Goal: Contribute content: Contribute content

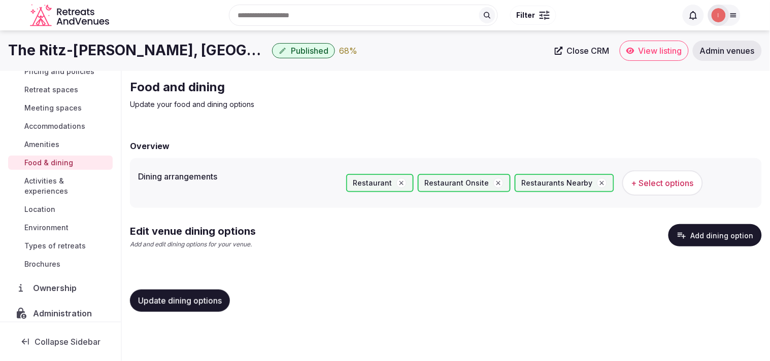
click at [161, 298] on span "Update dining options" at bounding box center [180, 301] width 84 height 10
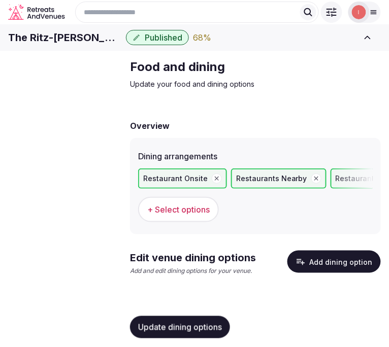
click at [316, 273] on button "Add dining option" at bounding box center [333, 262] width 93 height 22
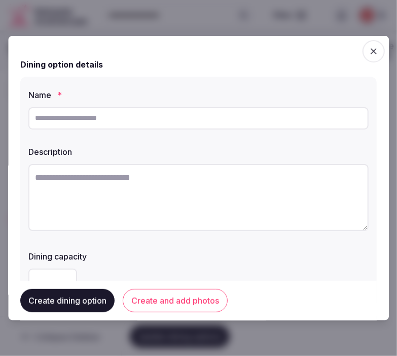
drag, startPoint x: 227, startPoint y: 110, endPoint x: 231, endPoint y: 118, distance: 9.3
click at [227, 110] on input "text" at bounding box center [198, 118] width 341 height 22
paste input "**********"
type input "**********"
drag, startPoint x: 396, startPoint y: 226, endPoint x: 189, endPoint y: 187, distance: 210.8
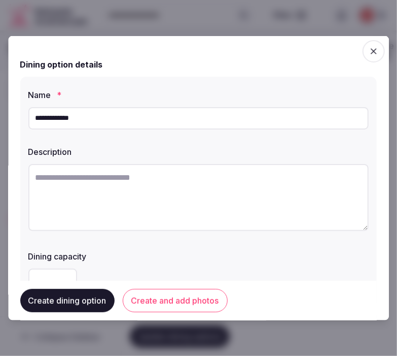
click at [189, 187] on textarea at bounding box center [198, 196] width 341 height 67
paste textarea "**********"
click at [57, 193] on textarea "**********" at bounding box center [194, 196] width 332 height 66
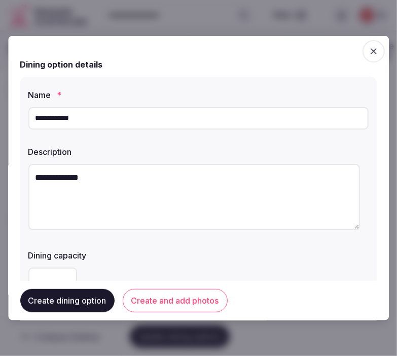
paste textarea "**********"
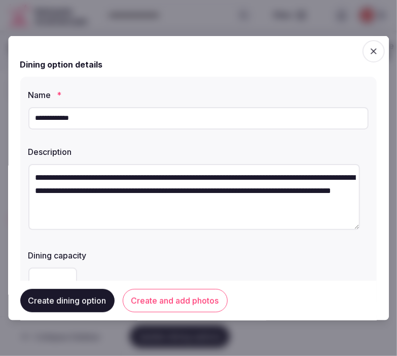
type textarea "**********"
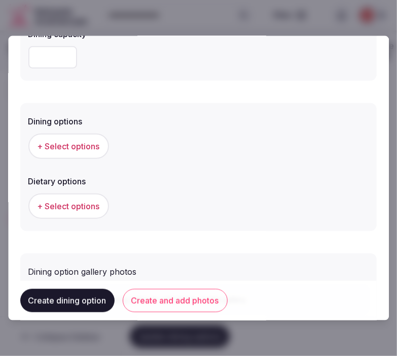
scroll to position [225, 0]
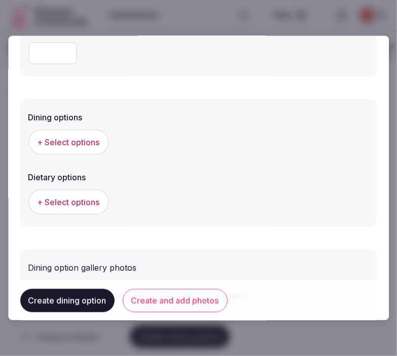
click at [59, 143] on span "+ Select options" at bounding box center [69, 141] width 62 height 11
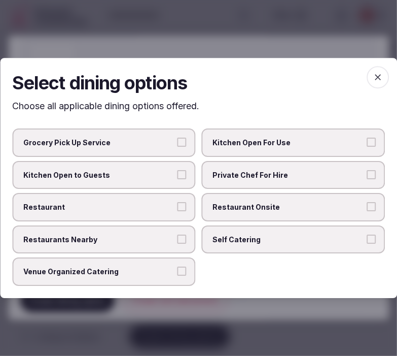
click at [307, 181] on label "Private Chef For Hire" at bounding box center [294, 175] width 184 height 28
click at [367, 179] on button "Private Chef For Hire" at bounding box center [371, 174] width 9 height 9
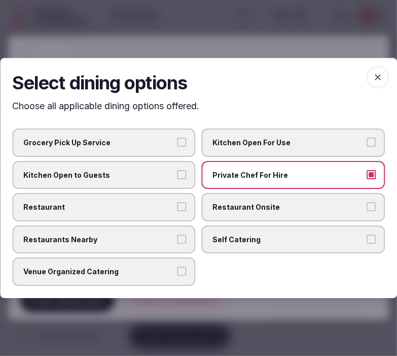
click at [295, 185] on label "Private Chef For Hire" at bounding box center [294, 175] width 184 height 28
click at [367, 179] on button "Private Chef For Hire" at bounding box center [371, 174] width 9 height 9
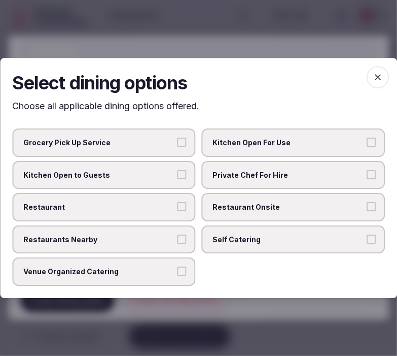
drag, startPoint x: 285, startPoint y: 209, endPoint x: 204, endPoint y: 199, distance: 81.8
click at [281, 208] on span "Restaurant Onsite" at bounding box center [288, 207] width 151 height 10
click at [367, 208] on button "Restaurant Onsite" at bounding box center [371, 206] width 9 height 9
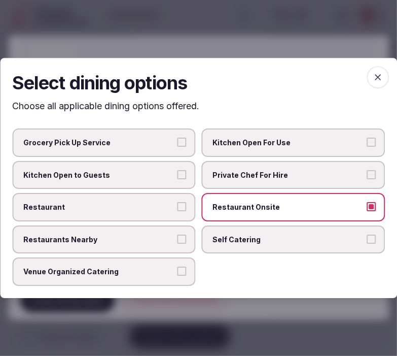
click at [138, 201] on label "Restaurant" at bounding box center [104, 207] width 184 height 28
click at [178, 202] on button "Restaurant" at bounding box center [182, 206] width 9 height 9
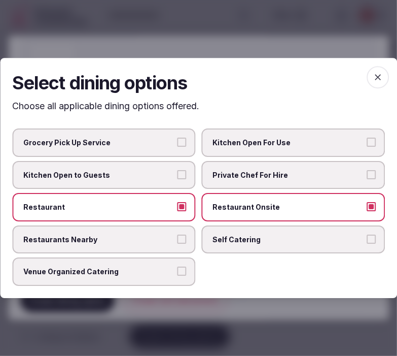
click at [373, 73] on span "button" at bounding box center [378, 77] width 22 height 22
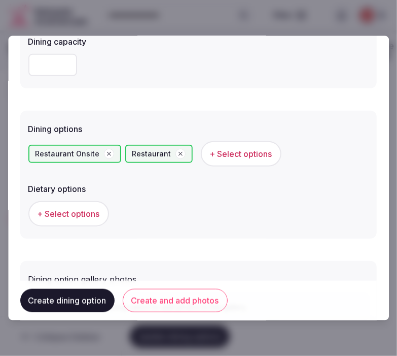
scroll to position [282, 0]
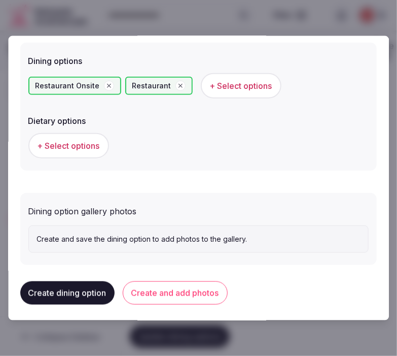
click at [79, 140] on span "+ Select options" at bounding box center [69, 145] width 62 height 11
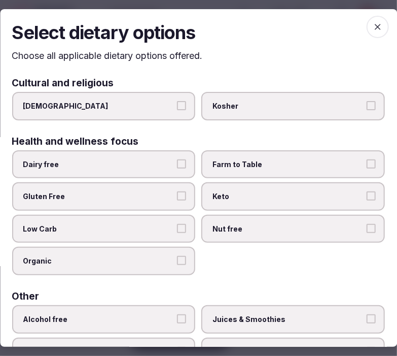
scroll to position [0, 0]
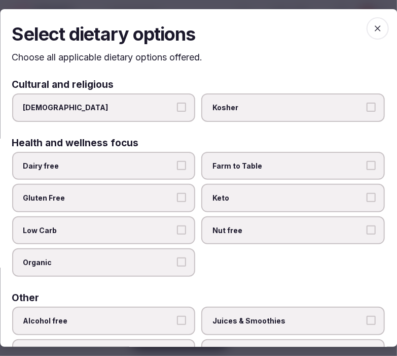
click at [373, 28] on icon "button" at bounding box center [378, 28] width 10 height 10
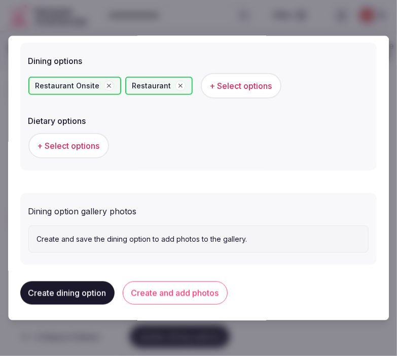
scroll to position [284, 0]
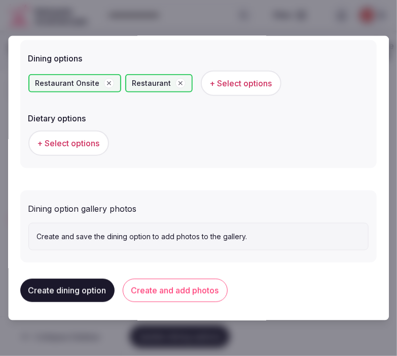
click at [209, 287] on button "Create and add photos" at bounding box center [175, 290] width 105 height 23
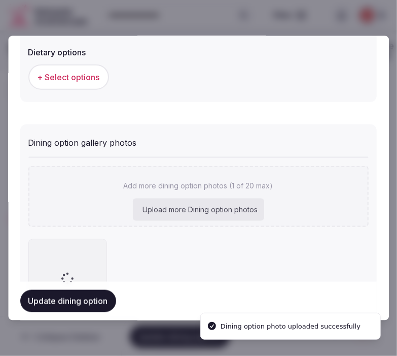
scroll to position [377, 0]
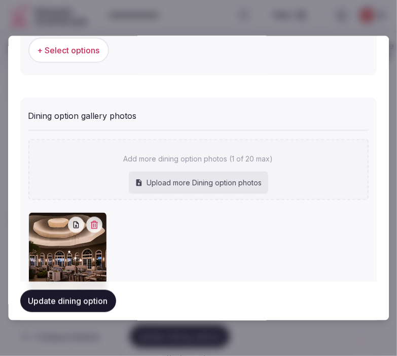
click at [65, 297] on button "Update dining option" at bounding box center [68, 301] width 96 height 22
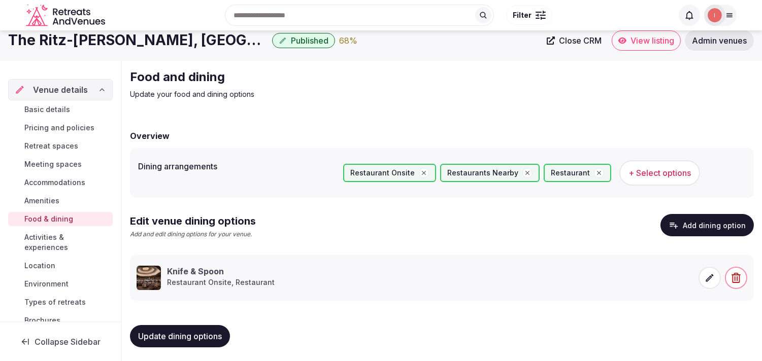
scroll to position [12, 0]
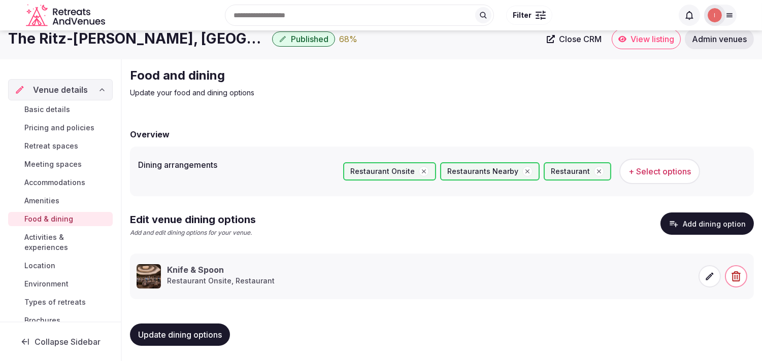
click at [43, 234] on span "Activities & experiences" at bounding box center [66, 242] width 84 height 20
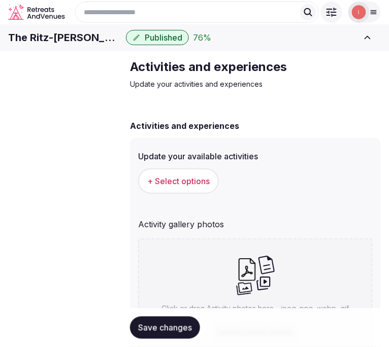
click at [166, 187] on span "+ Select options" at bounding box center [178, 181] width 62 height 11
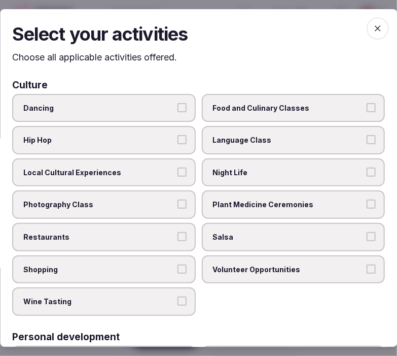
click at [166, 168] on span "Local Cultural Experiences" at bounding box center [98, 172] width 151 height 10
click at [178, 168] on button "Local Cultural Experiences" at bounding box center [182, 171] width 9 height 9
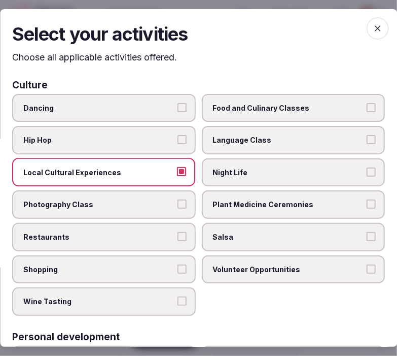
click at [225, 173] on span "Night Life" at bounding box center [288, 172] width 151 height 10
click at [367, 173] on button "Night Life" at bounding box center [371, 171] width 9 height 9
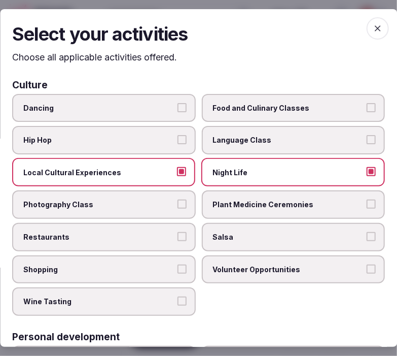
click at [181, 223] on label "Restaurants" at bounding box center [104, 236] width 184 height 28
click at [181, 231] on button "Restaurants" at bounding box center [182, 235] width 9 height 9
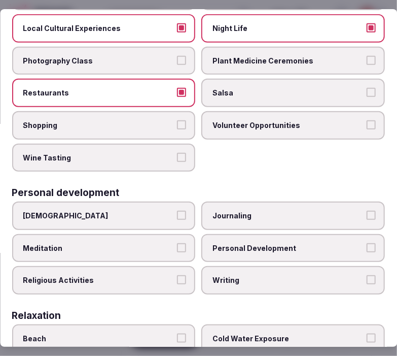
scroll to position [169, 0]
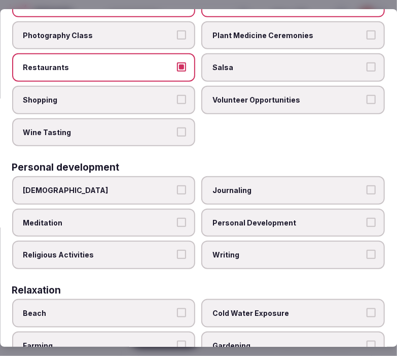
click at [234, 209] on label "Personal Development" at bounding box center [294, 223] width 184 height 28
click at [367, 218] on button "Personal Development" at bounding box center [371, 222] width 9 height 9
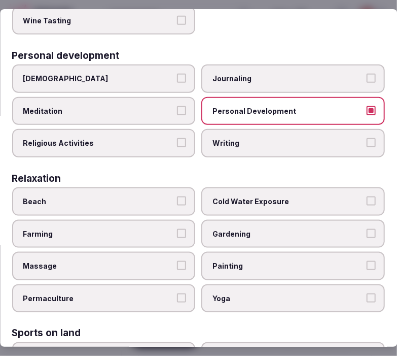
scroll to position [282, 0]
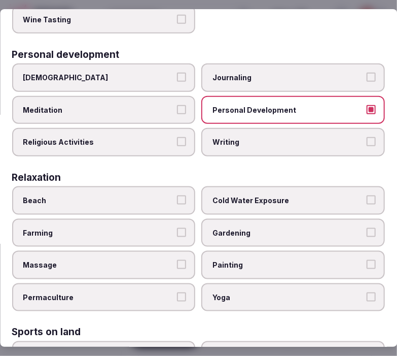
click at [178, 260] on button "Massage" at bounding box center [182, 264] width 9 height 9
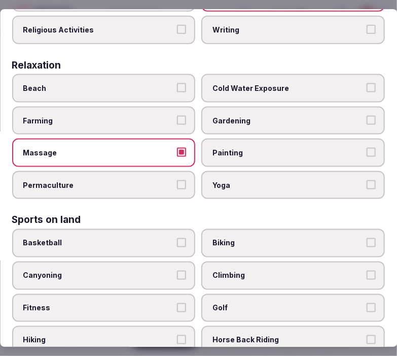
scroll to position [394, 0]
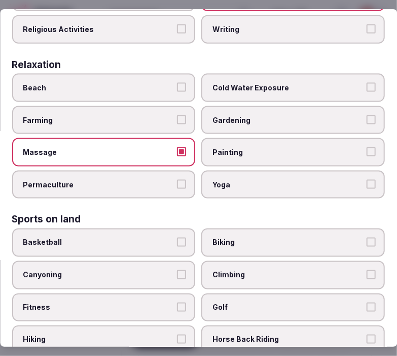
click at [257, 180] on span "Yoga" at bounding box center [288, 185] width 151 height 10
click at [367, 180] on button "Yoga" at bounding box center [371, 184] width 9 height 9
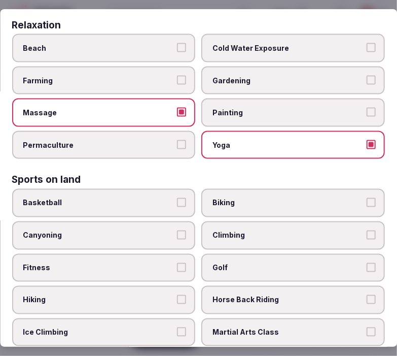
scroll to position [451, 0]
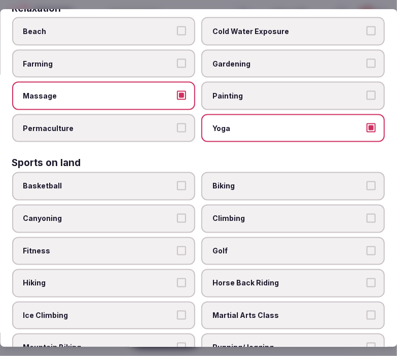
click at [105, 237] on label "Fitness" at bounding box center [104, 251] width 184 height 28
click at [178, 246] on button "Fitness" at bounding box center [182, 250] width 9 height 9
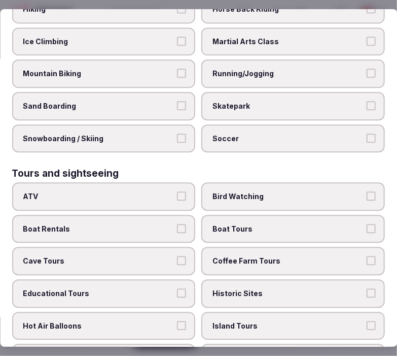
scroll to position [789, 0]
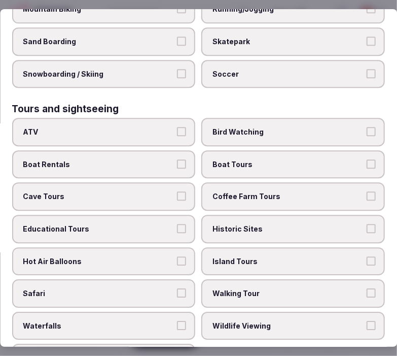
drag, startPoint x: 225, startPoint y: 265, endPoint x: 222, endPoint y: 247, distance: 17.9
click at [224, 279] on label "Walking Tour" at bounding box center [294, 293] width 184 height 28
click at [367, 288] on button "Walking Tour" at bounding box center [371, 292] width 9 height 9
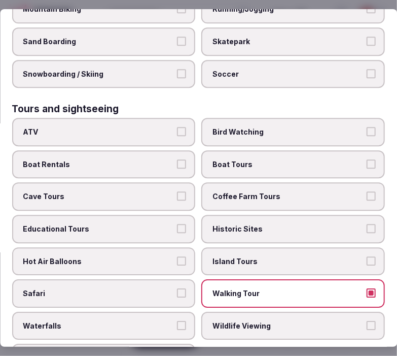
click at [226, 215] on label "Historic Sites" at bounding box center [294, 229] width 184 height 28
click at [367, 224] on button "Historic Sites" at bounding box center [371, 228] width 9 height 9
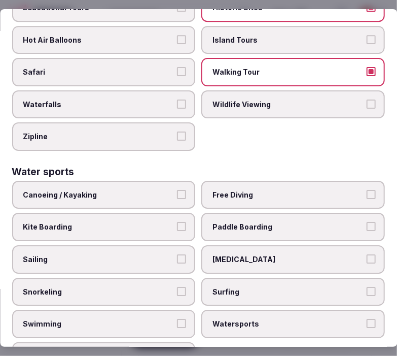
scroll to position [1012, 0]
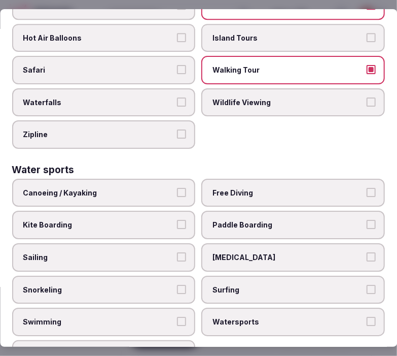
click at [154, 308] on label "Swimming" at bounding box center [104, 322] width 184 height 28
click at [178, 317] on button "Swimming" at bounding box center [182, 321] width 9 height 9
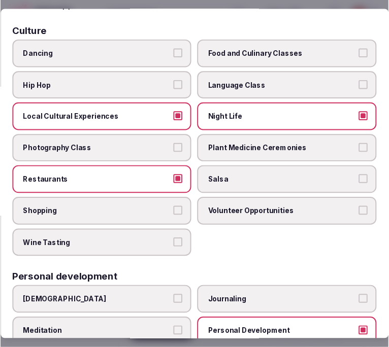
scroll to position [0, 0]
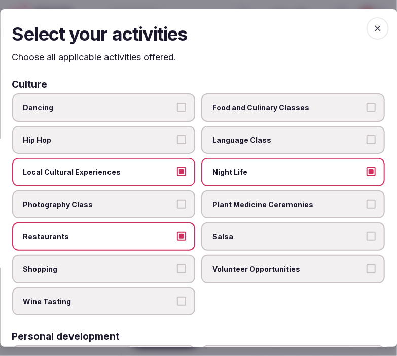
click at [373, 32] on icon "button" at bounding box center [378, 28] width 10 height 10
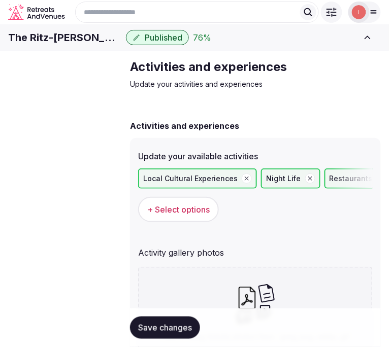
click at [165, 332] on span "Save changes" at bounding box center [165, 328] width 54 height 10
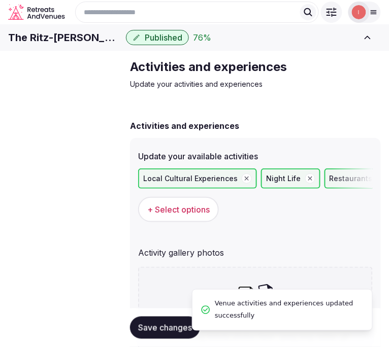
click at [121, 45] on h1 "The Ritz-Carlton Orlando, Grande Lakes" at bounding box center [65, 37] width 114 height 14
copy div "The Ritz-Carlton Orlando, Grande Lakes"
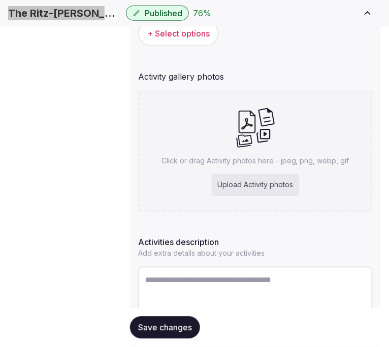
scroll to position [240, 0]
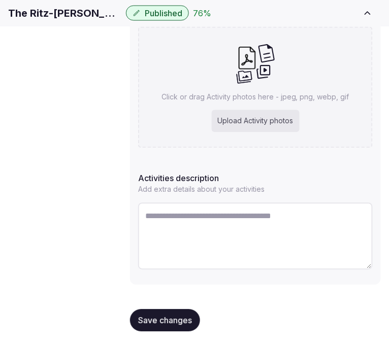
click at [260, 230] on textarea at bounding box center [255, 236] width 234 height 67
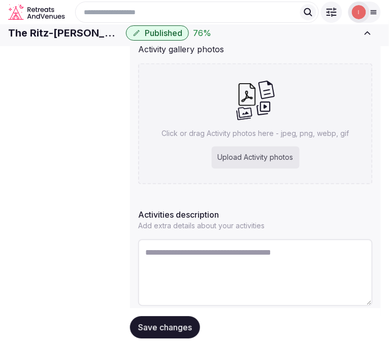
scroll to position [184, 0]
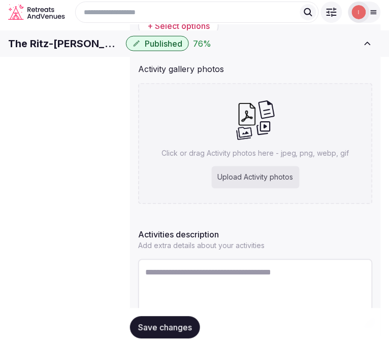
click at [267, 286] on textarea at bounding box center [255, 292] width 234 height 67
paste textarea "**********"
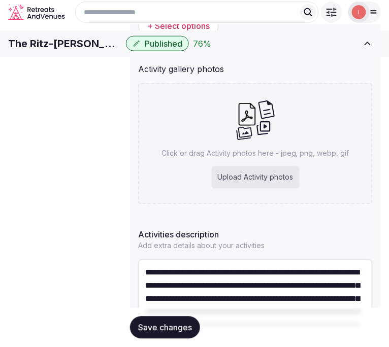
scroll to position [98, 0]
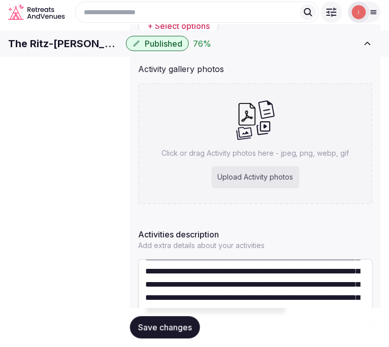
type textarea "**********"
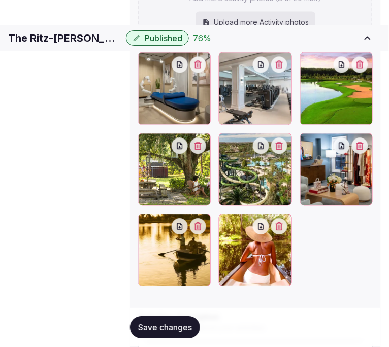
scroll to position [310, 0]
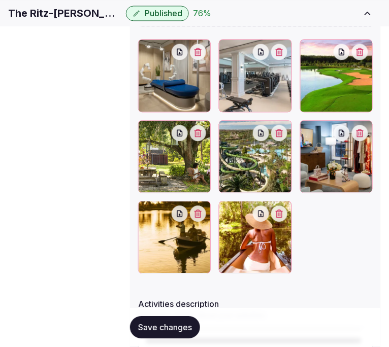
click at [134, 326] on button "Save changes" at bounding box center [165, 328] width 70 height 22
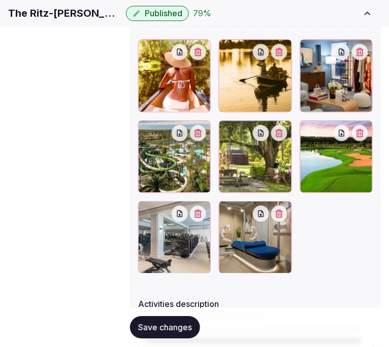
click at [134, 326] on button "Save changes" at bounding box center [165, 328] width 70 height 22
click at [149, 326] on span "Save changes" at bounding box center [165, 328] width 54 height 10
click at [144, 327] on span "Save changes" at bounding box center [165, 328] width 54 height 10
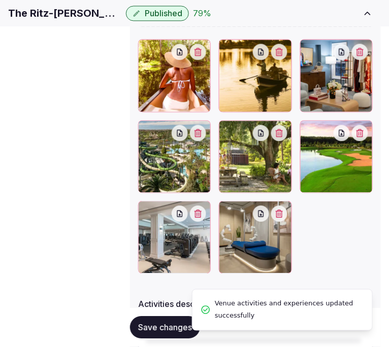
click at [0, 0] on span "Location" at bounding box center [0, 0] width 0 height 0
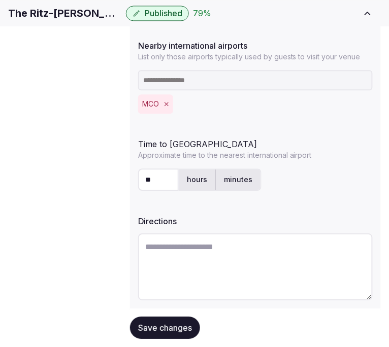
scroll to position [360, 0]
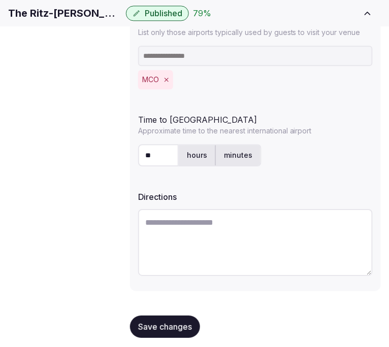
click at [198, 323] on button "Save changes" at bounding box center [165, 327] width 70 height 22
click at [162, 325] on button "Save changes" at bounding box center [165, 327] width 70 height 22
click at [0, 0] on span "Environment" at bounding box center [0, 0] width 0 height 0
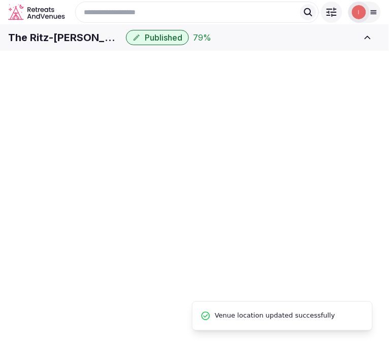
scroll to position [57, 0]
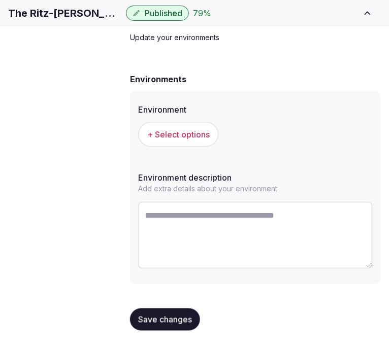
click at [163, 147] on button "+ Select options" at bounding box center [178, 134] width 81 height 25
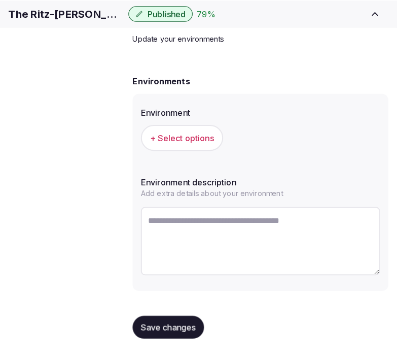
scroll to position [48, 0]
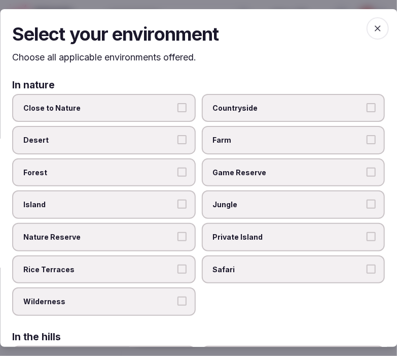
click at [178, 104] on button "Close to Nature" at bounding box center [182, 107] width 9 height 9
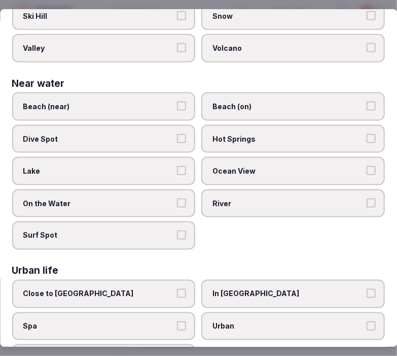
scroll to position [396, 0]
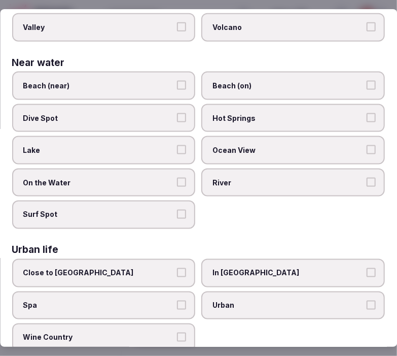
click at [163, 81] on span "Beach (near)" at bounding box center [98, 86] width 151 height 10
click at [178, 81] on button "Beach (near)" at bounding box center [182, 85] width 9 height 9
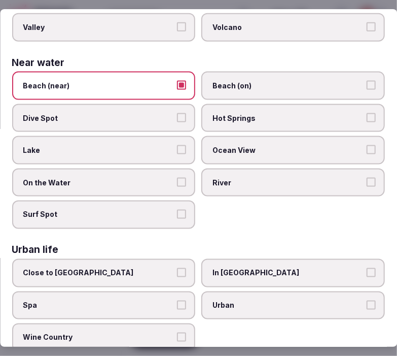
click at [163, 81] on span "Beach (near)" at bounding box center [98, 86] width 151 height 10
click at [178, 81] on button "Beach (near)" at bounding box center [182, 85] width 9 height 9
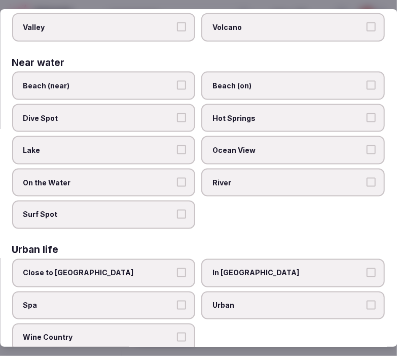
click at [237, 296] on label "Urban" at bounding box center [294, 305] width 184 height 28
click at [367, 300] on button "Urban" at bounding box center [371, 304] width 9 height 9
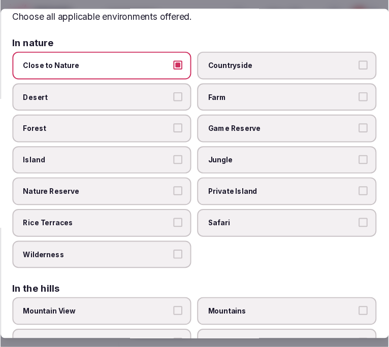
scroll to position [0, 0]
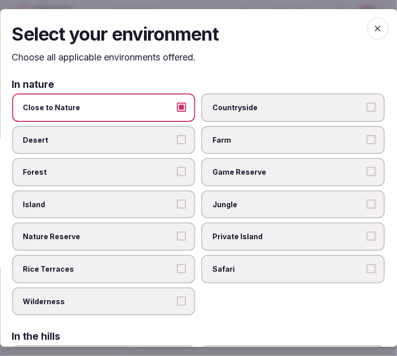
click at [361, 13] on div "Select your environment Choose all applicable environments offered. In nature C…" at bounding box center [198, 178] width 397 height 338
click at [373, 24] on icon "button" at bounding box center [378, 28] width 10 height 10
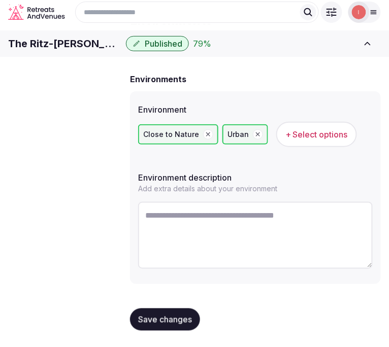
click at [188, 325] on span "Save changes" at bounding box center [165, 320] width 54 height 10
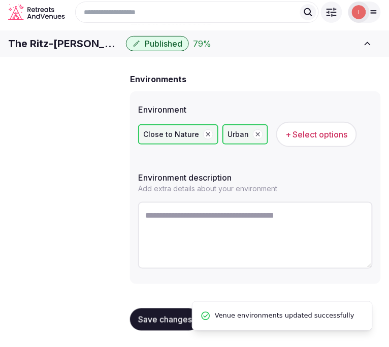
scroll to position [56, 0]
click at [0, 0] on span "Types of retreats" at bounding box center [0, 0] width 0 height 0
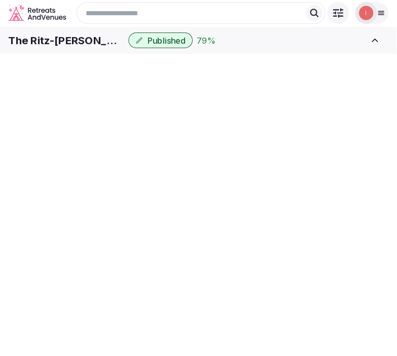
scroll to position [48, 0]
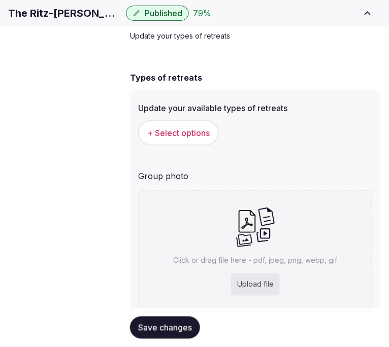
click at [172, 146] on button "+ Select options" at bounding box center [178, 132] width 81 height 25
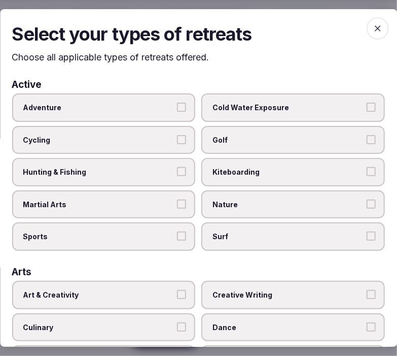
scroll to position [113, 0]
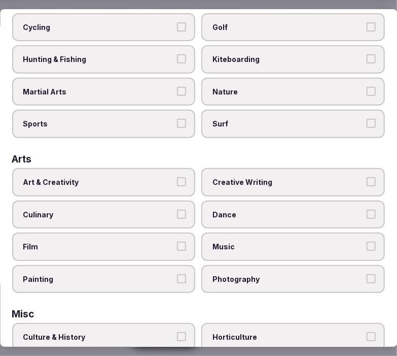
click at [168, 180] on span "Art & Creativity" at bounding box center [98, 182] width 151 height 10
click at [178, 180] on button "Art & Creativity" at bounding box center [182, 181] width 9 height 9
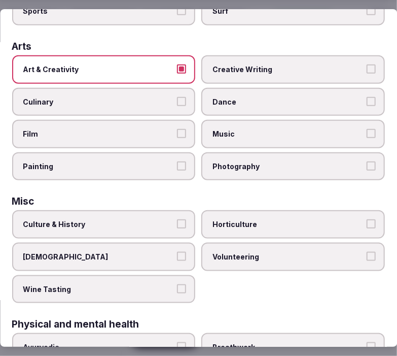
click at [138, 219] on span "Culture & History" at bounding box center [98, 224] width 151 height 10
click at [178, 219] on button "Culture & History" at bounding box center [182, 223] width 9 height 9
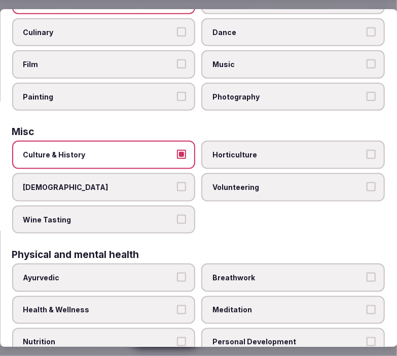
scroll to position [394, 0]
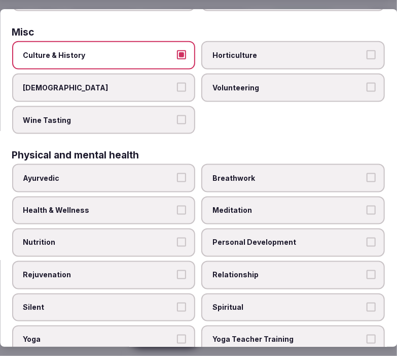
click at [193, 194] on div "Ayurvedic Breathwork Health & Wellness Meditation Nutrition Personal Developmen…" at bounding box center [198, 259] width 373 height 190
click at [191, 199] on div "Ayurvedic Breathwork Health & Wellness Meditation Nutrition Personal Developmen…" at bounding box center [198, 259] width 373 height 190
drag, startPoint x: 178, startPoint y: 196, endPoint x: 170, endPoint y: 198, distance: 7.9
click at [178, 206] on button "Health & Wellness" at bounding box center [182, 210] width 9 height 9
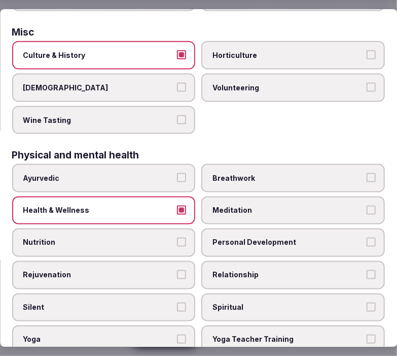
click at [290, 235] on label "Personal Development" at bounding box center [294, 242] width 184 height 28
click at [367, 238] on button "Personal Development" at bounding box center [371, 242] width 9 height 9
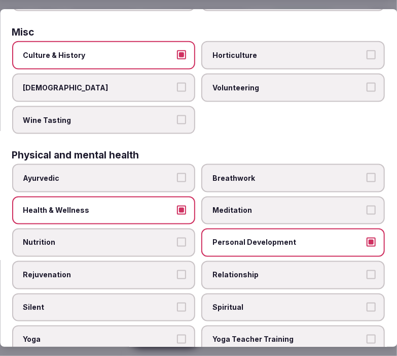
click at [283, 269] on label "Relationship" at bounding box center [294, 275] width 184 height 28
click at [367, 270] on button "Relationship" at bounding box center [371, 274] width 9 height 9
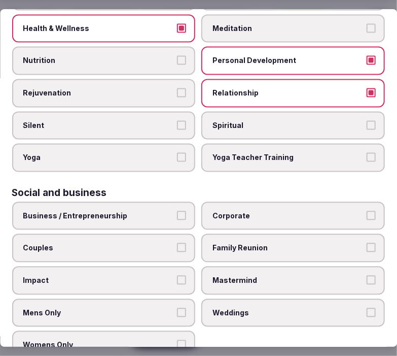
scroll to position [579, 0]
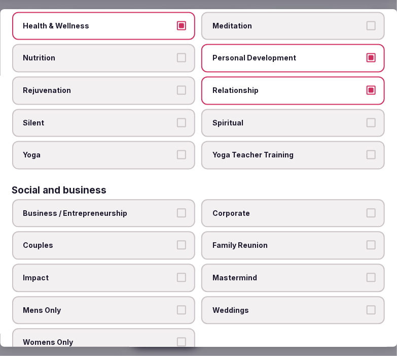
click at [166, 208] on span "Business / Entrepreneurship" at bounding box center [98, 213] width 151 height 10
click at [178, 208] on button "Business / Entrepreneurship" at bounding box center [182, 212] width 9 height 9
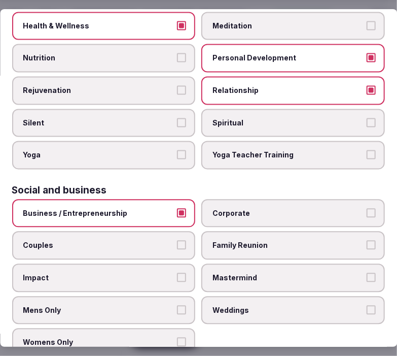
click at [232, 201] on label "Corporate" at bounding box center [294, 213] width 184 height 28
click at [367, 208] on button "Corporate" at bounding box center [371, 212] width 9 height 9
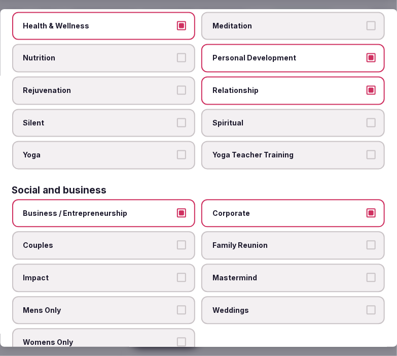
click at [267, 240] on span "Family Reunion" at bounding box center [288, 245] width 151 height 10
click at [367, 240] on button "Family Reunion" at bounding box center [371, 244] width 9 height 9
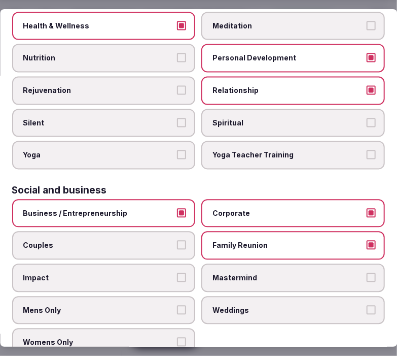
click at [335, 273] on span "Mastermind" at bounding box center [288, 278] width 151 height 10
click at [367, 273] on button "Mastermind" at bounding box center [371, 277] width 9 height 9
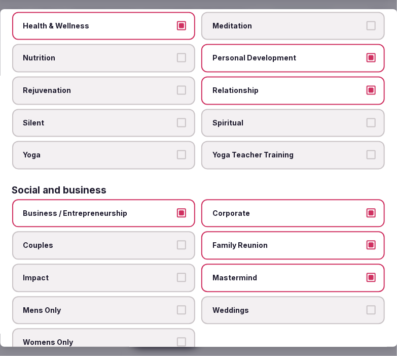
type button "on"
click at [145, 240] on span "Couples" at bounding box center [98, 245] width 151 height 10
click at [178, 240] on button "Couples" at bounding box center [182, 244] width 9 height 9
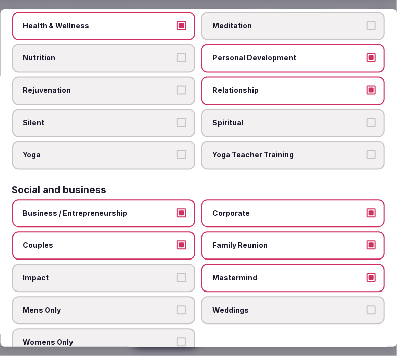
click at [213, 305] on span "Weddings" at bounding box center [288, 310] width 151 height 10
click at [367, 305] on button "Weddings" at bounding box center [371, 309] width 9 height 9
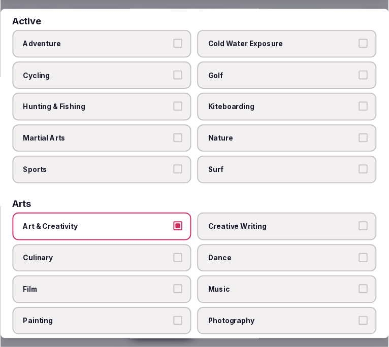
scroll to position [0, 0]
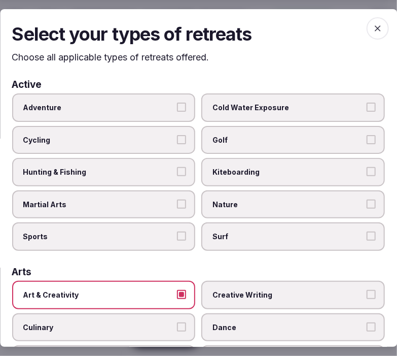
click at [378, 31] on span "button" at bounding box center [378, 28] width 22 height 22
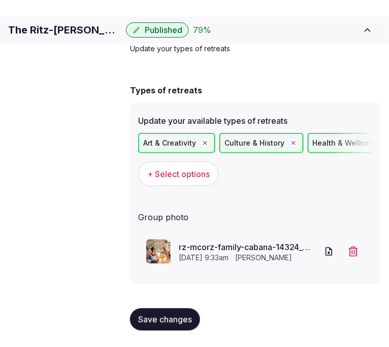
scroll to position [48, 0]
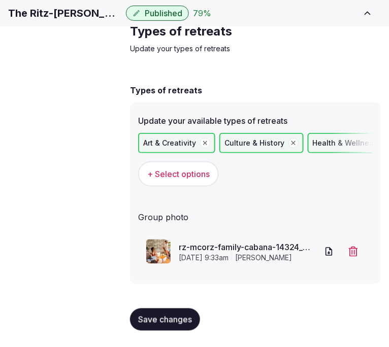
click at [164, 325] on span "Save changes" at bounding box center [165, 320] width 54 height 10
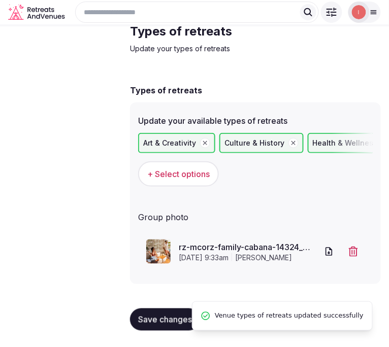
scroll to position [0, 0]
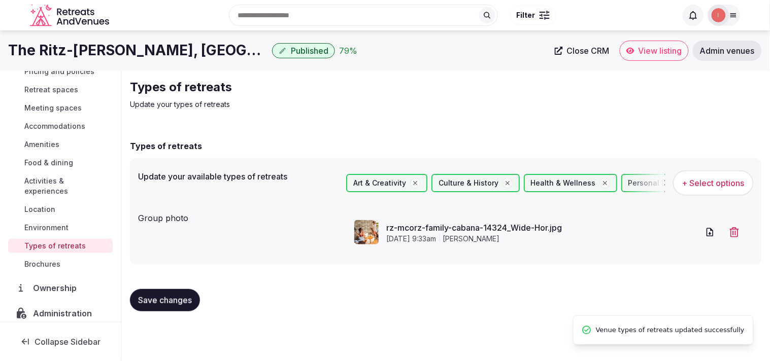
click at [388, 48] on span "Close CRM" at bounding box center [588, 51] width 43 height 10
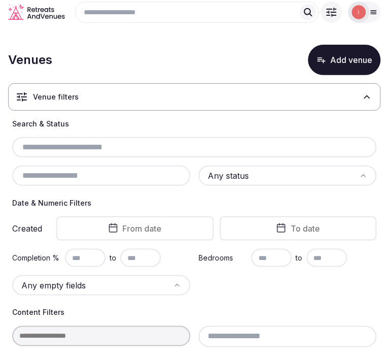
click at [82, 157] on div at bounding box center [194, 147] width 364 height 20
click at [84, 153] on input "text" at bounding box center [194, 147] width 356 height 12
drag, startPoint x: 141, startPoint y: 134, endPoint x: 144, endPoint y: 141, distance: 7.1
click at [143, 138] on div "Search & Status Any status" at bounding box center [194, 152] width 364 height 67
click at [146, 151] on input "text" at bounding box center [194, 147] width 356 height 12
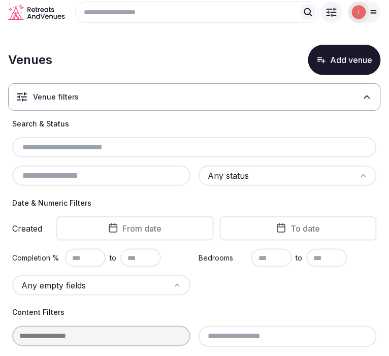
paste input "**********"
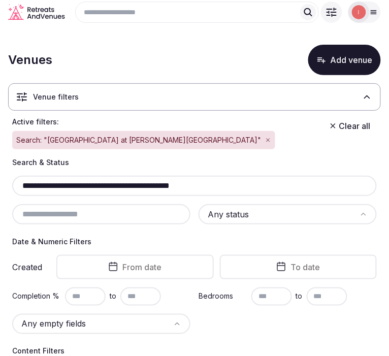
click at [278, 185] on div "**********" at bounding box center [194, 186] width 364 height 20
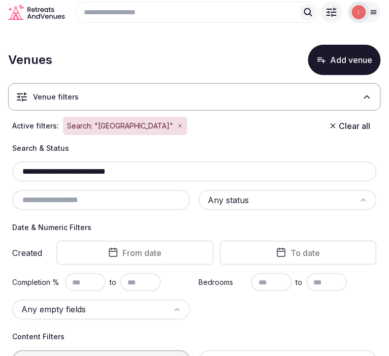
type input "**********"
click at [340, 62] on button "Add venue" at bounding box center [344, 60] width 73 height 30
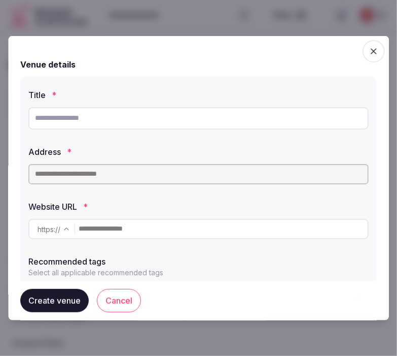
click at [116, 120] on input "text" at bounding box center [198, 118] width 341 height 22
paste input "**********"
type input "**********"
click at [118, 176] on input "text" at bounding box center [198, 173] width 341 height 20
paste input "**********"
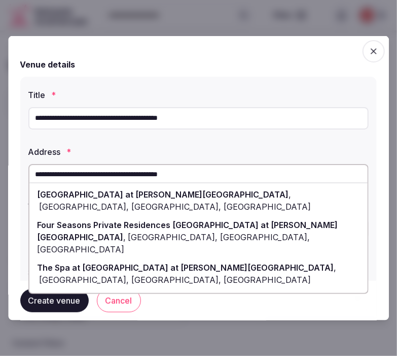
click at [288, 201] on span "Dream Tree Boulevard, Lake Buena Vista, FL" at bounding box center [175, 206] width 274 height 10
type input "**********"
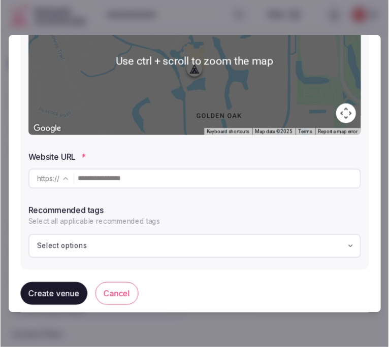
scroll to position [222, 0]
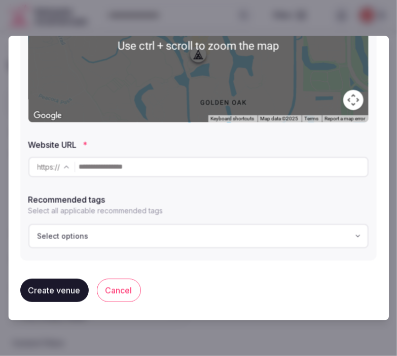
click at [146, 168] on input "text" at bounding box center [223, 166] width 289 height 20
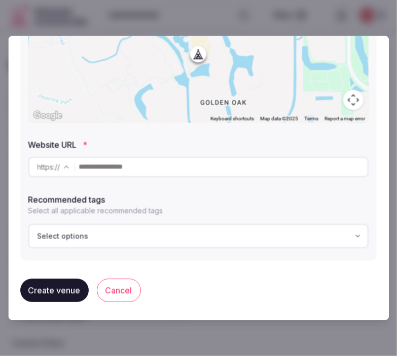
click at [166, 171] on input "text" at bounding box center [223, 166] width 289 height 20
paste input "**********"
type input "**********"
click at [223, 244] on button "Select options" at bounding box center [198, 235] width 341 height 24
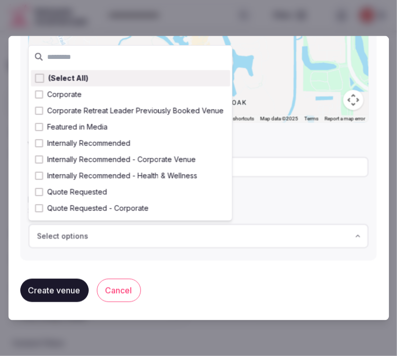
click at [54, 287] on button "Create venue" at bounding box center [54, 289] width 69 height 23
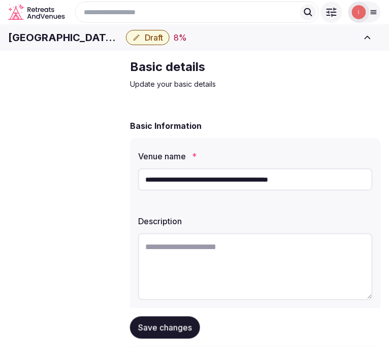
scroll to position [156, 0]
click at [180, 261] on textarea at bounding box center [255, 266] width 234 height 67
paste textarea "**********"
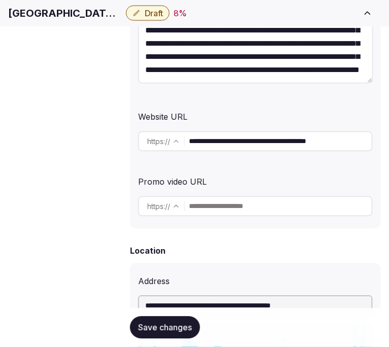
scroll to position [225, 0]
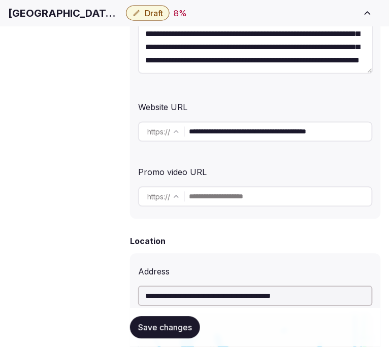
type textarea "**********"
click at [156, 327] on span "Save changes" at bounding box center [165, 328] width 54 height 10
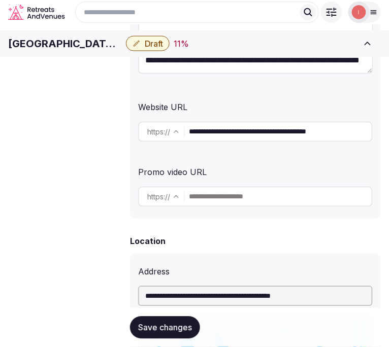
click at [213, 190] on input "text" at bounding box center [280, 197] width 183 height 20
paste input "**********"
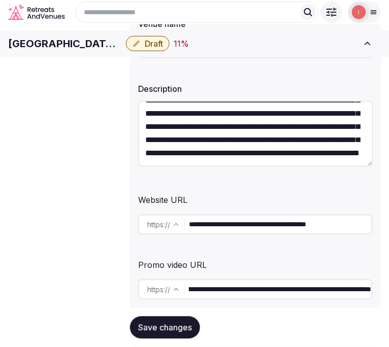
scroll to position [113, 0]
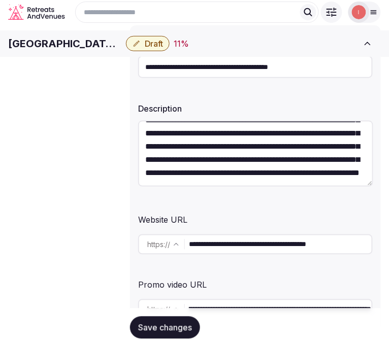
type input "**********"
click at [261, 303] on input "**********" at bounding box center [280, 309] width 183 height 20
click at [212, 307] on input "**********" at bounding box center [280, 309] width 183 height 20
drag, startPoint x: 394, startPoint y: 300, endPoint x: 255, endPoint y: 306, distance: 139.1
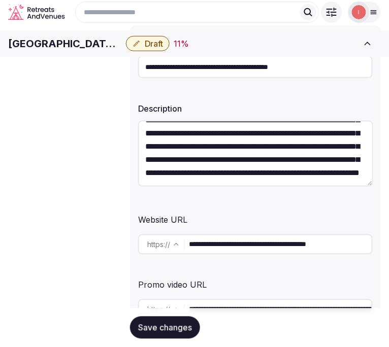
click at [255, 307] on input "**********" at bounding box center [280, 309] width 183 height 20
click at [122, 51] on h1 "[GEOGRAPHIC_DATA] at [PERSON_NAME][GEOGRAPHIC_DATA]" at bounding box center [65, 44] width 114 height 14
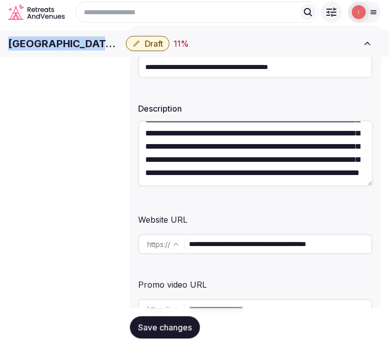
click at [122, 51] on h1 "[GEOGRAPHIC_DATA] at [PERSON_NAME][GEOGRAPHIC_DATA]" at bounding box center [65, 44] width 114 height 14
copy div "[GEOGRAPHIC_DATA] at [PERSON_NAME][GEOGRAPHIC_DATA]"
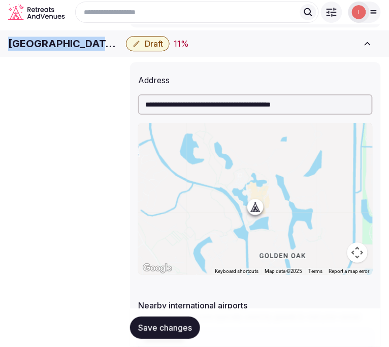
scroll to position [191, 0]
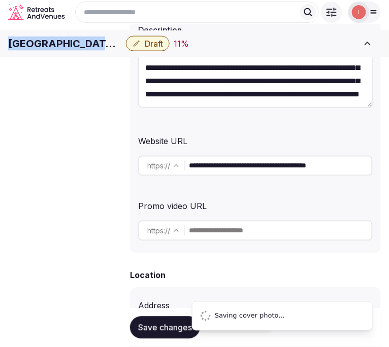
click at [174, 321] on button "Save changes" at bounding box center [165, 328] width 70 height 22
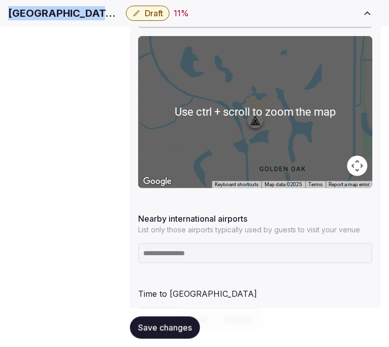
scroll to position [586, 0]
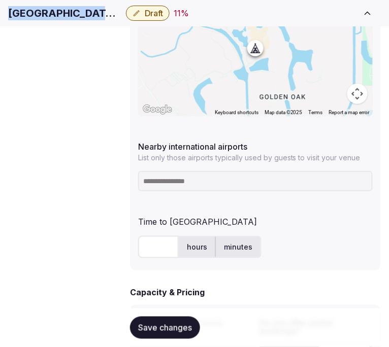
copy div "[GEOGRAPHIC_DATA] at [PERSON_NAME][GEOGRAPHIC_DATA]"
click at [206, 175] on input at bounding box center [255, 181] width 234 height 20
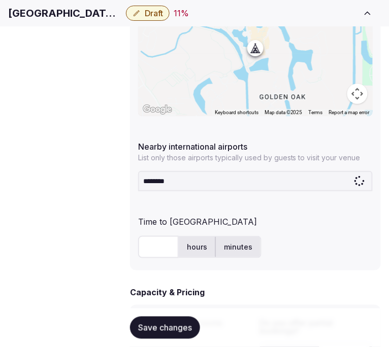
type input "*********"
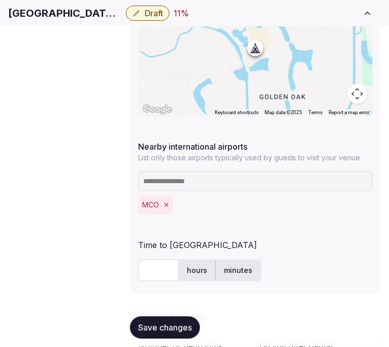
click at [150, 259] on input "text" at bounding box center [158, 270] width 41 height 22
type input "**"
click at [171, 341] on div "Save changes" at bounding box center [255, 328] width 251 height 39
click at [156, 317] on button "Save changes" at bounding box center [165, 328] width 70 height 22
click at [155, 322] on button "Save changes" at bounding box center [165, 328] width 70 height 22
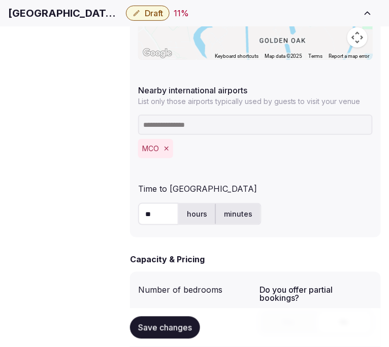
scroll to position [70, 0]
click at [166, 320] on button "Save changes" at bounding box center [165, 328] width 70 height 22
click at [138, 323] on span "Save changes" at bounding box center [165, 328] width 54 height 10
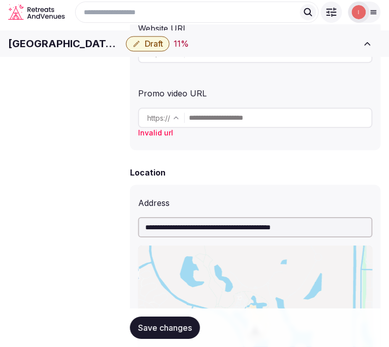
scroll to position [304, 0]
click at [161, 321] on button "Save changes" at bounding box center [165, 328] width 70 height 22
click at [246, 117] on input "text" at bounding box center [280, 118] width 183 height 20
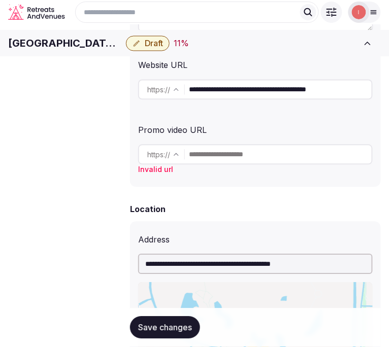
scroll to position [248, 0]
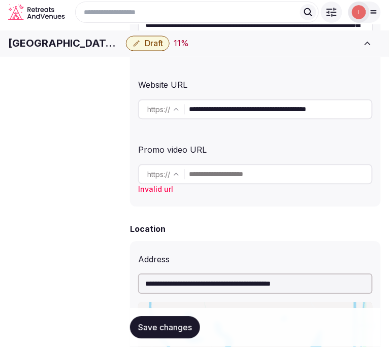
click at [170, 310] on div "Save changes" at bounding box center [255, 328] width 251 height 39
click at [167, 332] on span "Save changes" at bounding box center [165, 328] width 54 height 10
click at [169, 332] on span "Save changes" at bounding box center [165, 328] width 54 height 10
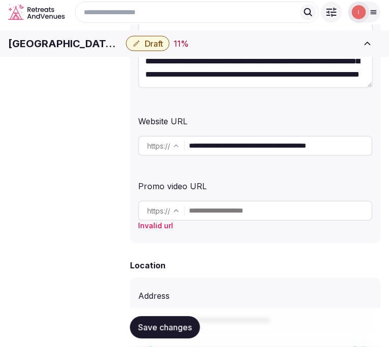
scroll to position [191, 0]
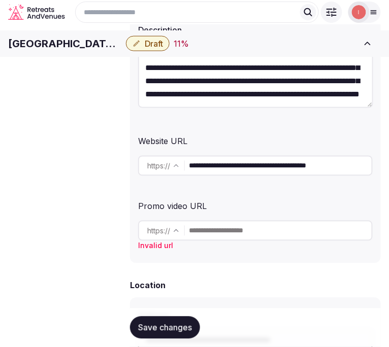
click at [240, 221] on input "text" at bounding box center [280, 231] width 183 height 20
click at [214, 225] on input "text" at bounding box center [280, 231] width 183 height 20
paste input "**********"
type input "**********"
click at [177, 333] on button "Save changes" at bounding box center [165, 328] width 70 height 22
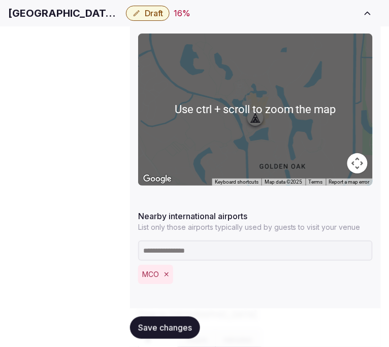
scroll to position [530, 0]
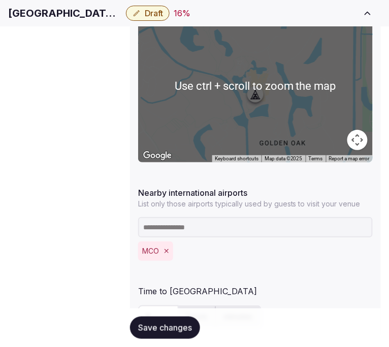
click at [122, 20] on h1 "[GEOGRAPHIC_DATA] at [PERSON_NAME][GEOGRAPHIC_DATA]" at bounding box center [65, 13] width 114 height 14
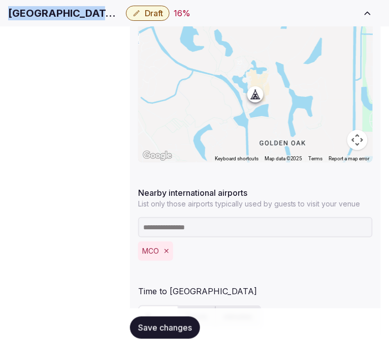
click at [122, 20] on h1 "[GEOGRAPHIC_DATA] at [PERSON_NAME][GEOGRAPHIC_DATA]" at bounding box center [65, 13] width 114 height 14
copy div "[GEOGRAPHIC_DATA] at [PERSON_NAME][GEOGRAPHIC_DATA]"
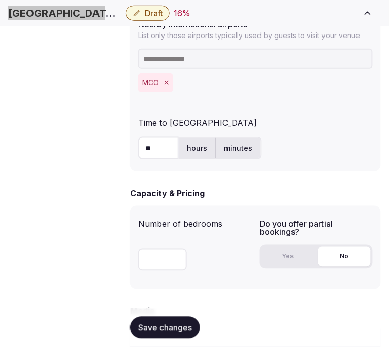
scroll to position [699, 0]
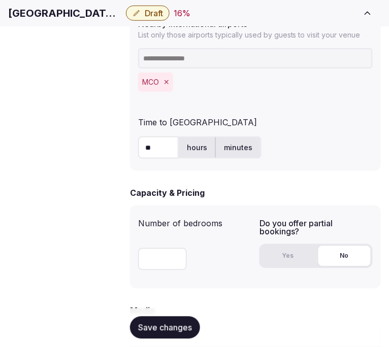
click at [159, 248] on input "number" at bounding box center [162, 259] width 49 height 22
type input "***"
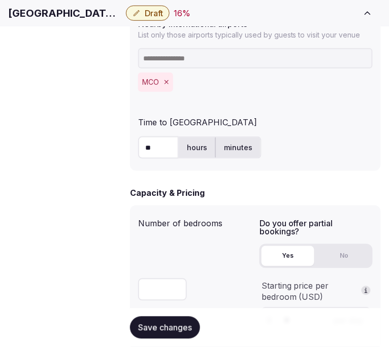
click at [268, 246] on button "Yes" at bounding box center [287, 256] width 53 height 20
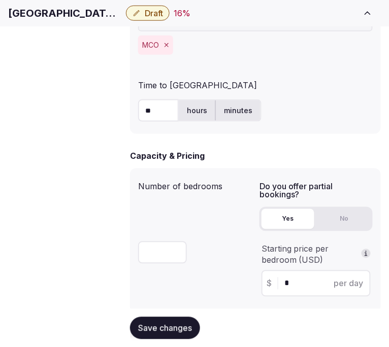
scroll to position [755, 0]
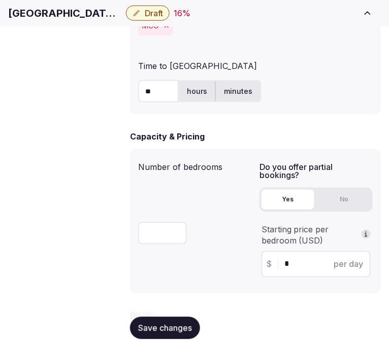
drag, startPoint x: 296, startPoint y: 246, endPoint x: 378, endPoint y: 241, distance: 81.4
click at [285, 258] on input "*" at bounding box center [324, 264] width 81 height 12
type input "*****"
click at [176, 328] on span "Save changes" at bounding box center [165, 328] width 54 height 10
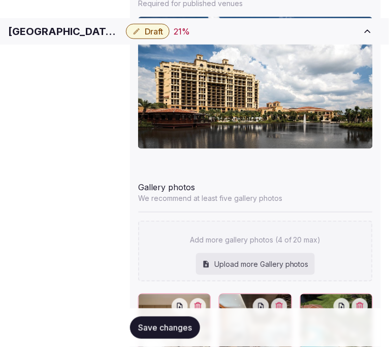
scroll to position [1178, 0]
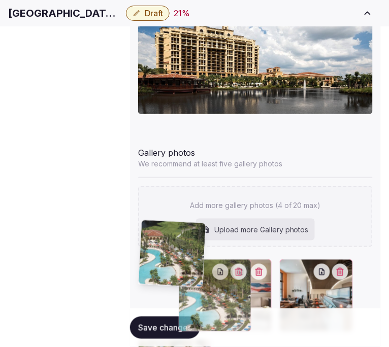
drag, startPoint x: 271, startPoint y: 229, endPoint x: 161, endPoint y: 224, distance: 109.7
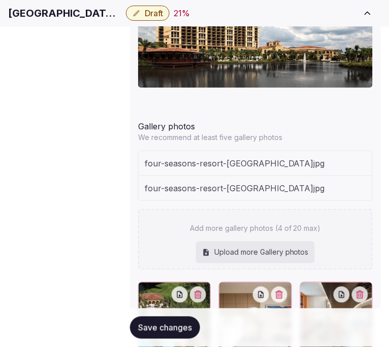
scroll to position [1227, 0]
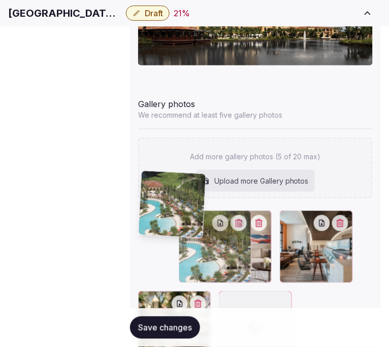
drag, startPoint x: 264, startPoint y: 180, endPoint x: 123, endPoint y: 189, distance: 140.9
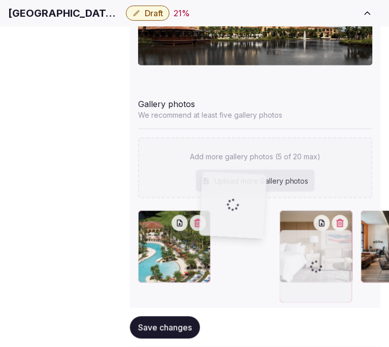
drag, startPoint x: 150, startPoint y: 242, endPoint x: 207, endPoint y: 190, distance: 76.9
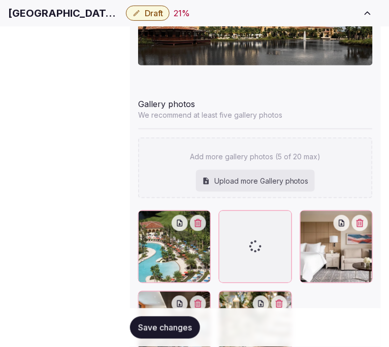
click at [184, 328] on span "Save changes" at bounding box center [165, 328] width 54 height 10
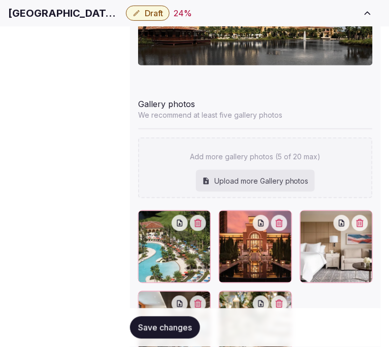
click at [172, 320] on button "Save changes" at bounding box center [165, 328] width 70 height 22
click at [0, 0] on span "Publish Venue" at bounding box center [0, 0] width 0 height 0
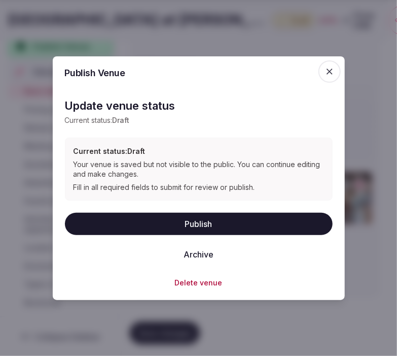
click at [209, 226] on button "Publish" at bounding box center [199, 224] width 268 height 22
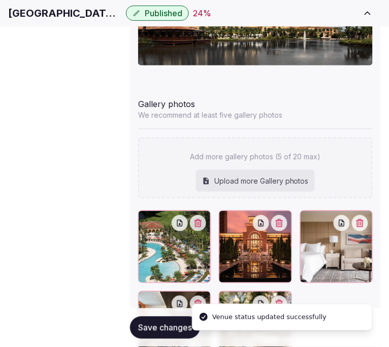
drag, startPoint x: 174, startPoint y: 323, endPoint x: 177, endPoint y: 314, distance: 9.5
click at [176, 315] on div "Save changes" at bounding box center [255, 328] width 251 height 39
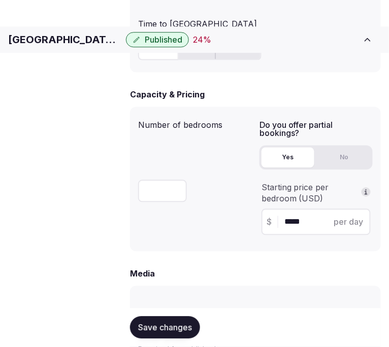
scroll to position [833, 0]
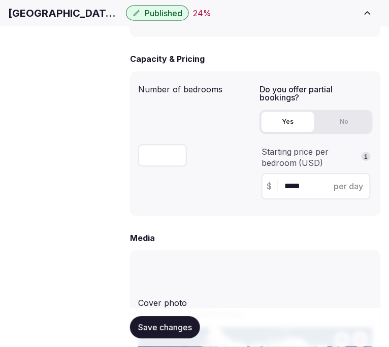
click at [164, 322] on button "Save changes" at bounding box center [165, 328] width 70 height 22
click at [150, 326] on span "Save changes" at bounding box center [165, 328] width 54 height 10
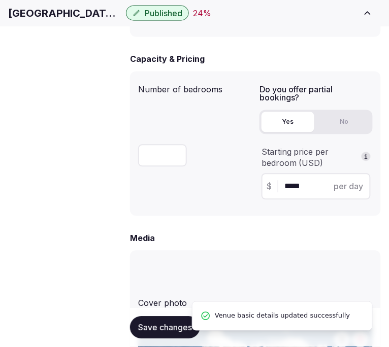
click at [0, 0] on span "Pricing and policies" at bounding box center [0, 0] width 0 height 0
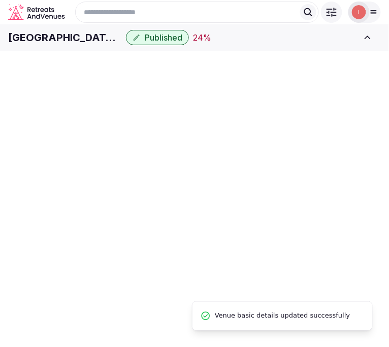
scroll to position [434, 0]
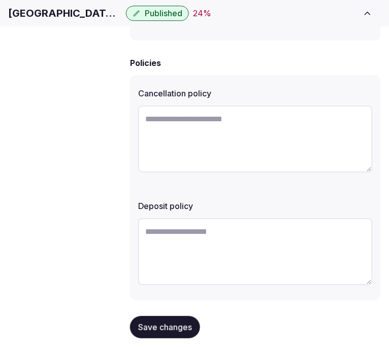
click at [298, 119] on textarea at bounding box center [255, 139] width 234 height 67
paste textarea "**********"
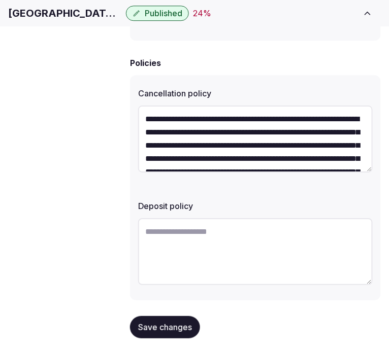
scroll to position [58, 0]
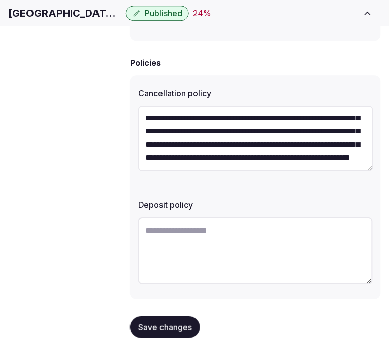
type textarea "**********"
click at [287, 219] on textarea at bounding box center [255, 250] width 234 height 67
paste textarea "**********"
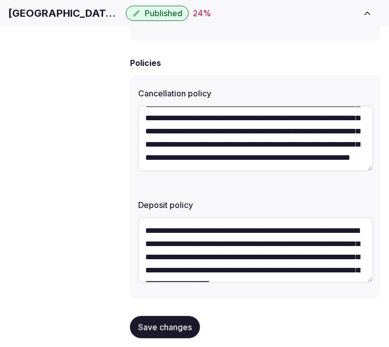
scroll to position [32, 0]
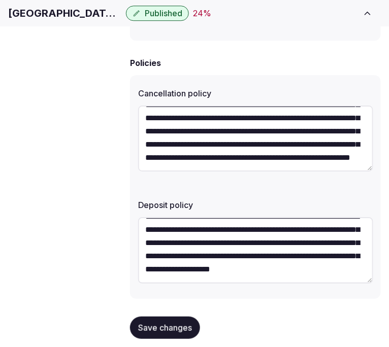
type textarea "**********"
click at [160, 332] on div "Save changes" at bounding box center [255, 328] width 251 height 39
drag, startPoint x: 175, startPoint y: 322, endPoint x: 171, endPoint y: 311, distance: 11.7
click at [174, 323] on span "Save changes" at bounding box center [165, 328] width 54 height 10
click at [0, 0] on link "Retreat spaces" at bounding box center [0, 0] width 0 height 0
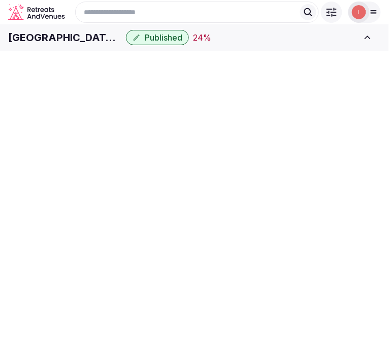
scroll to position [2, 0]
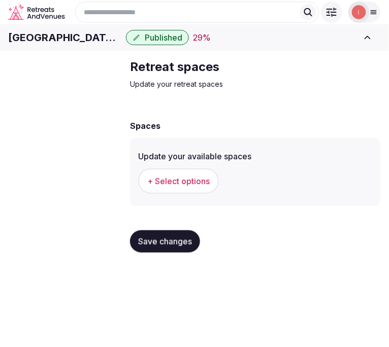
click at [192, 187] on span "+ Select options" at bounding box center [178, 181] width 62 height 11
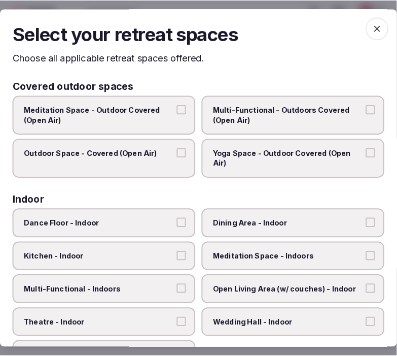
scroll to position [0, 0]
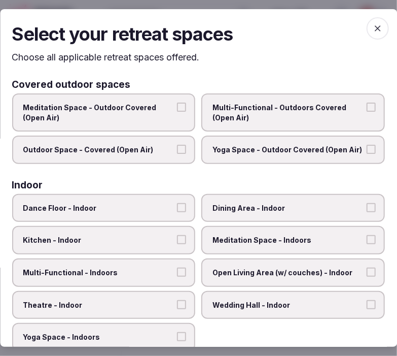
click at [331, 107] on span "Multi-Functional - Outdoors Covered (Open Air)" at bounding box center [288, 113] width 151 height 20
click at [367, 107] on button "Multi-Functional - Outdoors Covered (Open Air)" at bounding box center [371, 107] width 9 height 9
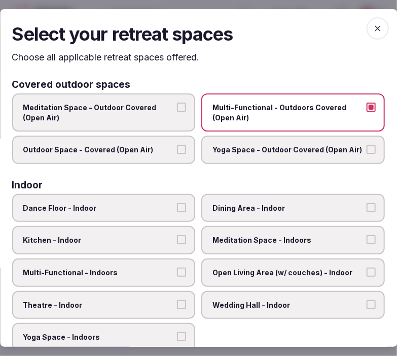
click at [170, 150] on span "Outdoor Space - Covered (Open Air)" at bounding box center [98, 150] width 151 height 10
click at [178, 150] on button "Outdoor Space - Covered (Open Air)" at bounding box center [182, 149] width 9 height 9
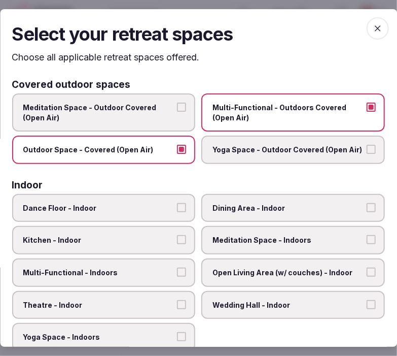
click at [265, 204] on span "Dining Area - Indoor" at bounding box center [288, 208] width 151 height 10
click at [367, 204] on button "Dining Area - Indoor" at bounding box center [371, 207] width 9 height 9
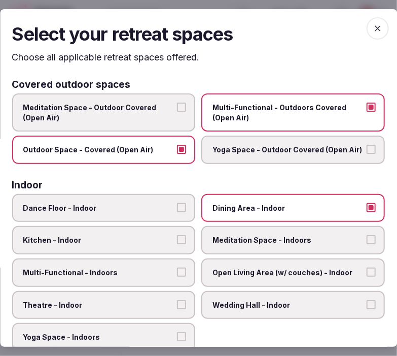
click at [127, 273] on span "Multi-Functional - Indoors" at bounding box center [98, 272] width 151 height 10
click at [178, 273] on button "Multi-Functional - Indoors" at bounding box center [182, 271] width 9 height 9
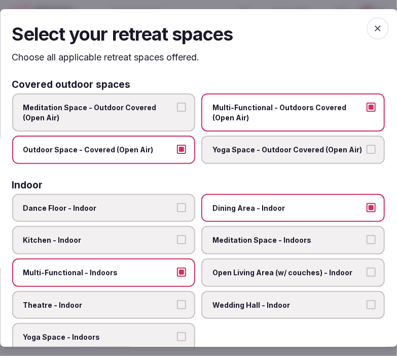
click at [123, 235] on span "Kitchen - Indoor" at bounding box center [98, 240] width 151 height 10
click at [178, 235] on button "Kitchen - Indoor" at bounding box center [182, 239] width 9 height 9
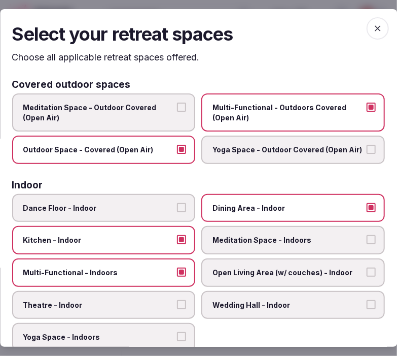
click at [229, 267] on span "Open Living Area (w/ couches) - Indoor" at bounding box center [288, 272] width 151 height 10
click at [367, 267] on button "Open Living Area (w/ couches) - Indoor" at bounding box center [371, 271] width 9 height 9
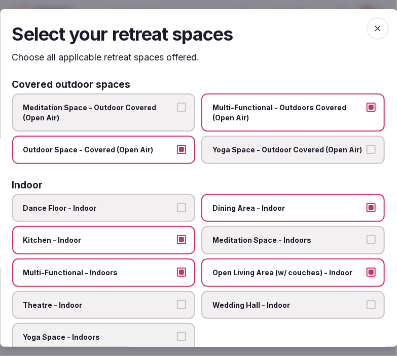
drag, startPoint x: 133, startPoint y: 296, endPoint x: 140, endPoint y: 297, distance: 6.2
click at [134, 300] on span "Theatre - Indoor" at bounding box center [98, 305] width 151 height 10
click at [178, 300] on button "Theatre - Indoor" at bounding box center [182, 304] width 9 height 9
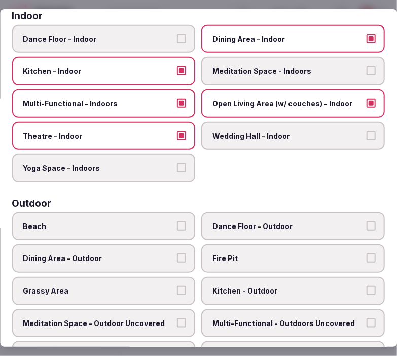
scroll to position [225, 0]
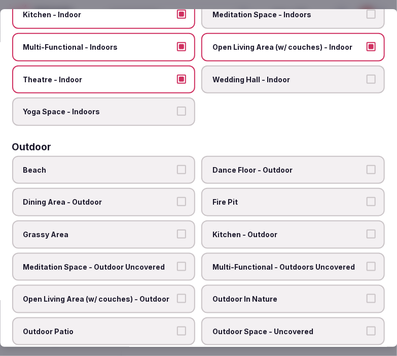
click at [150, 202] on label "Dining Area - Outdoor" at bounding box center [104, 202] width 184 height 28
click at [178, 202] on button "Dining Area - Outdoor" at bounding box center [182, 201] width 9 height 9
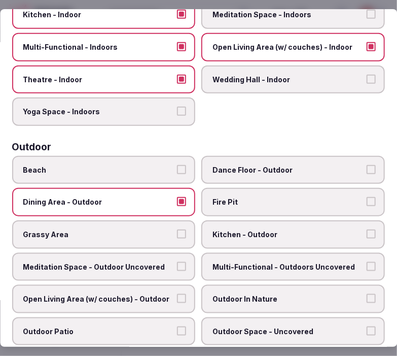
click at [234, 253] on label "Multi-Functional - Outdoors Uncovered" at bounding box center [294, 267] width 184 height 28
click at [367, 262] on button "Multi-Functional - Outdoors Uncovered" at bounding box center [371, 266] width 9 height 9
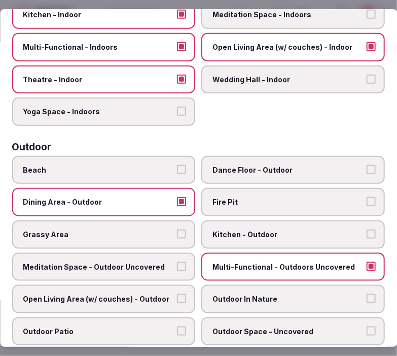
click at [178, 220] on label "Grassy Area" at bounding box center [104, 234] width 184 height 28
click at [178, 229] on button "Grassy Area" at bounding box center [182, 233] width 9 height 9
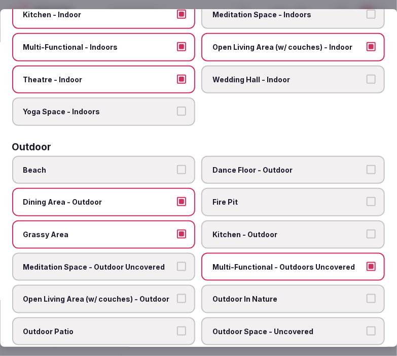
click at [251, 165] on span "Dance Floor - Outdoor" at bounding box center [288, 170] width 151 height 10
click at [367, 165] on button "Dance Floor - Outdoor" at bounding box center [371, 169] width 9 height 9
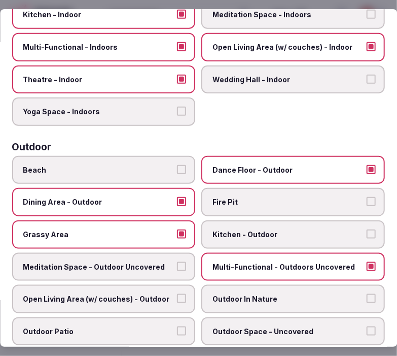
click at [117, 262] on label "Meditation Space - Outdoor Uncovered" at bounding box center [104, 267] width 184 height 28
click at [178, 262] on button "Meditation Space - Outdoor Uncovered" at bounding box center [182, 266] width 9 height 9
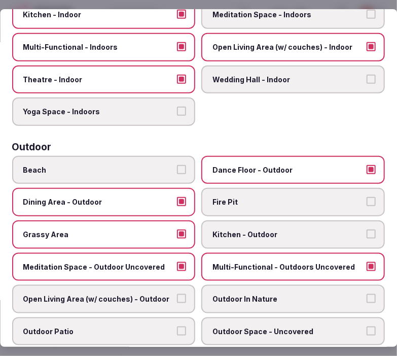
click at [249, 294] on span "Outdoor In Nature" at bounding box center [288, 299] width 151 height 10
click at [367, 294] on button "Outdoor In Nature" at bounding box center [371, 298] width 9 height 9
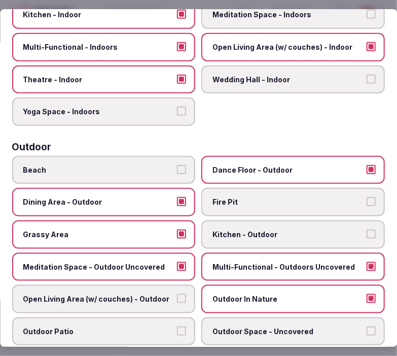
click at [178, 294] on button "Open Living Area (w/ couches) - Outdoor" at bounding box center [182, 298] width 9 height 9
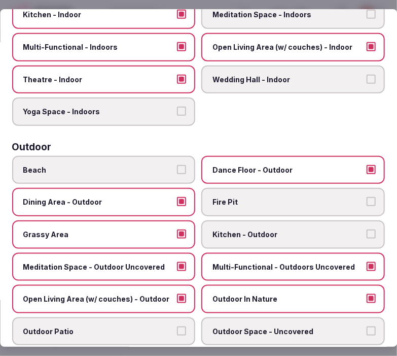
click at [161, 326] on span "Outdoor Patio" at bounding box center [98, 331] width 151 height 10
click at [178, 326] on button "Outdoor Patio" at bounding box center [182, 330] width 9 height 9
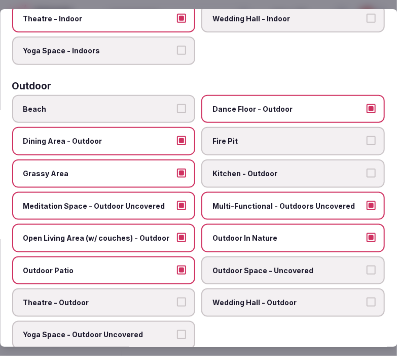
scroll to position [338, 0]
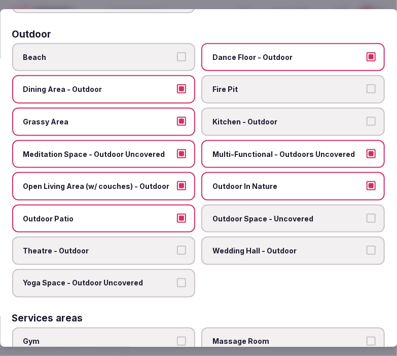
drag, startPoint x: 255, startPoint y: 205, endPoint x: 191, endPoint y: 225, distance: 66.6
click at [250, 214] on span "Outdoor Space - Uncovered" at bounding box center [288, 219] width 151 height 10
click at [164, 246] on span "Theatre - Outdoor" at bounding box center [98, 251] width 151 height 10
click at [178, 246] on button "Theatre - Outdoor" at bounding box center [182, 250] width 9 height 9
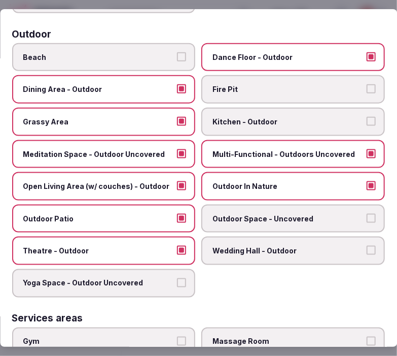
click at [187, 275] on label "Yoga Space - Outdoor Uncovered" at bounding box center [104, 283] width 184 height 28
click at [187, 278] on button "Yoga Space - Outdoor Uncovered" at bounding box center [182, 282] width 9 height 9
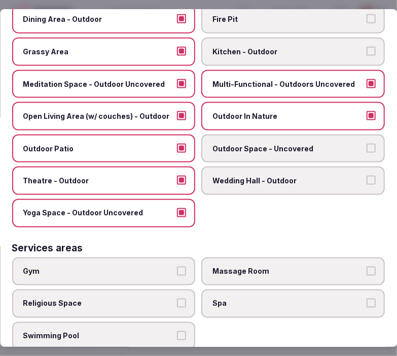
scroll to position [507, 0]
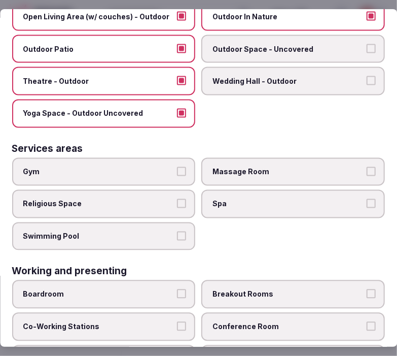
click at [129, 167] on span "Gym" at bounding box center [98, 172] width 151 height 10
click at [178, 167] on button "Gym" at bounding box center [182, 171] width 9 height 9
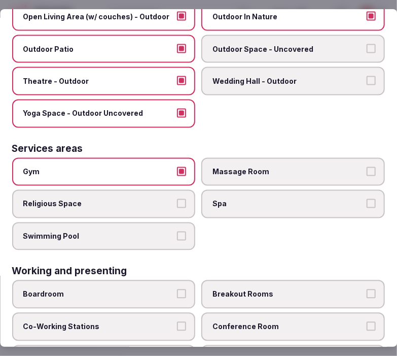
click at [156, 231] on label "Swimming Pool" at bounding box center [104, 236] width 184 height 28
click at [178, 231] on button "Swimming Pool" at bounding box center [182, 235] width 9 height 9
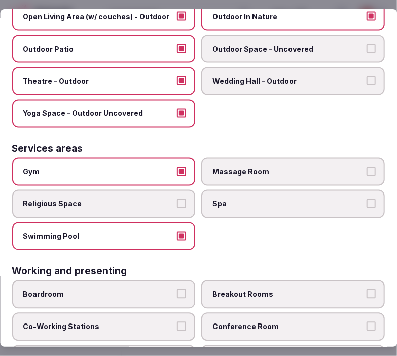
click at [204, 205] on div "Gym Massage Room Religious Space Spa Swimming Pool" at bounding box center [198, 204] width 373 height 93
click at [222, 199] on span "Spa" at bounding box center [288, 204] width 151 height 10
click at [367, 199] on button "Spa" at bounding box center [371, 203] width 9 height 9
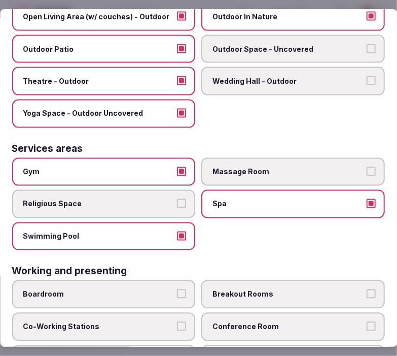
click at [255, 167] on span "Massage Room" at bounding box center [288, 172] width 151 height 10
click at [367, 167] on button "Massage Room" at bounding box center [371, 171] width 9 height 9
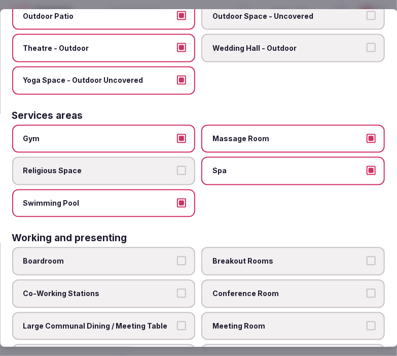
scroll to position [557, 0]
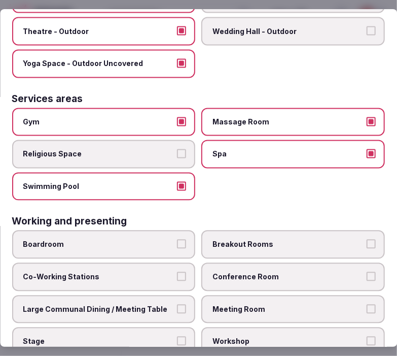
click at [229, 272] on span "Conference Room" at bounding box center [288, 277] width 151 height 10
click at [367, 272] on button "Conference Room" at bounding box center [371, 276] width 9 height 9
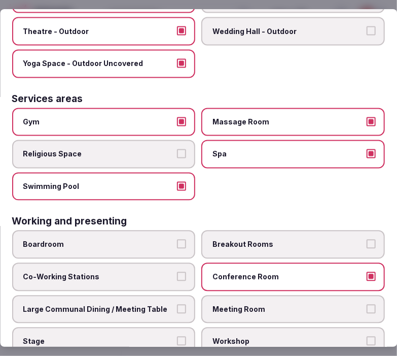
drag, startPoint x: 168, startPoint y: 297, endPoint x: 214, endPoint y: 293, distance: 45.3
click at [176, 295] on label "Large Communal Dining / Meeting Table" at bounding box center [104, 309] width 184 height 28
click at [178, 304] on button "Large Communal Dining / Meeting Table" at bounding box center [182, 308] width 9 height 9
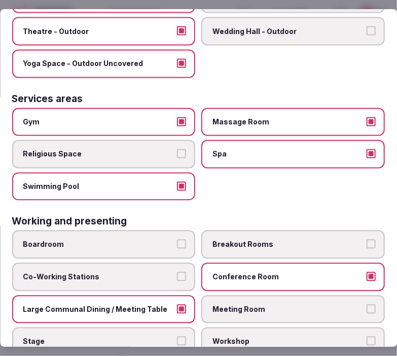
click at [241, 300] on label "Meeting Room" at bounding box center [294, 309] width 184 height 28
click at [367, 304] on button "Meeting Room" at bounding box center [371, 308] width 9 height 9
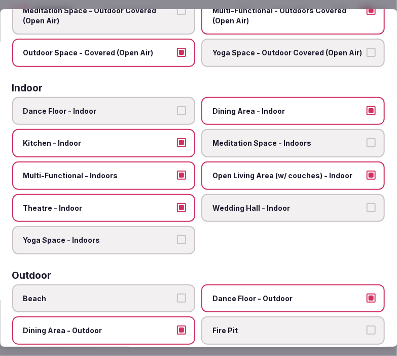
scroll to position [0, 0]
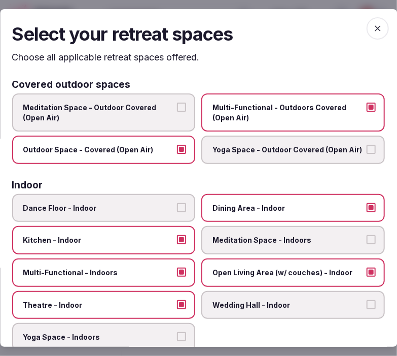
click at [373, 23] on icon "button" at bounding box center [378, 28] width 10 height 10
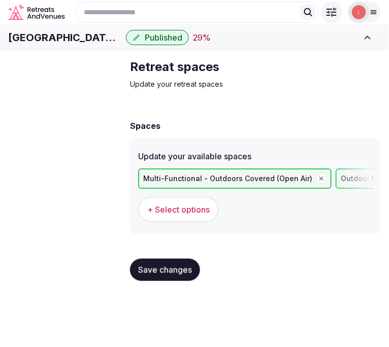
drag, startPoint x: 154, startPoint y: 295, endPoint x: 154, endPoint y: 282, distance: 12.7
click at [154, 281] on button "Save changes" at bounding box center [165, 270] width 70 height 22
click at [122, 45] on h1 "[GEOGRAPHIC_DATA] at [PERSON_NAME][GEOGRAPHIC_DATA]" at bounding box center [65, 37] width 114 height 14
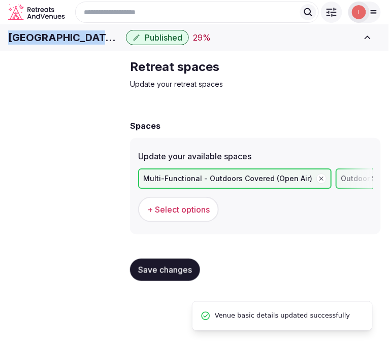
click at [122, 45] on h1 "[GEOGRAPHIC_DATA] at [PERSON_NAME][GEOGRAPHIC_DATA]" at bounding box center [65, 37] width 114 height 14
copy div "[GEOGRAPHIC_DATA] at [PERSON_NAME][GEOGRAPHIC_DATA]"
click at [159, 281] on button "Save changes" at bounding box center [165, 270] width 70 height 22
click at [0, 0] on span "Meeting spaces" at bounding box center [0, 0] width 0 height 0
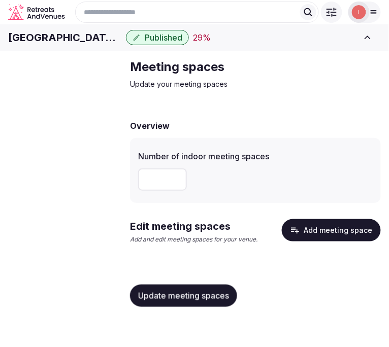
click at [149, 191] on input "number" at bounding box center [162, 179] width 49 height 22
click at [170, 191] on input "number" at bounding box center [162, 179] width 49 height 22
type input "**"
click at [201, 301] on span "Update meeting spaces" at bounding box center [183, 296] width 91 height 10
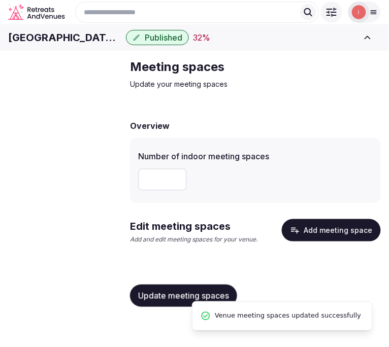
click at [317, 242] on button "Add meeting space" at bounding box center [331, 230] width 99 height 22
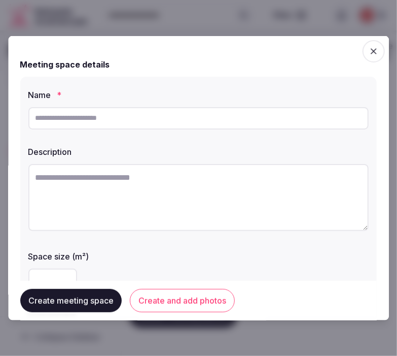
click at [214, 112] on input "text" at bounding box center [198, 118] width 341 height 22
paste input "**********"
type input "**********"
click at [151, 120] on input "**********" at bounding box center [198, 118] width 341 height 22
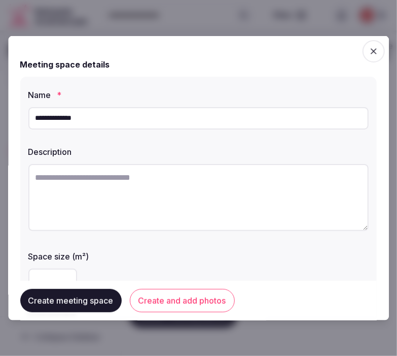
click at [315, 180] on textarea at bounding box center [198, 196] width 341 height 67
paste textarea "**********"
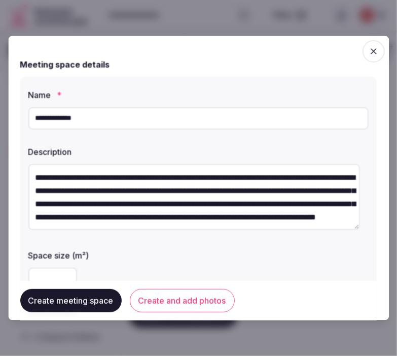
scroll to position [32, 0]
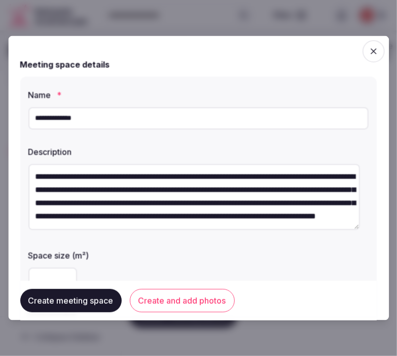
type textarea "**********"
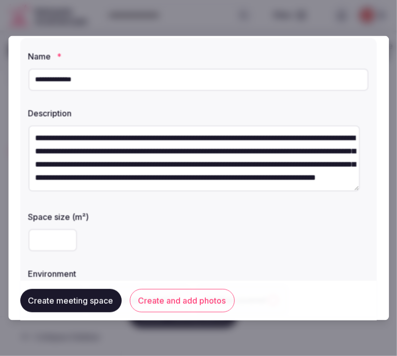
scroll to position [56, 0]
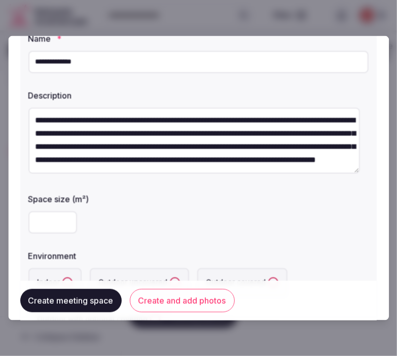
click at [35, 215] on input "number" at bounding box center [52, 222] width 49 height 22
type input "****"
click at [132, 224] on div "****" at bounding box center [198, 222] width 341 height 22
click at [158, 293] on button "Create and add photos" at bounding box center [182, 300] width 105 height 23
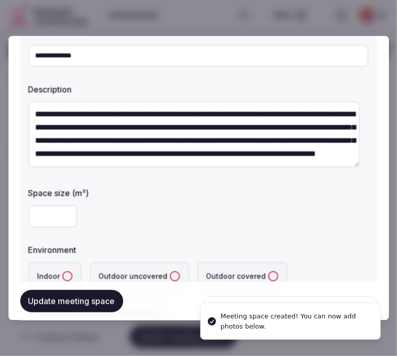
scroll to position [225, 0]
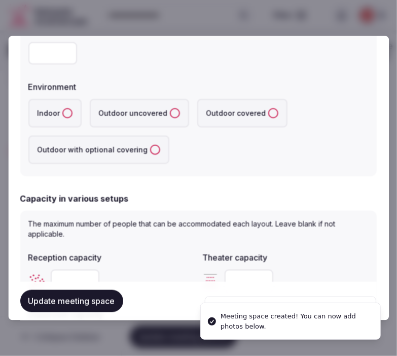
click at [64, 114] on button "Indoor" at bounding box center [67, 113] width 10 height 10
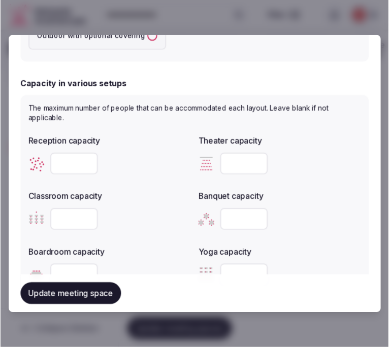
scroll to position [394, 0]
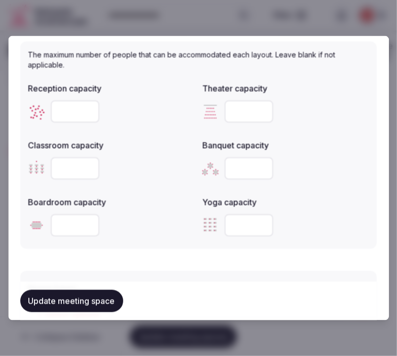
click at [73, 166] on input "number" at bounding box center [75, 168] width 49 height 22
type input "***"
click at [66, 110] on input "number" at bounding box center [75, 111] width 49 height 22
type input "***"
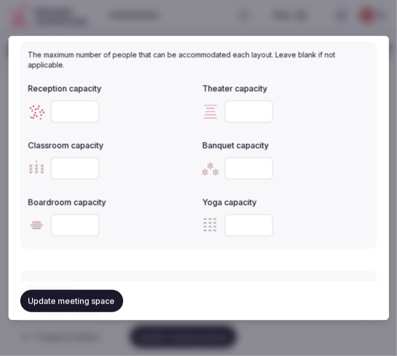
click at [229, 111] on input "number" at bounding box center [249, 111] width 49 height 22
type input "***"
click at [232, 172] on input "number" at bounding box center [249, 168] width 49 height 22
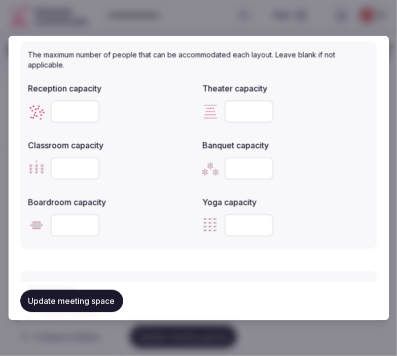
type input "***"
click at [62, 229] on input "number" at bounding box center [75, 225] width 49 height 22
click at [69, 227] on input "number" at bounding box center [75, 225] width 49 height 22
type input "***"
click at [42, 300] on button "Update meeting space" at bounding box center [71, 301] width 103 height 22
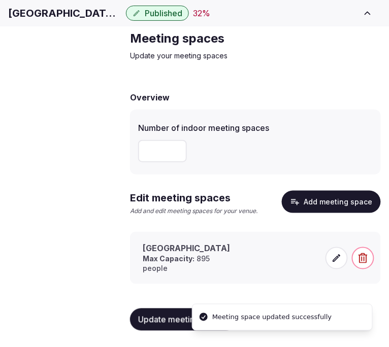
scroll to position [48, 0]
click at [335, 261] on icon at bounding box center [336, 258] width 10 height 10
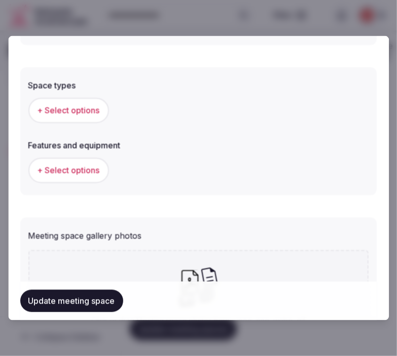
scroll to position [620, 0]
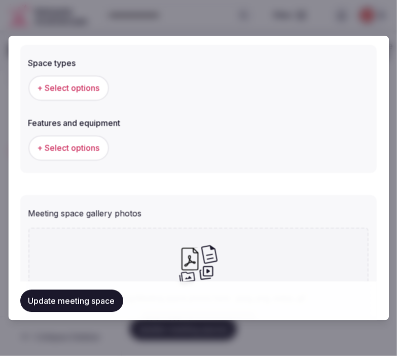
click at [80, 82] on span "+ Select options" at bounding box center [69, 87] width 62 height 11
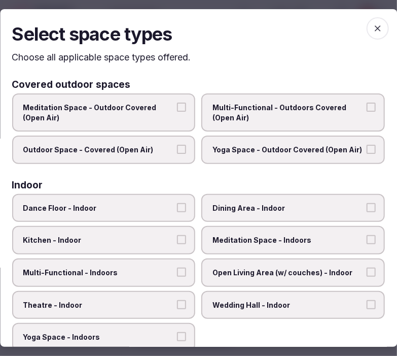
click at [247, 107] on span "Multi-Functional - Outdoors Covered (Open Air)" at bounding box center [288, 113] width 151 height 20
click at [367, 107] on button "Multi-Functional - Outdoors Covered (Open Air)" at bounding box center [371, 107] width 9 height 9
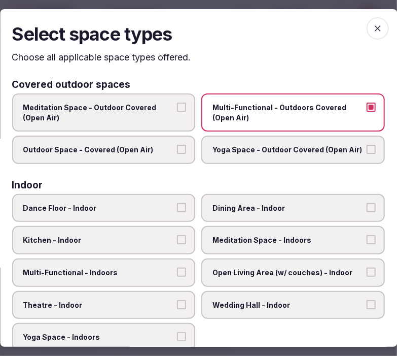
click at [186, 141] on label "Outdoor Space - Covered (Open Air)" at bounding box center [104, 150] width 184 height 28
click at [186, 145] on button "Outdoor Space - Covered (Open Air)" at bounding box center [182, 149] width 9 height 9
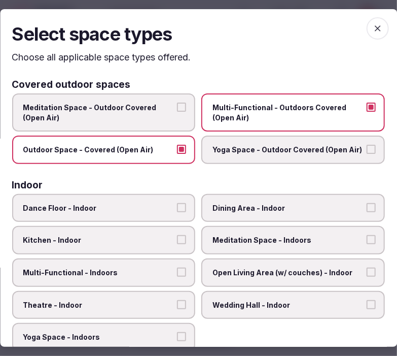
drag, startPoint x: 325, startPoint y: 110, endPoint x: 230, endPoint y: 122, distance: 96.2
click at [318, 110] on span "Multi-Functional - Outdoors Covered (Open Air)" at bounding box center [288, 113] width 151 height 20
click at [181, 145] on button "Outdoor Space - Covered (Open Air)" at bounding box center [182, 149] width 9 height 9
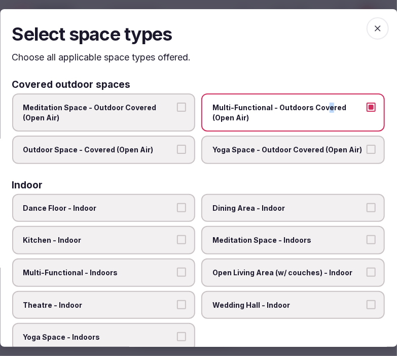
click at [367, 107] on button "Multi-Functional - Outdoors Covered (Open Air)" at bounding box center [371, 107] width 9 height 9
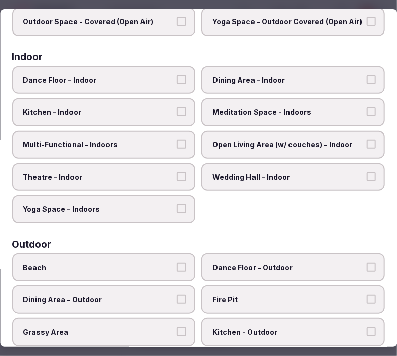
scroll to position [113, 0]
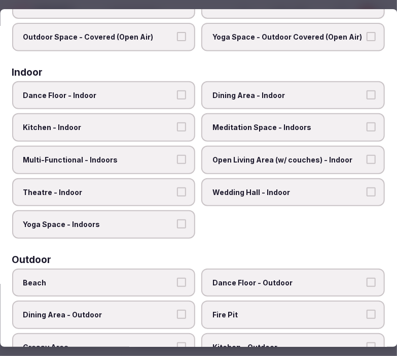
click at [236, 95] on span "Dining Area - Indoor" at bounding box center [288, 95] width 151 height 10
click at [367, 95] on button "Dining Area - Indoor" at bounding box center [371, 94] width 9 height 9
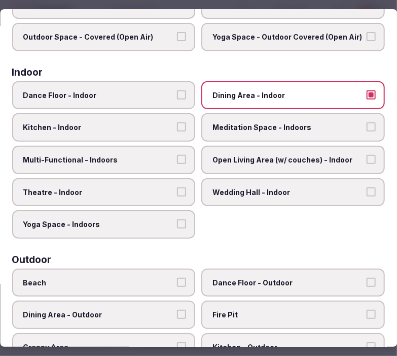
click at [148, 161] on label "Multi-Functional - Indoors" at bounding box center [104, 160] width 184 height 28
click at [178, 161] on button "Multi-Functional - Indoors" at bounding box center [182, 159] width 9 height 9
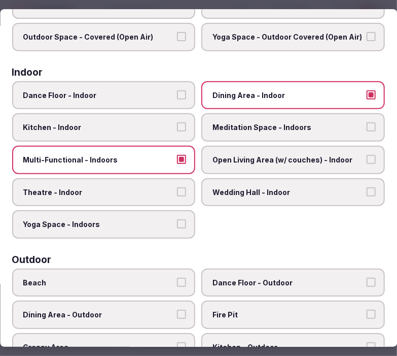
click at [159, 187] on span "Theatre - Indoor" at bounding box center [98, 192] width 151 height 10
click at [178, 187] on button "Theatre - Indoor" at bounding box center [182, 191] width 9 height 9
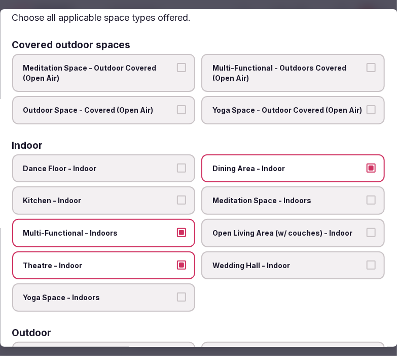
scroll to position [0, 0]
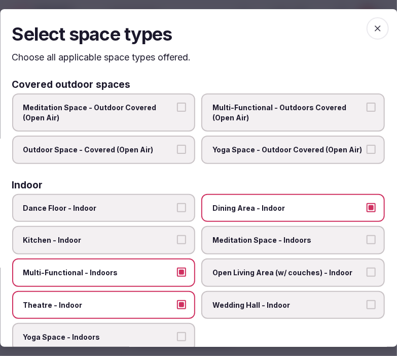
click at [373, 26] on icon "button" at bounding box center [378, 28] width 10 height 10
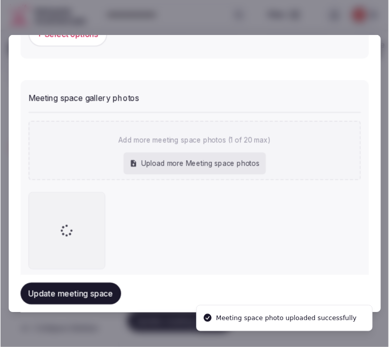
scroll to position [716, 0]
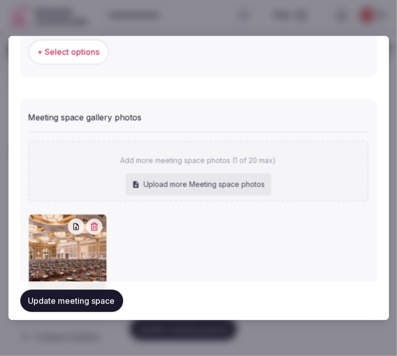
click at [84, 298] on button "Update meeting space" at bounding box center [71, 301] width 103 height 22
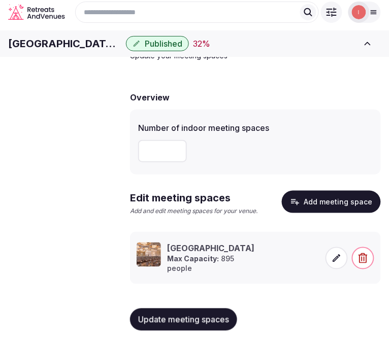
click at [0, 0] on span "Accommodations" at bounding box center [0, 0] width 0 height 0
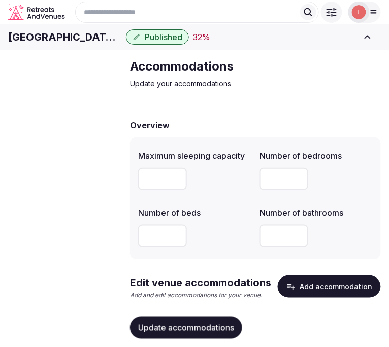
scroll to position [53, 0]
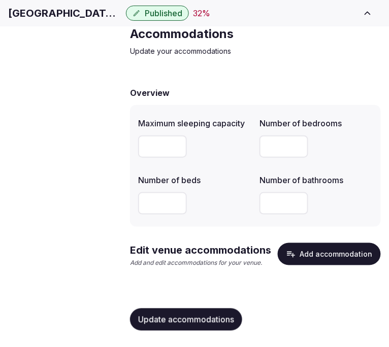
click at [306, 251] on button "Add accommodation" at bounding box center [329, 254] width 103 height 22
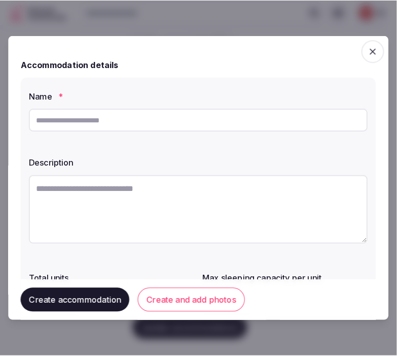
scroll to position [44, 0]
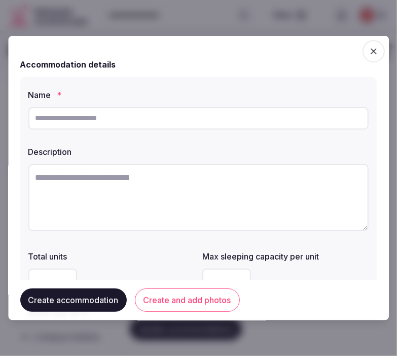
click at [203, 118] on input "text" at bounding box center [198, 118] width 341 height 22
paste input "**********"
type input "**********"
drag, startPoint x: 306, startPoint y: 162, endPoint x: 288, endPoint y: 184, distance: 27.7
click at [293, 173] on div at bounding box center [198, 198] width 341 height 78
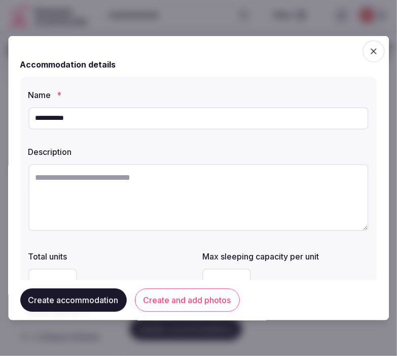
click at [288, 184] on textarea at bounding box center [198, 196] width 341 height 67
paste textarea "**********"
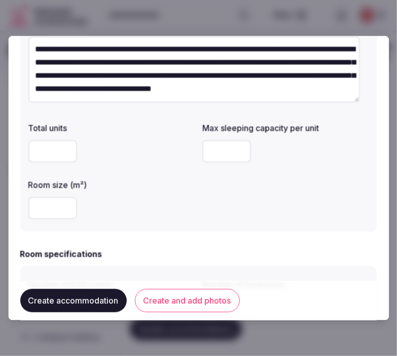
scroll to position [169, 0]
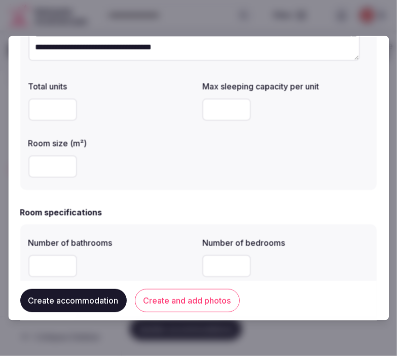
type textarea "**********"
click at [52, 113] on input "number" at bounding box center [52, 109] width 49 height 22
click at [236, 103] on input "number" at bounding box center [227, 109] width 49 height 22
type input "*"
click at [51, 170] on input "number" at bounding box center [52, 166] width 49 height 22
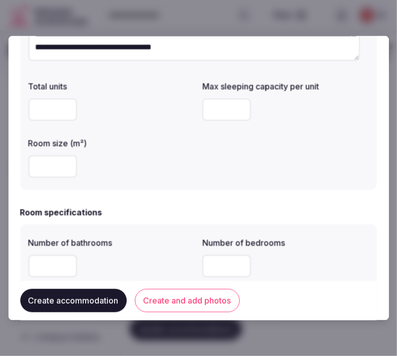
type input "*"
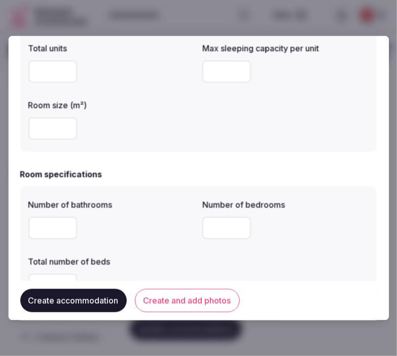
scroll to position [225, 0]
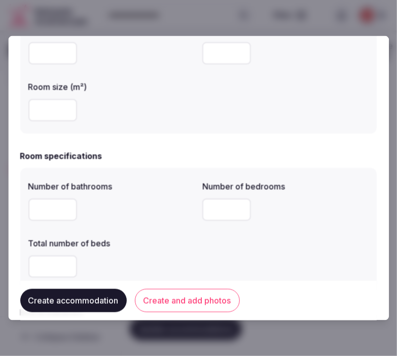
type input "***"
click at [42, 215] on input "number" at bounding box center [52, 209] width 49 height 22
type input "*"
click at [207, 207] on input "number" at bounding box center [227, 209] width 49 height 22
type input "*"
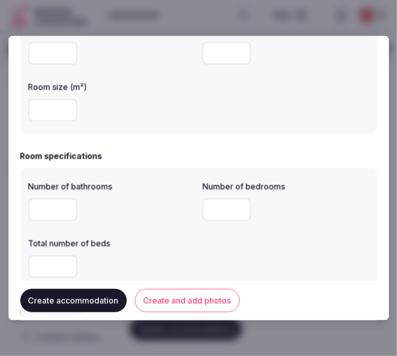
click at [48, 262] on input "number" at bounding box center [52, 266] width 49 height 22
type input "*"
click at [138, 253] on div "*" at bounding box center [111, 266] width 166 height 30
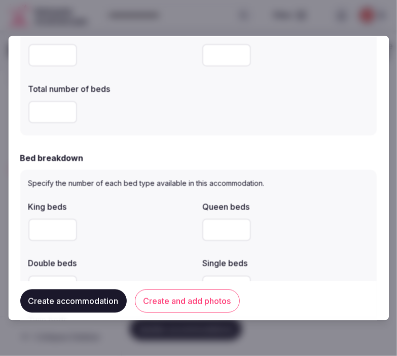
scroll to position [394, 0]
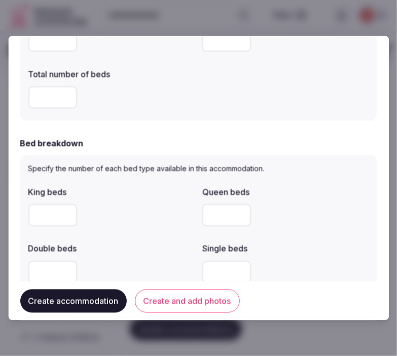
click at [49, 218] on input "number" at bounding box center [52, 215] width 49 height 22
type input "*"
click at [138, 220] on div "*" at bounding box center [111, 215] width 166 height 22
click at [280, 215] on div at bounding box center [286, 215] width 166 height 22
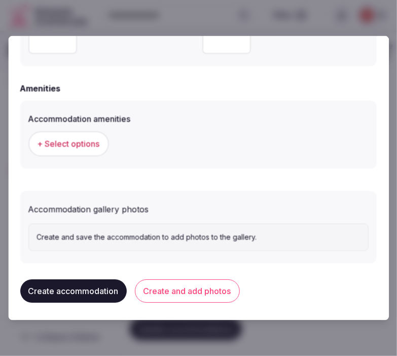
scroll to position [941, 0]
click at [77, 145] on span "+ Select options" at bounding box center [69, 143] width 62 height 11
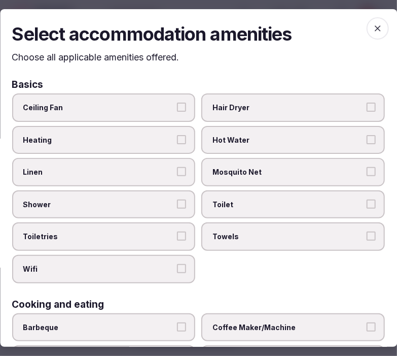
drag, startPoint x: 146, startPoint y: 175, endPoint x: 149, endPoint y: 180, distance: 5.5
click at [146, 176] on label "Linen" at bounding box center [104, 172] width 184 height 28
click at [178, 176] on button "Linen" at bounding box center [182, 171] width 9 height 9
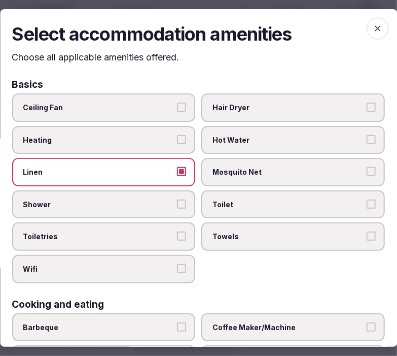
click at [164, 202] on span "Shower" at bounding box center [98, 204] width 151 height 10
click at [178, 202] on button "Shower" at bounding box center [182, 203] width 9 height 9
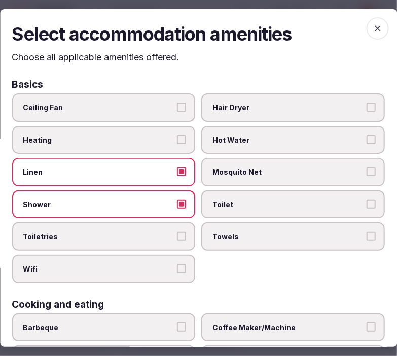
click at [178, 232] on button "Toiletries" at bounding box center [182, 235] width 9 height 9
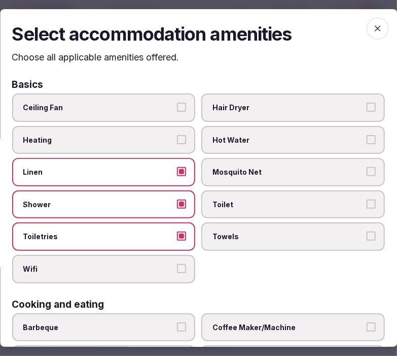
click at [170, 258] on label "Wifi" at bounding box center [104, 269] width 184 height 28
click at [178, 264] on button "Wifi" at bounding box center [182, 268] width 9 height 9
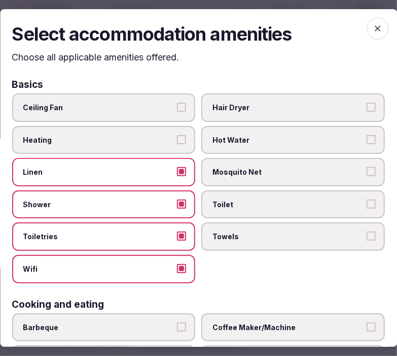
click at [231, 241] on label "Towels" at bounding box center [294, 236] width 184 height 28
click at [367, 241] on button "Towels" at bounding box center [371, 235] width 9 height 9
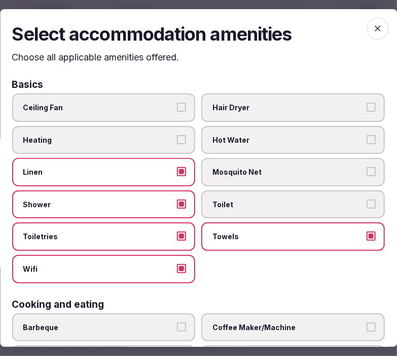
click at [241, 202] on span "Toilet" at bounding box center [288, 204] width 151 height 10
click at [367, 202] on button "Toilet" at bounding box center [371, 203] width 9 height 9
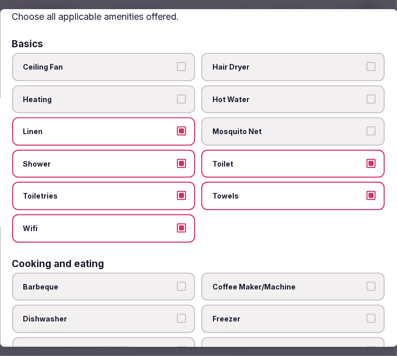
scroll to position [56, 0]
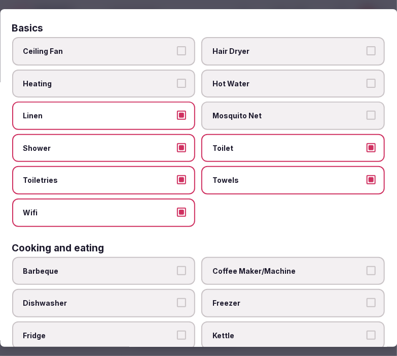
click at [297, 63] on label "Hair Dryer" at bounding box center [294, 51] width 184 height 28
click at [367, 55] on button "Hair Dryer" at bounding box center [371, 50] width 9 height 9
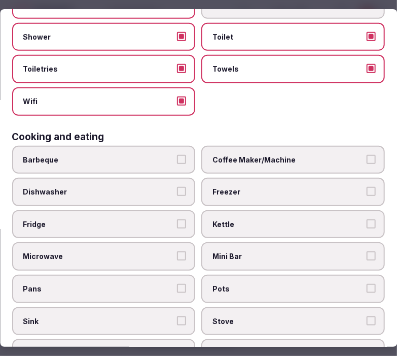
scroll to position [169, 0]
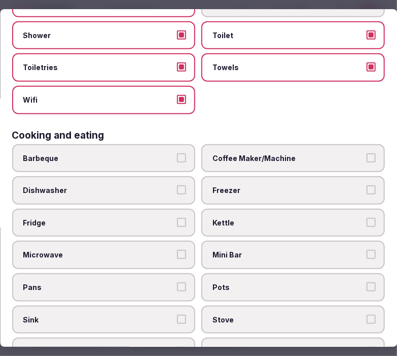
click at [270, 153] on span "Coffee Maker/Machine" at bounding box center [288, 158] width 151 height 10
click at [367, 153] on button "Coffee Maker/Machine" at bounding box center [371, 157] width 9 height 9
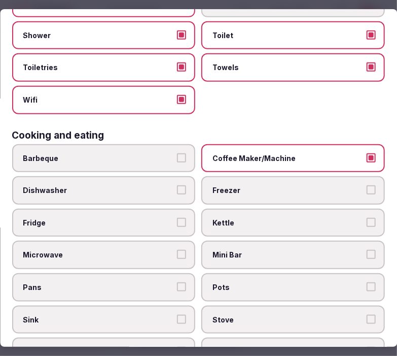
click at [281, 250] on span "Mini Bar" at bounding box center [288, 255] width 151 height 10
click at [367, 250] on button "Mini Bar" at bounding box center [371, 254] width 9 height 9
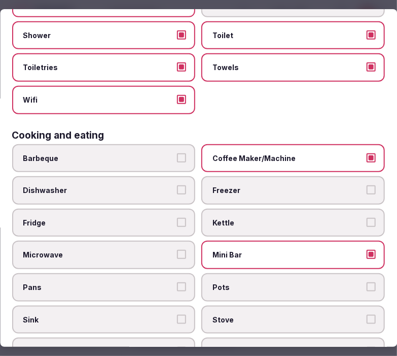
click at [104, 209] on label "Fridge" at bounding box center [104, 223] width 184 height 28
click at [178, 218] on button "Fridge" at bounding box center [182, 222] width 9 height 9
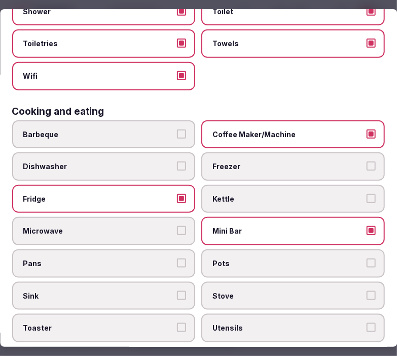
scroll to position [225, 0]
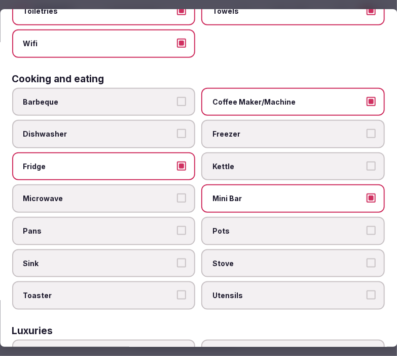
click at [115, 193] on span "Microwave" at bounding box center [98, 198] width 151 height 10
click at [178, 193] on button "Microwave" at bounding box center [182, 197] width 9 height 9
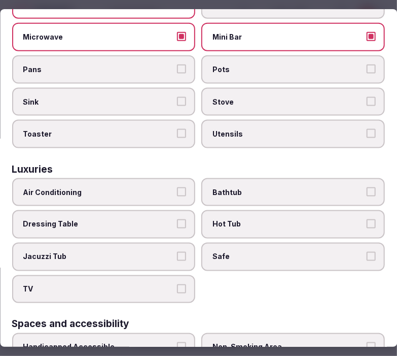
scroll to position [394, 0]
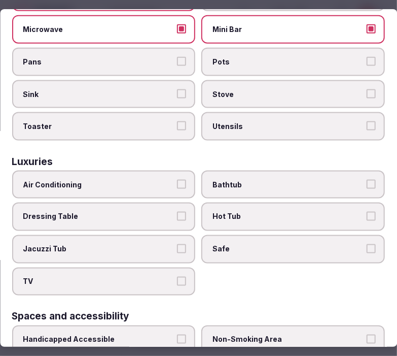
click at [143, 180] on span "Air Conditioning" at bounding box center [98, 185] width 151 height 10
click at [178, 180] on button "Air Conditioning" at bounding box center [182, 184] width 9 height 9
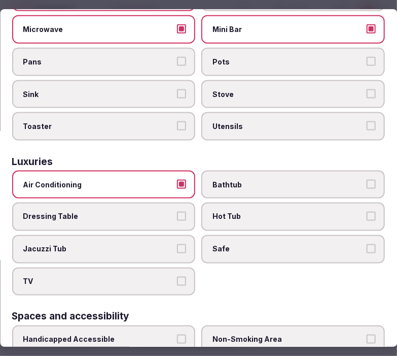
click at [154, 267] on label "TV" at bounding box center [104, 281] width 184 height 28
click at [178, 277] on button "TV" at bounding box center [182, 281] width 9 height 9
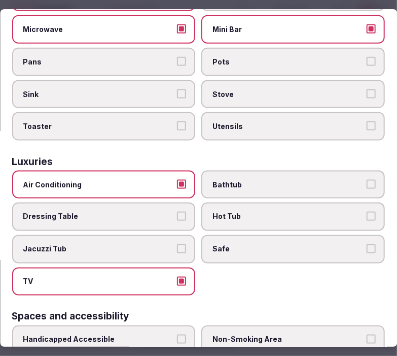
click at [220, 244] on span "Safe" at bounding box center [288, 249] width 151 height 10
click at [367, 244] on button "Safe" at bounding box center [371, 248] width 9 height 9
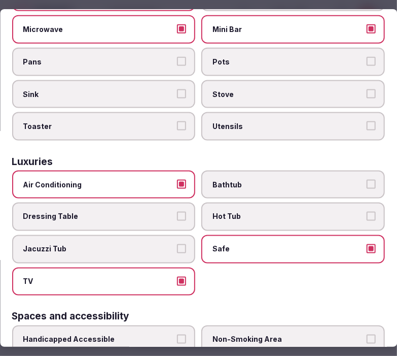
click at [256, 180] on span "Bathtub" at bounding box center [288, 185] width 151 height 10
click at [367, 180] on button "Bathtub" at bounding box center [371, 184] width 9 height 9
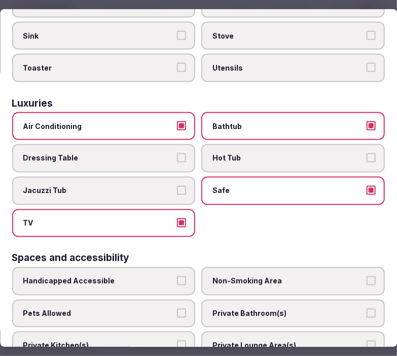
scroll to position [507, 0]
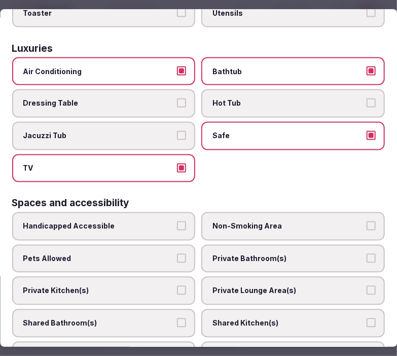
click at [224, 249] on label "Private Bathroom(s)" at bounding box center [294, 259] width 184 height 28
click at [367, 254] on button "Private Bathroom(s)" at bounding box center [371, 258] width 9 height 9
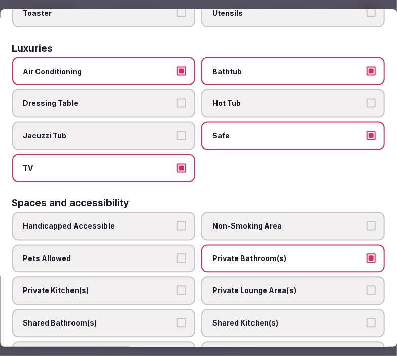
click at [227, 286] on span "Private Lounge Area(s)" at bounding box center [288, 291] width 151 height 10
click at [367, 286] on button "Private Lounge Area(s)" at bounding box center [371, 290] width 9 height 9
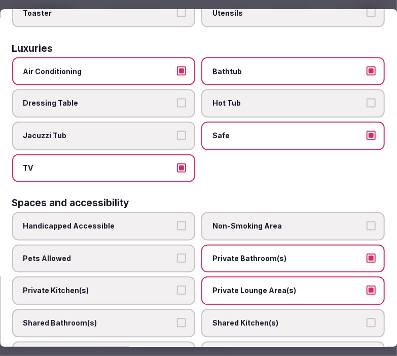
scroll to position [673, 0]
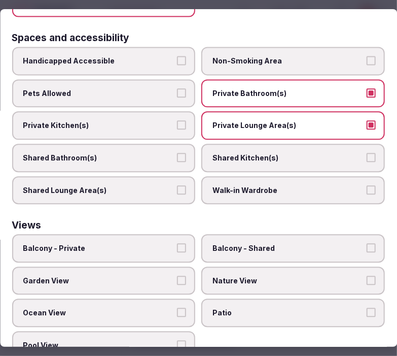
click at [172, 111] on label "Private Kitchen(s)" at bounding box center [104, 125] width 184 height 28
click at [178, 120] on button "Private Kitchen(s)" at bounding box center [182, 124] width 9 height 9
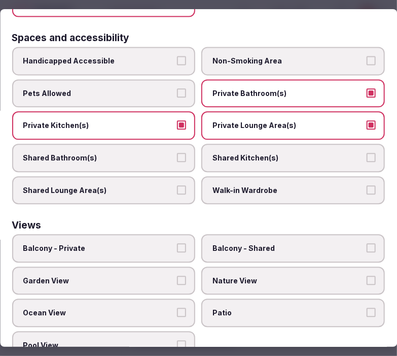
click at [186, 234] on label "Balcony - Private" at bounding box center [104, 248] width 184 height 28
click at [186, 243] on button "Balcony - Private" at bounding box center [182, 247] width 9 height 9
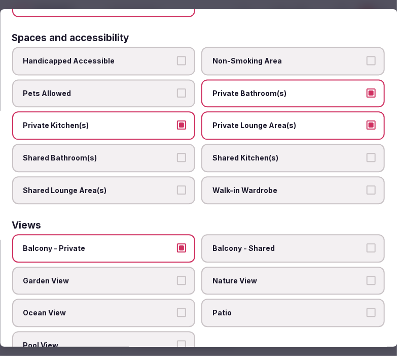
click at [230, 276] on span "Nature View" at bounding box center [288, 281] width 151 height 10
click at [367, 276] on button "Nature View" at bounding box center [371, 280] width 9 height 9
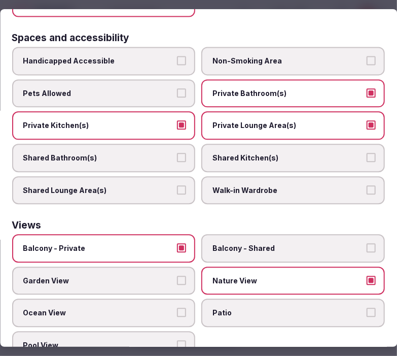
click at [144, 276] on span "Garden View" at bounding box center [98, 281] width 151 height 10
click at [178, 276] on button "Garden View" at bounding box center [182, 280] width 9 height 9
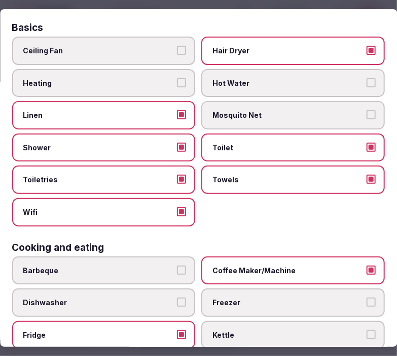
scroll to position [0, 0]
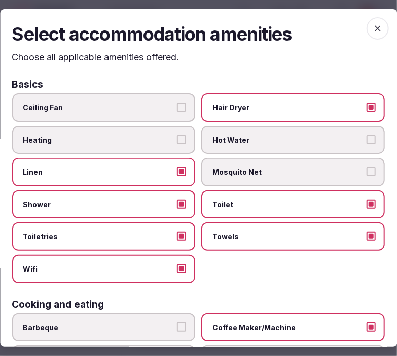
click at [367, 28] on span "button" at bounding box center [378, 28] width 22 height 22
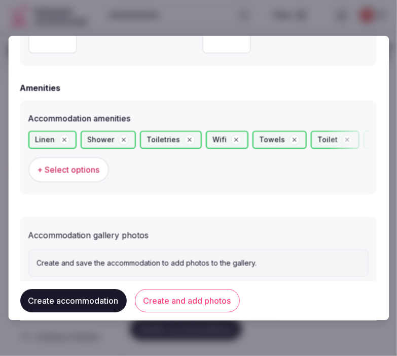
click at [195, 308] on button "Create and add photos" at bounding box center [187, 300] width 105 height 23
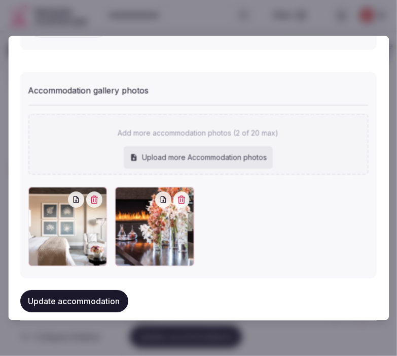
scroll to position [1098, 0]
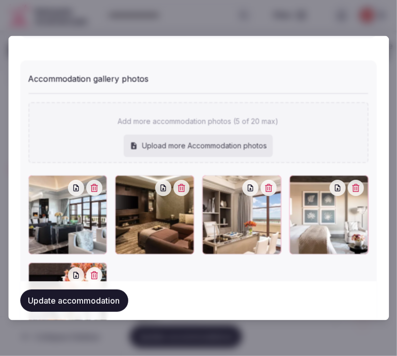
click at [51, 300] on button "Update accommodation" at bounding box center [74, 301] width 108 height 22
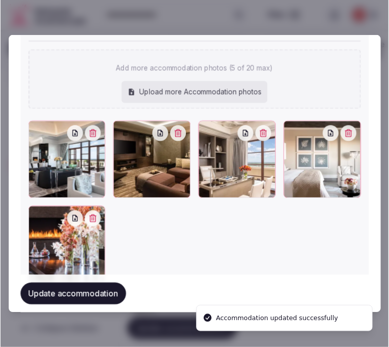
scroll to position [1154, 0]
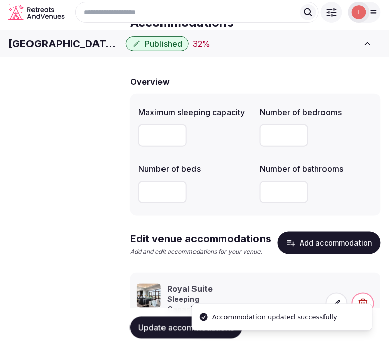
drag, startPoint x: 291, startPoint y: 131, endPoint x: 262, endPoint y: 122, distance: 29.9
click at [262, 116] on div "Number of bedrooms" at bounding box center [315, 109] width 113 height 14
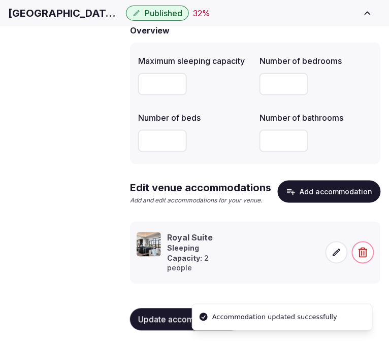
click at [335, 257] on icon at bounding box center [336, 253] width 10 height 10
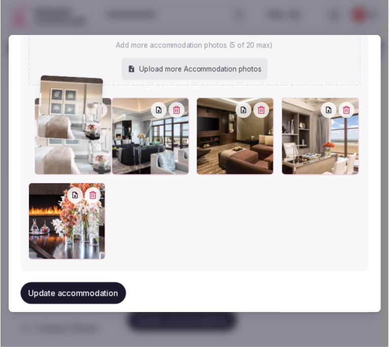
scroll to position [1149, 0]
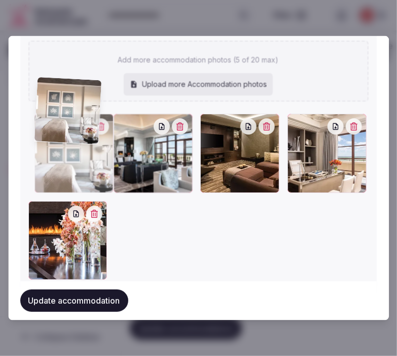
drag, startPoint x: 293, startPoint y: 95, endPoint x: 46, endPoint y: 87, distance: 247.8
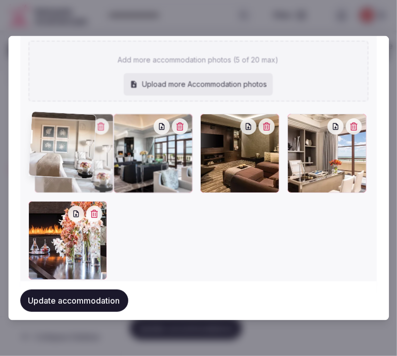
click at [46, 87] on div "Add more accommodation photos (5 of 20 max) Upload more Accommodation photos To…" at bounding box center [198, 161] width 341 height 240
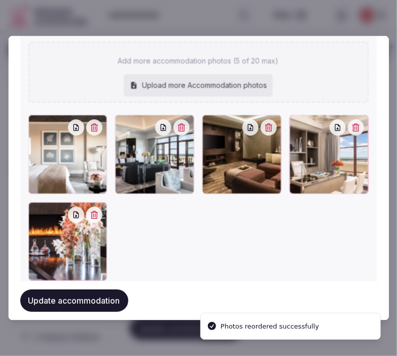
click at [89, 299] on button "Update accommodation" at bounding box center [74, 301] width 108 height 22
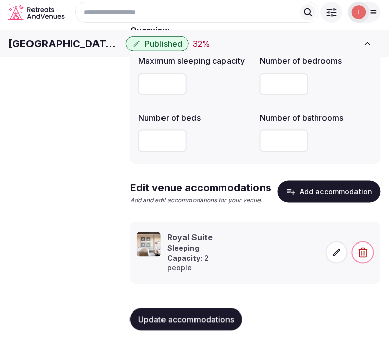
click at [194, 325] on span "Update accommodations" at bounding box center [186, 320] width 96 height 10
click at [0, 0] on span "Amenities" at bounding box center [0, 0] width 0 height 0
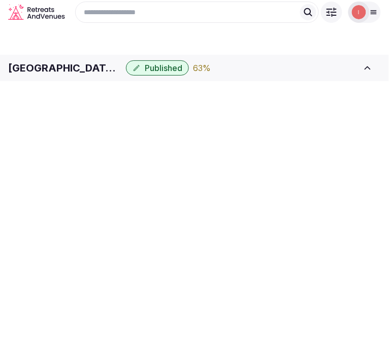
scroll to position [2, 0]
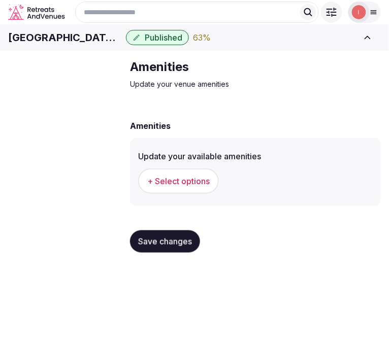
click at [175, 194] on button "+ Select options" at bounding box center [178, 180] width 81 height 25
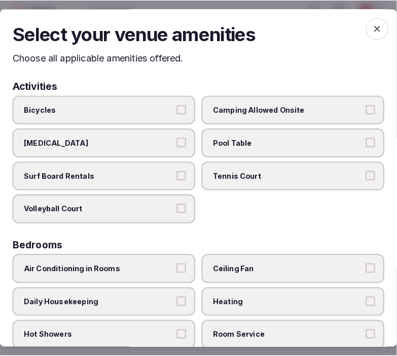
scroll to position [0, 0]
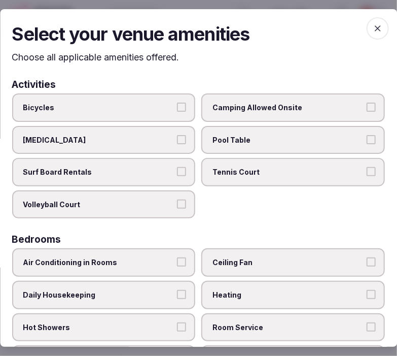
click at [184, 140] on label "Ice Bath" at bounding box center [104, 140] width 184 height 28
click at [184, 140] on button "Ice Bath" at bounding box center [182, 139] width 9 height 9
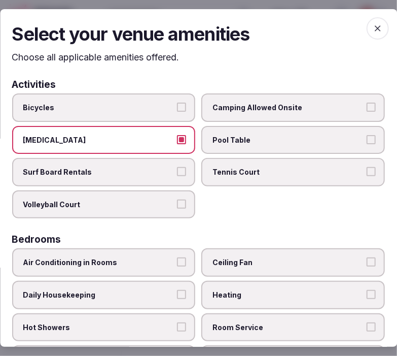
click at [184, 140] on label "Ice Bath" at bounding box center [104, 140] width 184 height 28
click at [184, 140] on button "Ice Bath" at bounding box center [182, 139] width 9 height 9
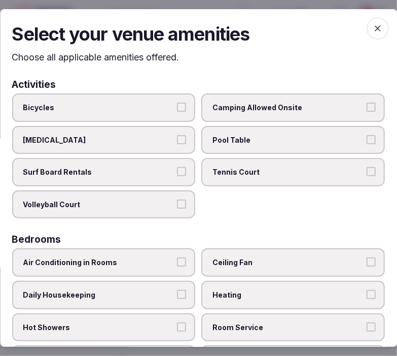
scroll to position [56, 0]
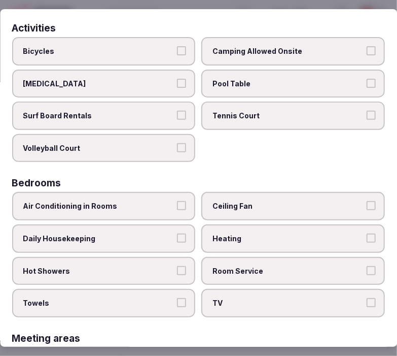
click at [178, 201] on button "Air Conditioning in Rooms" at bounding box center [182, 205] width 9 height 9
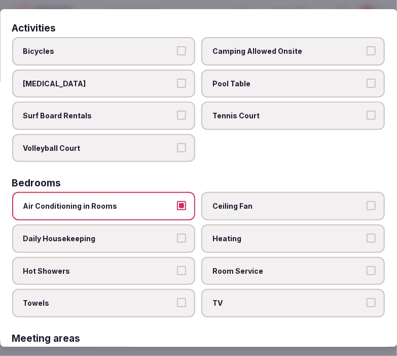
click at [185, 296] on label "Towels" at bounding box center [104, 303] width 184 height 28
click at [185, 298] on button "Towels" at bounding box center [182, 302] width 9 height 9
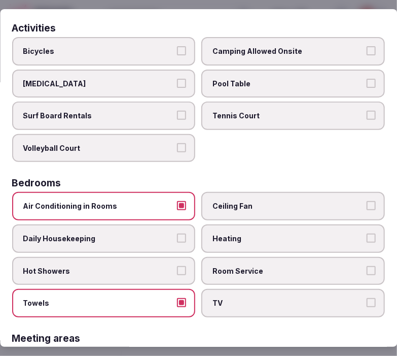
click at [232, 302] on label "TV" at bounding box center [294, 303] width 184 height 28
click at [367, 302] on button "TV" at bounding box center [371, 302] width 9 height 9
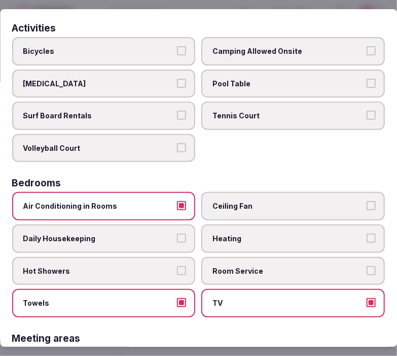
click at [262, 266] on span "Room Service" at bounding box center [288, 271] width 151 height 10
click at [367, 266] on button "Room Service" at bounding box center [371, 270] width 9 height 9
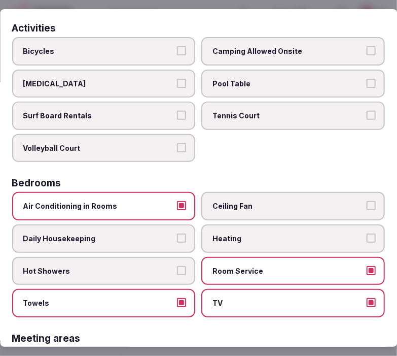
click at [183, 261] on label "Hot Showers" at bounding box center [104, 271] width 184 height 28
click at [183, 266] on button "Hot Showers" at bounding box center [182, 270] width 9 height 9
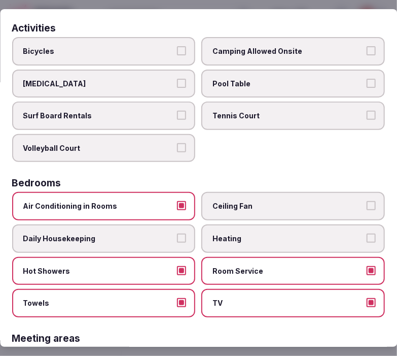
click at [182, 234] on button "Daily Housekeeping" at bounding box center [182, 237] width 9 height 9
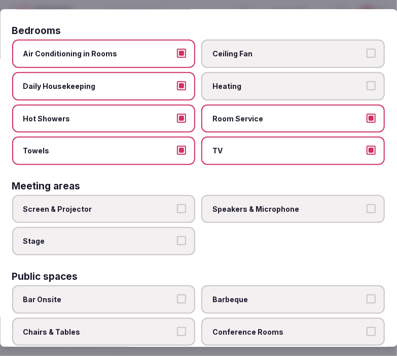
scroll to position [225, 0]
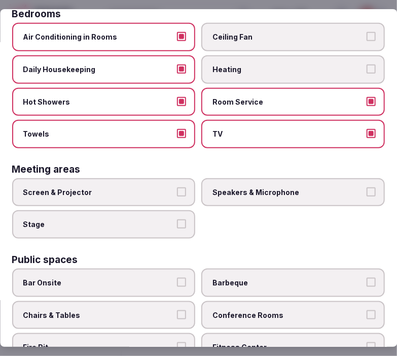
click at [171, 186] on label "Screen & Projector" at bounding box center [104, 192] width 184 height 28
click at [178, 187] on button "Screen & Projector" at bounding box center [182, 191] width 9 height 9
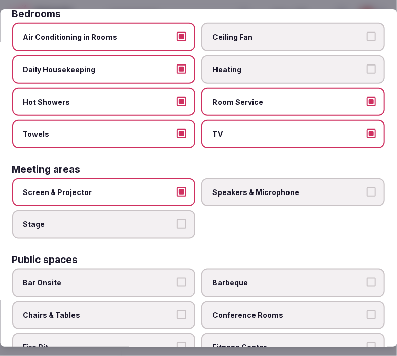
click at [276, 188] on span "Speakers & Microphone" at bounding box center [288, 192] width 151 height 10
click at [367, 188] on button "Speakers & Microphone" at bounding box center [371, 191] width 9 height 9
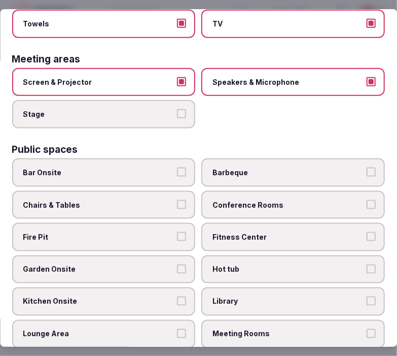
scroll to position [338, 0]
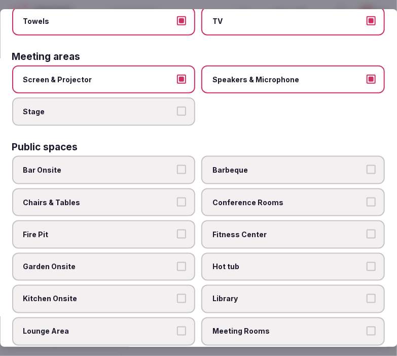
click at [246, 197] on label "Conference Rooms" at bounding box center [294, 202] width 184 height 28
click at [367, 197] on button "Conference Rooms" at bounding box center [371, 201] width 9 height 9
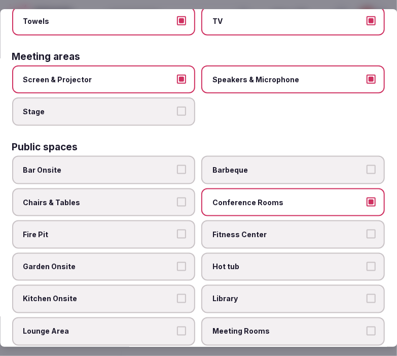
drag, startPoint x: 244, startPoint y: 219, endPoint x: 202, endPoint y: 201, distance: 45.7
click at [242, 229] on span "Fitness Center" at bounding box center [288, 234] width 151 height 10
click at [169, 197] on span "Chairs & Tables" at bounding box center [98, 202] width 151 height 10
click at [178, 197] on button "Chairs & Tables" at bounding box center [182, 201] width 9 height 9
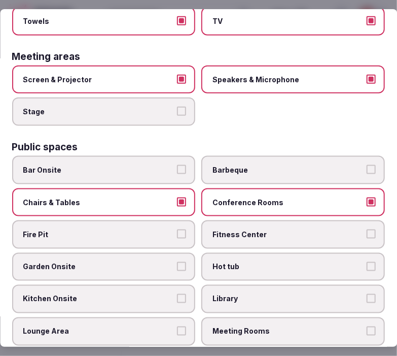
click at [367, 229] on button "Fitness Center" at bounding box center [371, 233] width 9 height 9
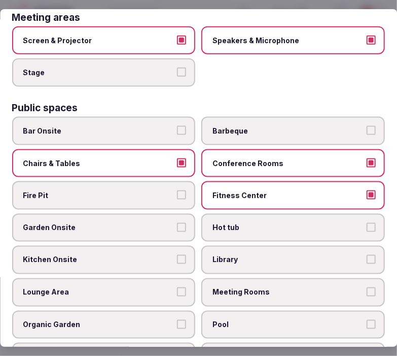
scroll to position [394, 0]
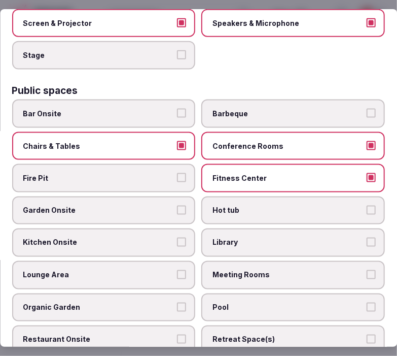
click at [260, 270] on span "Meeting Rooms" at bounding box center [288, 275] width 151 height 10
click at [367, 270] on button "Meeting Rooms" at bounding box center [371, 274] width 9 height 9
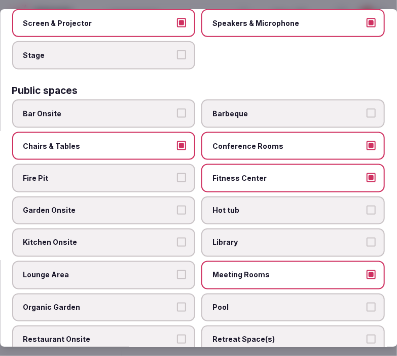
click at [164, 270] on span "Lounge Area" at bounding box center [98, 275] width 151 height 10
click at [178, 270] on button "Lounge Area" at bounding box center [182, 274] width 9 height 9
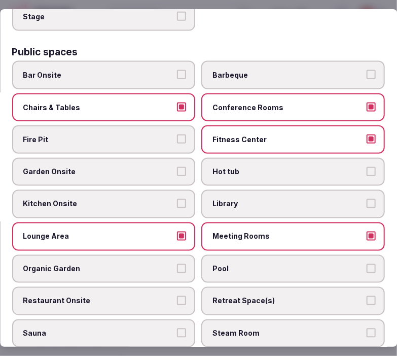
scroll to position [451, 0]
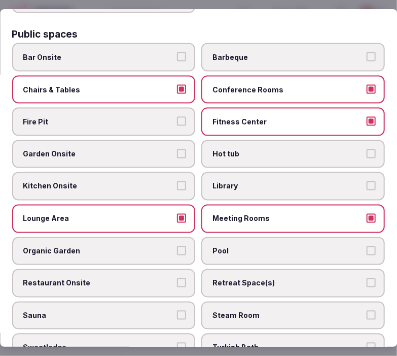
click at [217, 242] on label "Pool" at bounding box center [294, 251] width 184 height 28
click at [367, 246] on button "Pool" at bounding box center [371, 250] width 9 height 9
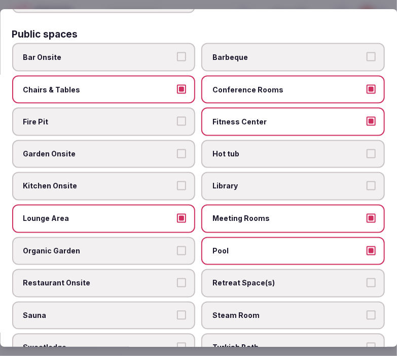
click at [181, 278] on button "Restaurant Onsite" at bounding box center [182, 282] width 9 height 9
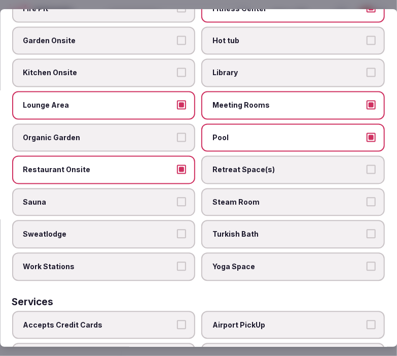
scroll to position [620, 0]
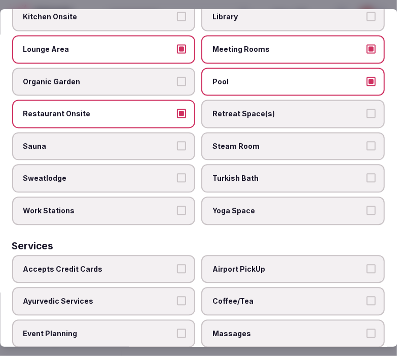
click at [267, 206] on span "Yoga Space" at bounding box center [288, 211] width 151 height 10
click at [367, 206] on button "Yoga Space" at bounding box center [371, 210] width 9 height 9
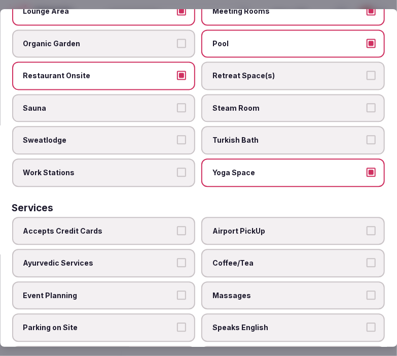
scroll to position [704, 0]
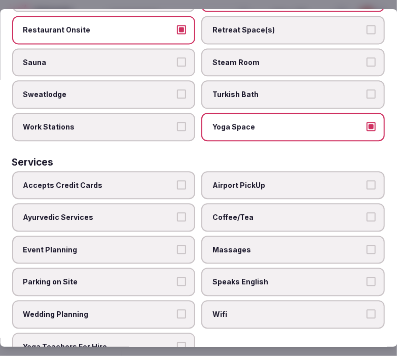
click at [160, 171] on label "Accepts Credit Cards" at bounding box center [104, 185] width 184 height 28
click at [178, 180] on button "Accepts Credit Cards" at bounding box center [182, 184] width 9 height 9
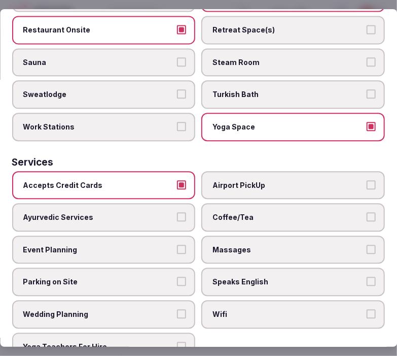
click at [226, 212] on span "Coffee/Tea" at bounding box center [288, 217] width 151 height 10
click at [367, 212] on button "Coffee/Tea" at bounding box center [371, 216] width 9 height 9
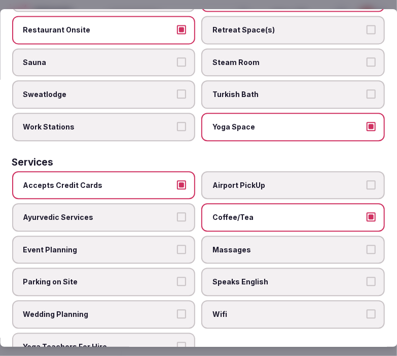
click at [243, 245] on span "Massages" at bounding box center [288, 250] width 151 height 10
click at [367, 245] on button "Massages" at bounding box center [371, 249] width 9 height 9
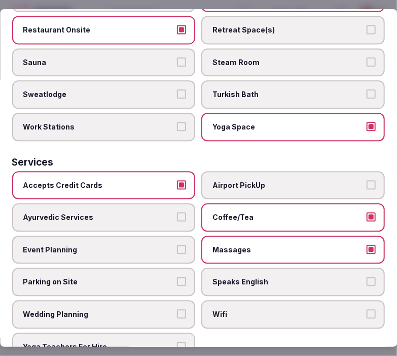
click at [248, 267] on label "Speaks English" at bounding box center [294, 281] width 184 height 28
click at [367, 277] on button "Speaks English" at bounding box center [371, 281] width 9 height 9
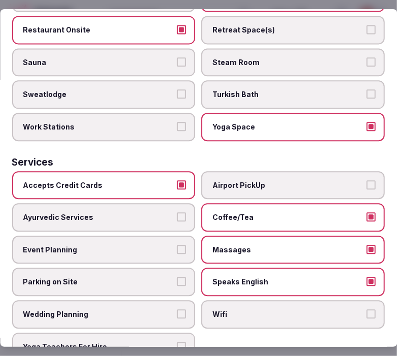
click at [233, 309] on span "Wifi" at bounding box center [288, 314] width 151 height 10
click at [367, 309] on button "Wifi" at bounding box center [371, 313] width 9 height 9
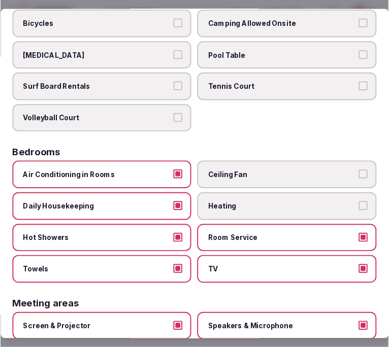
scroll to position [0, 0]
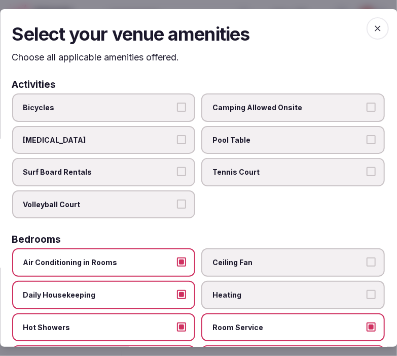
click at [369, 17] on span "button" at bounding box center [378, 28] width 22 height 22
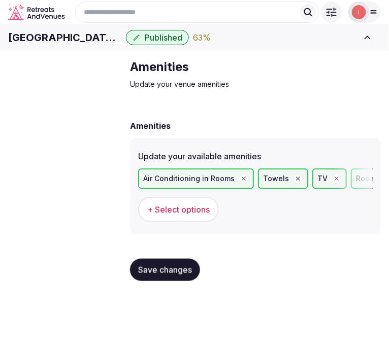
click at [195, 222] on button "+ Select options" at bounding box center [178, 209] width 81 height 25
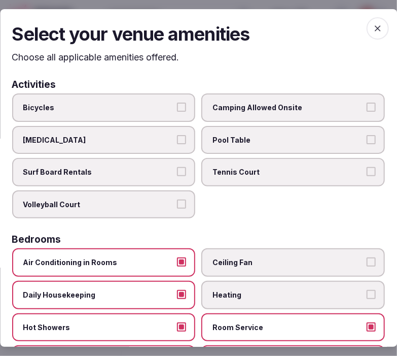
drag, startPoint x: 366, startPoint y: 33, endPoint x: 320, endPoint y: 56, distance: 51.5
click at [367, 33] on span "button" at bounding box center [378, 28] width 22 height 22
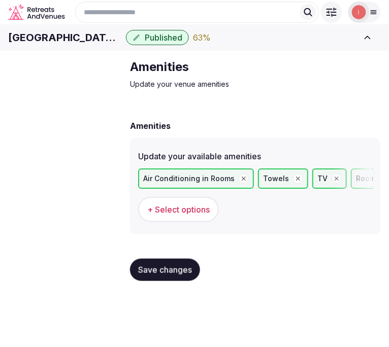
drag, startPoint x: 166, startPoint y: 289, endPoint x: 158, endPoint y: 278, distance: 14.2
click at [163, 275] on span "Save changes" at bounding box center [165, 270] width 54 height 10
click at [0, 0] on span "Food & dining" at bounding box center [0, 0] width 0 height 0
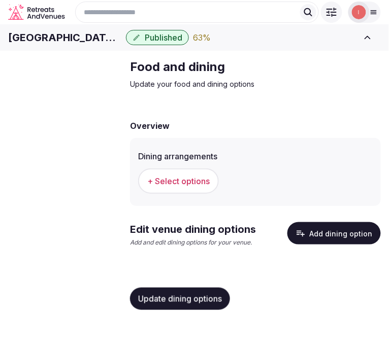
click at [205, 187] on span "+ Select options" at bounding box center [178, 181] width 62 height 11
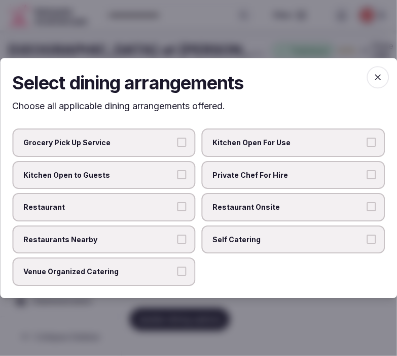
drag, startPoint x: 229, startPoint y: 201, endPoint x: 224, endPoint y: 198, distance: 6.4
click at [227, 200] on label "Restaurant Onsite" at bounding box center [294, 207] width 184 height 28
click at [367, 202] on button "Restaurant Onsite" at bounding box center [371, 206] width 9 height 9
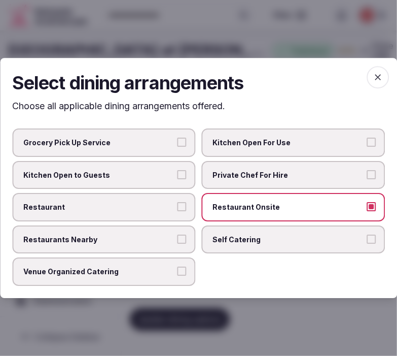
click at [175, 205] on label "Restaurant" at bounding box center [104, 207] width 184 height 28
click at [178, 205] on button "Restaurant" at bounding box center [182, 206] width 9 height 9
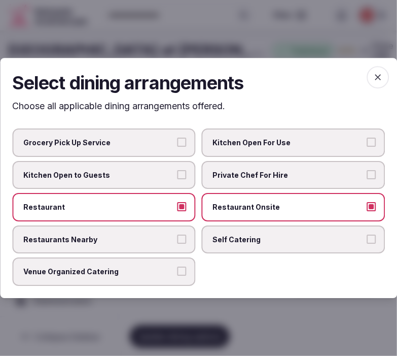
click at [184, 241] on button "Restaurants Nearby" at bounding box center [182, 238] width 9 height 9
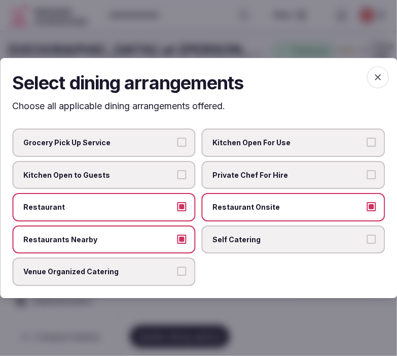
click at [183, 239] on button "Restaurants Nearby" at bounding box center [182, 238] width 9 height 9
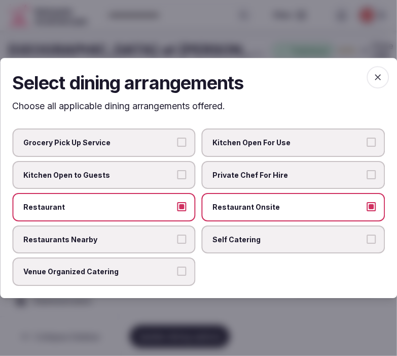
drag, startPoint x: 374, startPoint y: 74, endPoint x: 372, endPoint y: 87, distance: 13.4
click at [374, 75] on icon "button" at bounding box center [378, 77] width 10 height 10
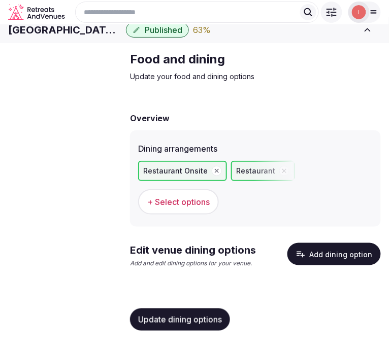
scroll to position [23, 0]
click at [321, 258] on button "Add dining option" at bounding box center [333, 254] width 93 height 22
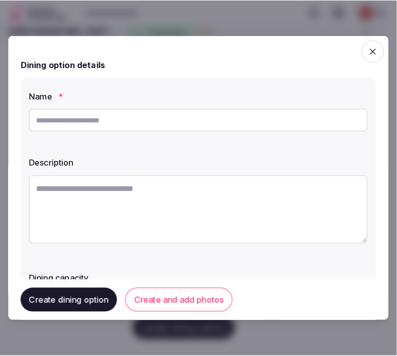
scroll to position [15, 0]
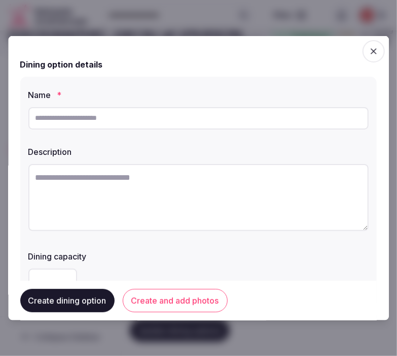
click at [246, 110] on input "text" at bounding box center [198, 118] width 341 height 22
click at [217, 117] on input "text" at bounding box center [198, 118] width 341 height 22
paste input "****"
type input "****"
click at [272, 149] on label "Description" at bounding box center [198, 151] width 341 height 8
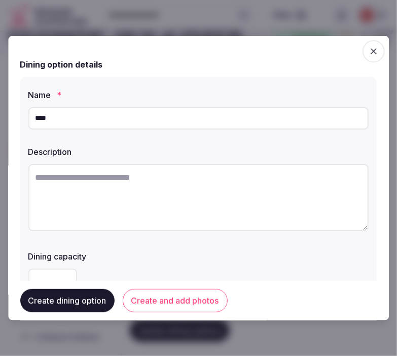
click at [288, 202] on textarea at bounding box center [198, 196] width 341 height 67
paste textarea "**********"
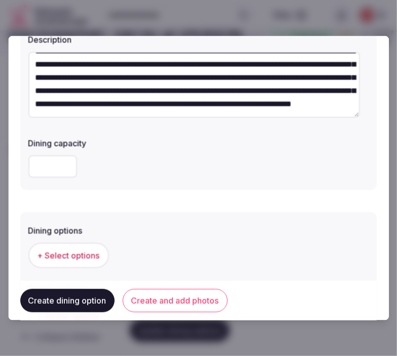
scroll to position [113, 0]
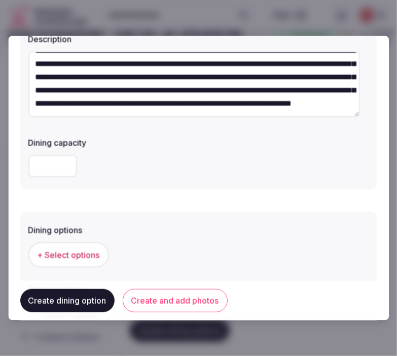
type textarea "**********"
click at [60, 247] on button "+ Select options" at bounding box center [68, 254] width 81 height 25
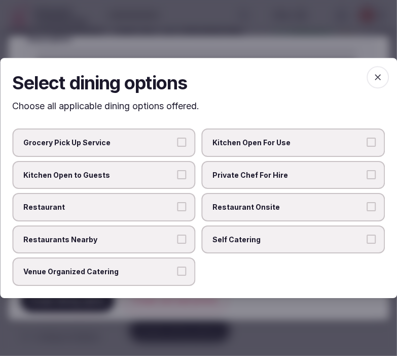
click at [151, 204] on span "Restaurant" at bounding box center [98, 207] width 151 height 10
click at [178, 204] on button "Restaurant" at bounding box center [182, 206] width 9 height 9
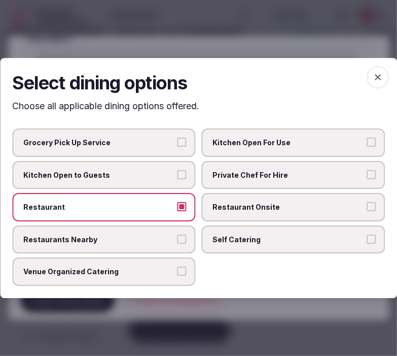
click at [175, 231] on label "Restaurants Nearby" at bounding box center [104, 239] width 184 height 28
click at [178, 234] on button "Restaurants Nearby" at bounding box center [182, 238] width 9 height 9
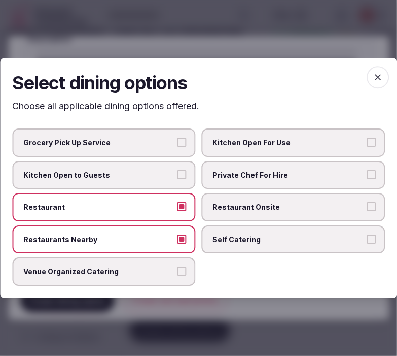
click at [241, 208] on span "Restaurant Onsite" at bounding box center [288, 207] width 151 height 10
click at [367, 208] on button "Restaurant Onsite" at bounding box center [371, 206] width 9 height 9
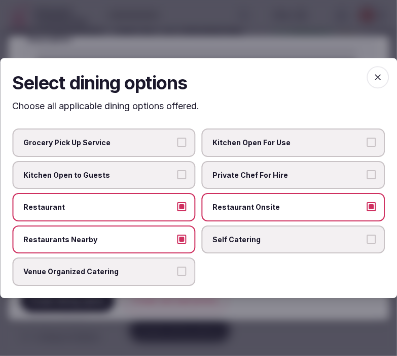
click at [181, 235] on button "Restaurants Nearby" at bounding box center [182, 238] width 9 height 9
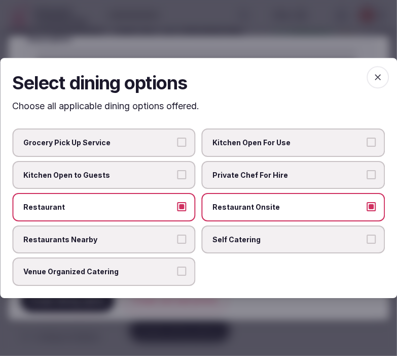
click at [383, 78] on span "button" at bounding box center [378, 77] width 22 height 22
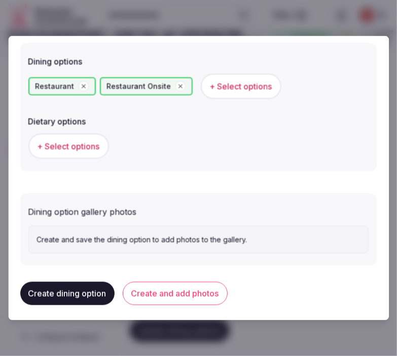
scroll to position [282, 0]
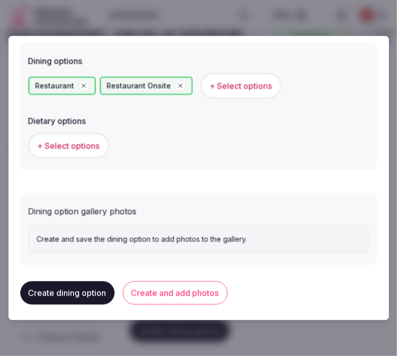
click at [97, 144] on span "+ Select options" at bounding box center [69, 145] width 62 height 11
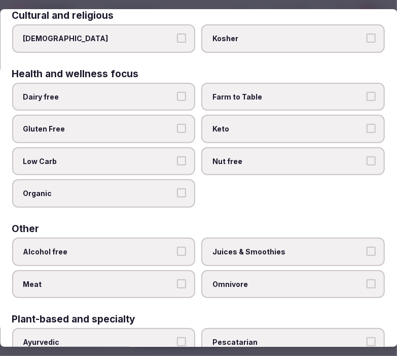
scroll to position [0, 0]
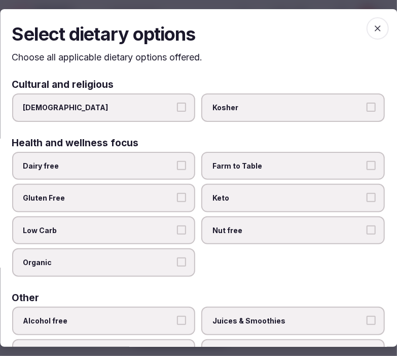
click at [373, 28] on icon "button" at bounding box center [378, 28] width 10 height 10
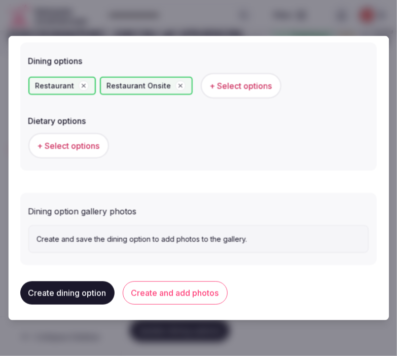
scroll to position [284, 0]
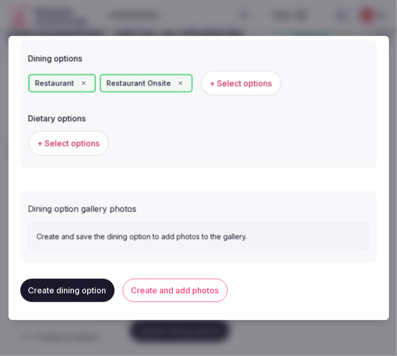
click at [178, 295] on button "Create and add photos" at bounding box center [175, 290] width 105 height 23
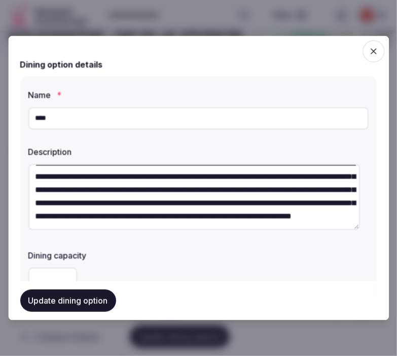
scroll to position [53, 0]
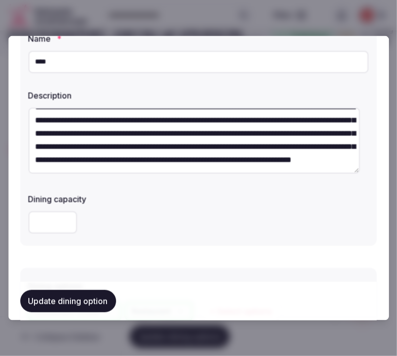
click at [74, 298] on button "Update dining option" at bounding box center [68, 301] width 96 height 22
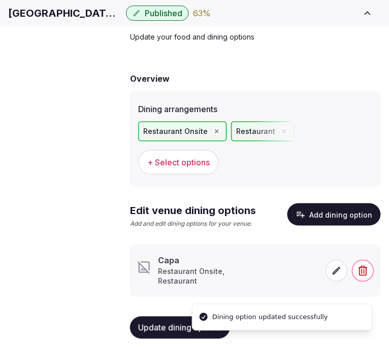
scroll to position [77, 0]
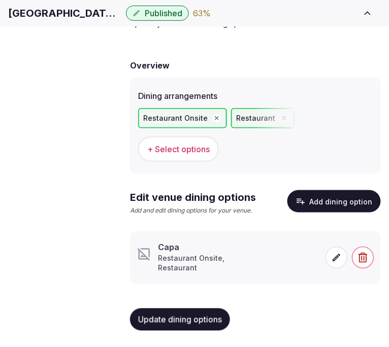
click at [334, 258] on icon at bounding box center [336, 258] width 10 height 10
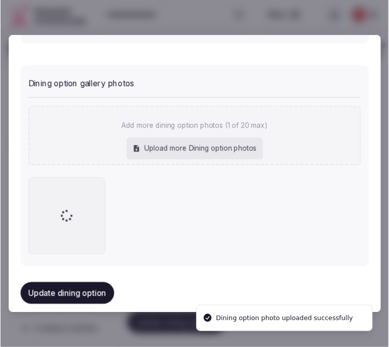
scroll to position [415, 0]
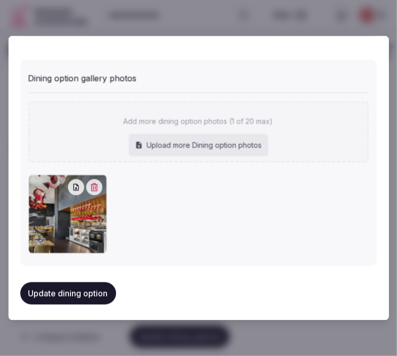
click at [81, 307] on div "Update dining option" at bounding box center [198, 293] width 357 height 39
click at [86, 297] on button "Update dining option" at bounding box center [68, 293] width 96 height 22
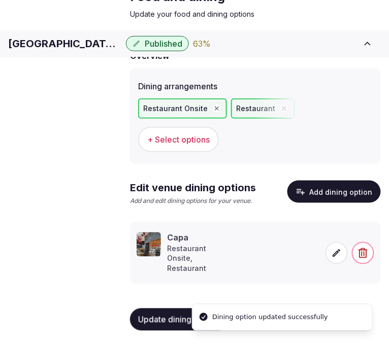
scroll to position [86, 0]
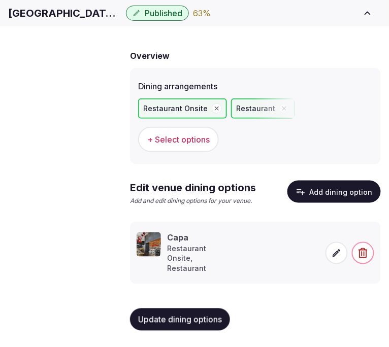
click at [0, 0] on span "Activities & experiences" at bounding box center [0, 0] width 0 height 0
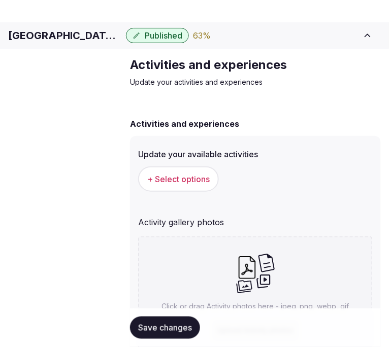
scroll to position [86, 0]
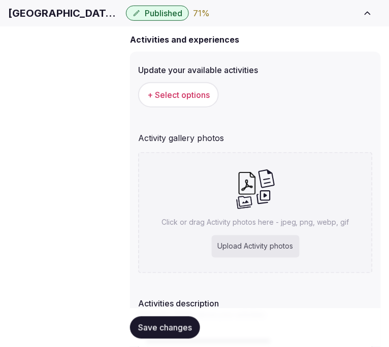
click at [255, 245] on div "Click or drag Activity photos here - jpeg, png, webp, gif Upload Activity photos" at bounding box center [255, 212] width 234 height 121
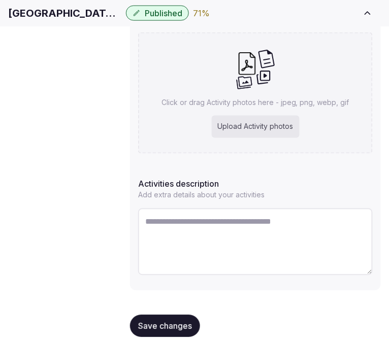
scroll to position [215, 0]
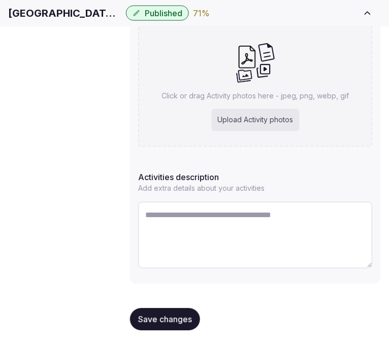
click at [222, 220] on textarea at bounding box center [255, 235] width 234 height 67
paste textarea "**********"
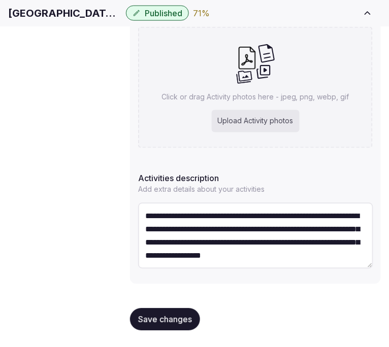
scroll to position [18, 0]
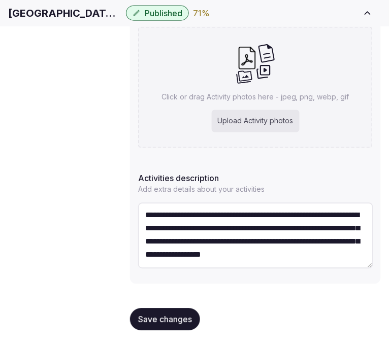
type textarea "**********"
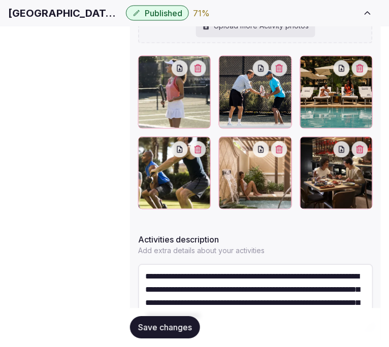
scroll to position [285, 0]
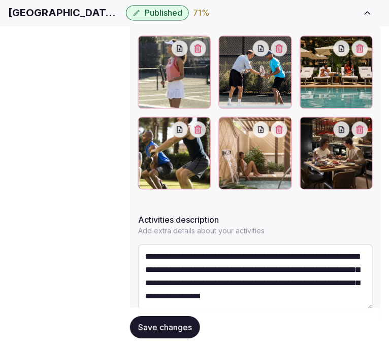
click at [181, 325] on span "Save changes" at bounding box center [165, 328] width 54 height 10
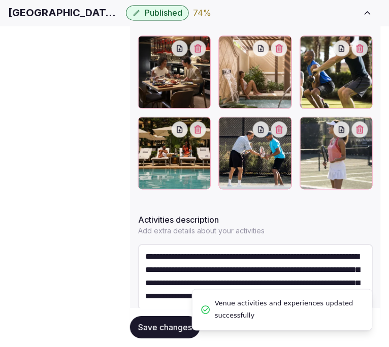
click at [183, 325] on span "Save changes" at bounding box center [165, 328] width 54 height 10
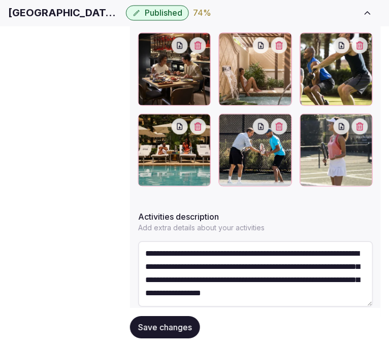
scroll to position [289, 0]
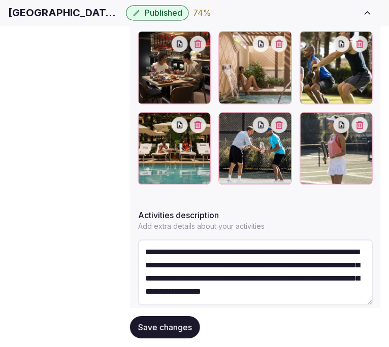
click at [171, 323] on span "Save changes" at bounding box center [165, 328] width 54 height 10
click at [173, 317] on button "Save changes" at bounding box center [165, 328] width 70 height 22
drag, startPoint x: 163, startPoint y: 321, endPoint x: 174, endPoint y: 309, distance: 16.2
click at [174, 317] on button "Save changes" at bounding box center [165, 328] width 70 height 22
click at [158, 323] on span "Save changes" at bounding box center [165, 328] width 54 height 10
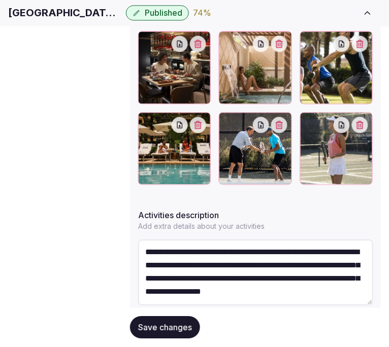
click at [169, 323] on span "Save changes" at bounding box center [165, 328] width 54 height 10
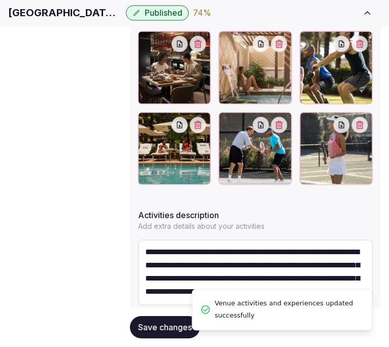
click at [0, 0] on span "Location" at bounding box center [0, 0] width 0 height 0
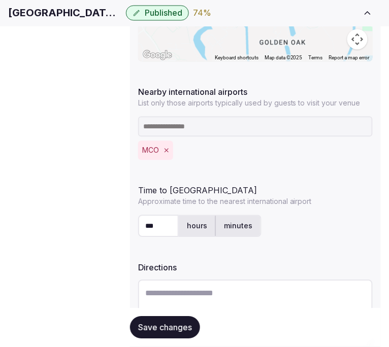
scroll to position [346, 0]
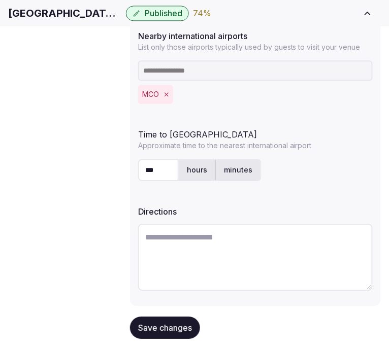
click at [171, 330] on span "Save changes" at bounding box center [165, 328] width 54 height 10
click at [0, 0] on span "Environment" at bounding box center [0, 0] width 0 height 0
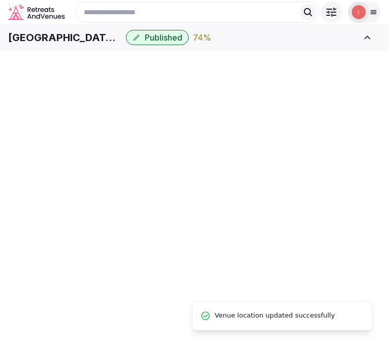
scroll to position [57, 0]
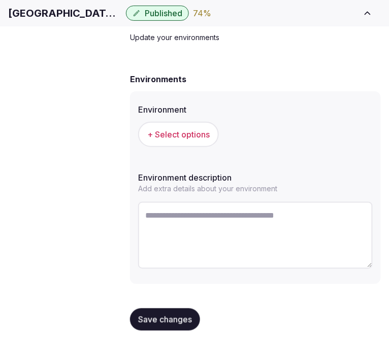
click at [189, 140] on span "+ Select options" at bounding box center [178, 134] width 62 height 11
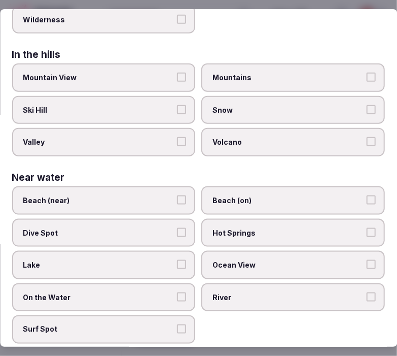
scroll to position [396, 0]
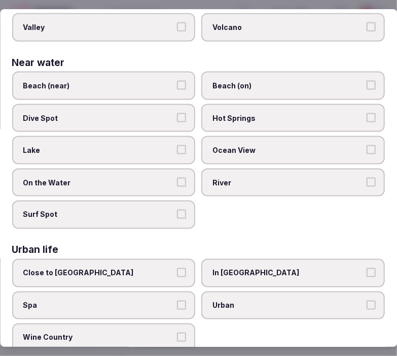
drag, startPoint x: 306, startPoint y: 302, endPoint x: 313, endPoint y: 291, distance: 12.8
click at [312, 293] on label "Urban" at bounding box center [294, 305] width 184 height 28
click at [367, 300] on button "Urban" at bounding box center [371, 304] width 9 height 9
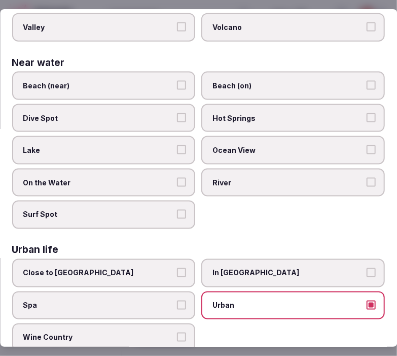
click at [263, 268] on span "In City Center" at bounding box center [288, 273] width 151 height 10
click at [367, 268] on button "In City Center" at bounding box center [371, 272] width 9 height 9
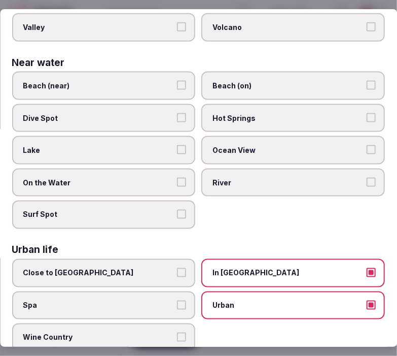
click at [367, 268] on button "In City Center" at bounding box center [371, 272] width 9 height 9
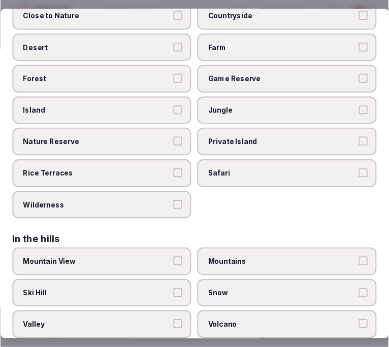
scroll to position [0, 0]
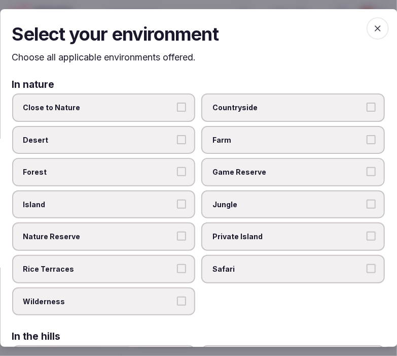
click at [368, 33] on span "button" at bounding box center [378, 28] width 22 height 22
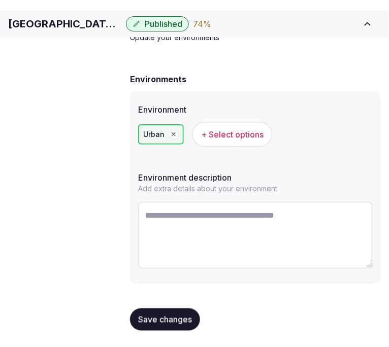
scroll to position [57, 0]
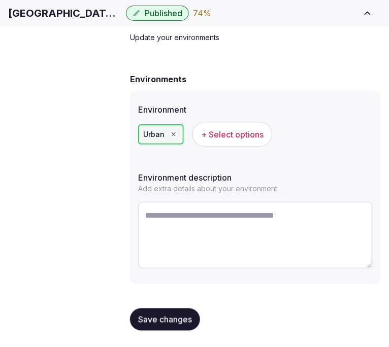
click at [180, 316] on span "Save changes" at bounding box center [165, 320] width 54 height 10
click at [0, 0] on span "Types of retreats" at bounding box center [0, 0] width 0 height 0
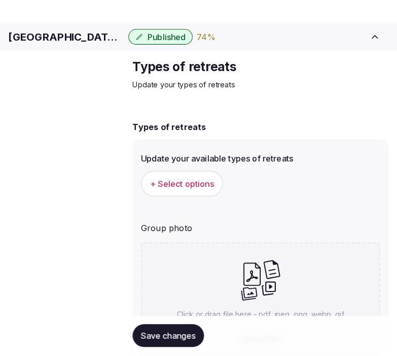
scroll to position [57, 0]
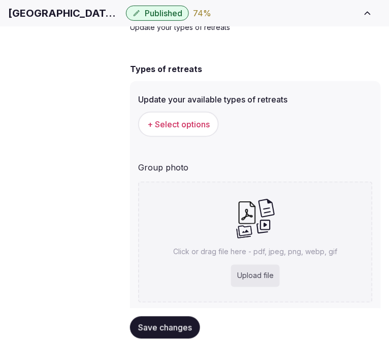
click at [205, 137] on button "+ Select options" at bounding box center [178, 124] width 81 height 25
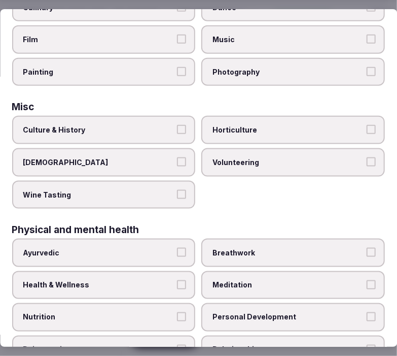
scroll to position [338, 0]
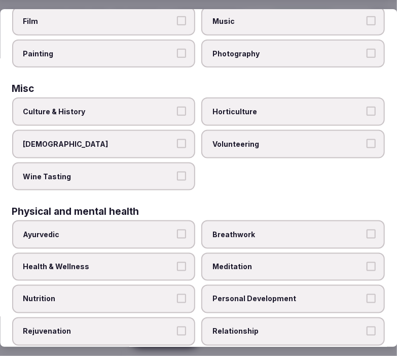
click at [186, 254] on label "Health & Wellness" at bounding box center [104, 267] width 184 height 28
click at [186, 262] on button "Health & Wellness" at bounding box center [182, 266] width 9 height 9
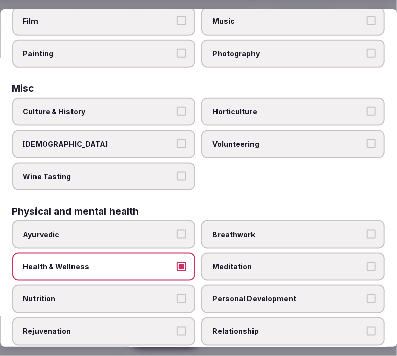
drag, startPoint x: 278, startPoint y: 286, endPoint x: 277, endPoint y: 313, distance: 26.9
click at [278, 294] on span "Personal Development" at bounding box center [288, 299] width 151 height 10
click at [367, 294] on button "Personal Development" at bounding box center [371, 298] width 9 height 9
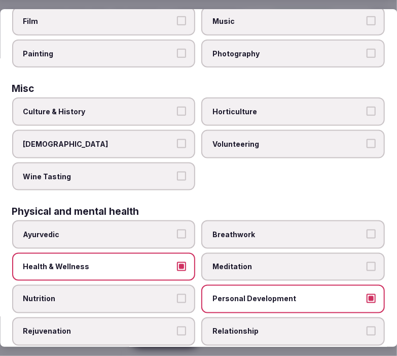
drag, startPoint x: 277, startPoint y: 313, endPoint x: 272, endPoint y: 312, distance: 5.3
click at [276, 317] on label "Relationship" at bounding box center [294, 331] width 184 height 28
click at [367, 326] on button "Relationship" at bounding box center [371, 330] width 9 height 9
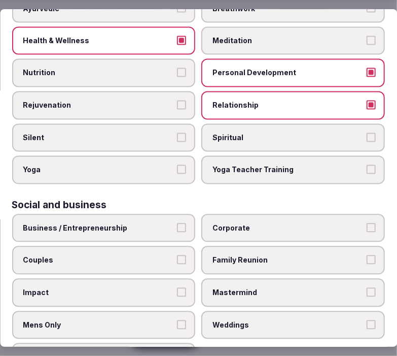
scroll to position [579, 0]
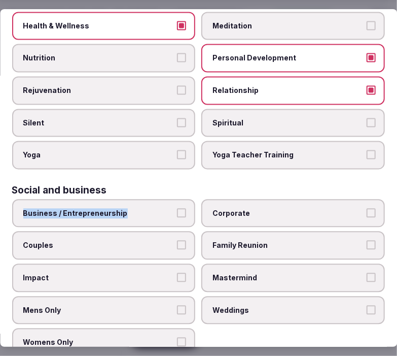
click at [183, 199] on label "Business / Entrepreneurship" at bounding box center [104, 213] width 184 height 28
click at [183, 208] on button "Business / Entrepreneurship" at bounding box center [182, 212] width 9 height 9
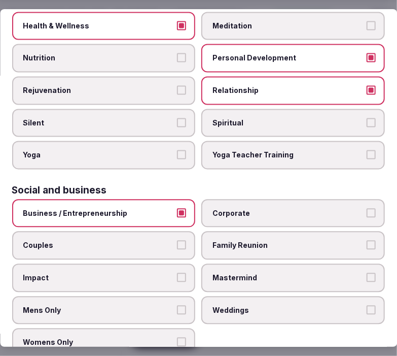
click at [230, 208] on span "Corporate" at bounding box center [288, 213] width 151 height 10
click at [367, 208] on button "Corporate" at bounding box center [371, 212] width 9 height 9
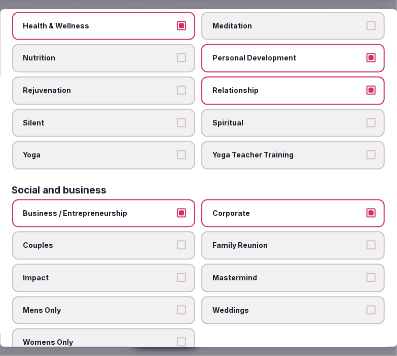
click at [178, 240] on button "Couples" at bounding box center [182, 244] width 9 height 9
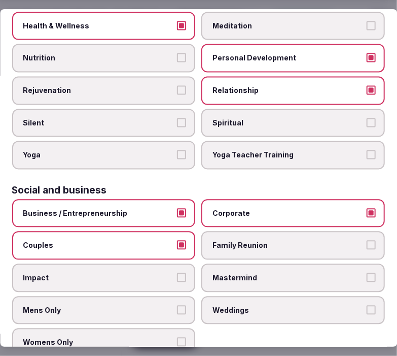
click at [303, 240] on span "Family Reunion" at bounding box center [288, 245] width 151 height 10
click at [367, 240] on button "Family Reunion" at bounding box center [371, 244] width 9 height 9
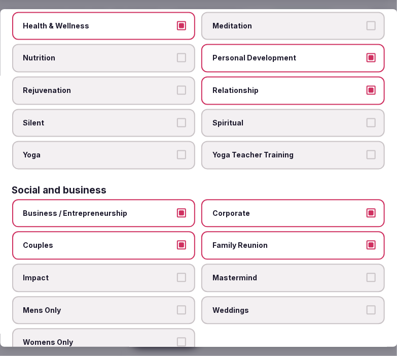
click at [322, 273] on span "Mastermind" at bounding box center [288, 278] width 151 height 10
click at [367, 273] on button "Mastermind" at bounding box center [371, 277] width 9 height 9
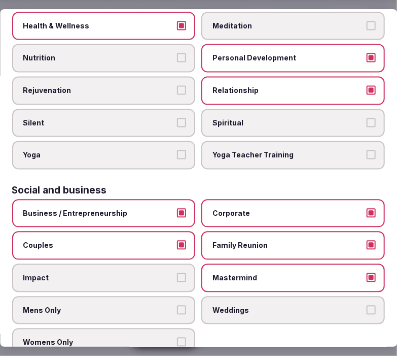
click at [367, 273] on button "Mastermind" at bounding box center [371, 277] width 9 height 9
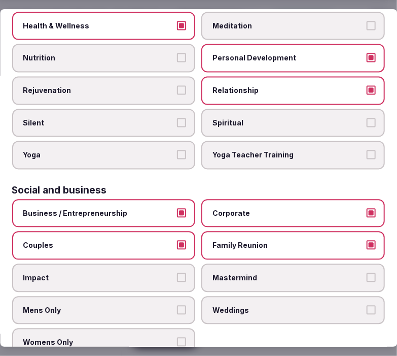
click at [366, 296] on label "Weddings" at bounding box center [294, 310] width 184 height 28
click at [367, 305] on button "Weddings" at bounding box center [371, 309] width 9 height 9
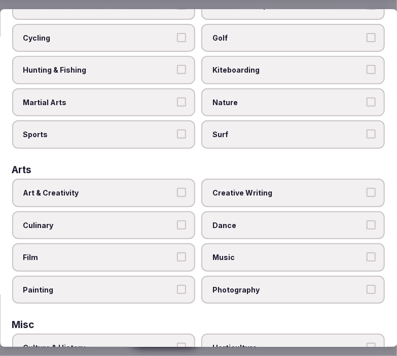
scroll to position [0, 0]
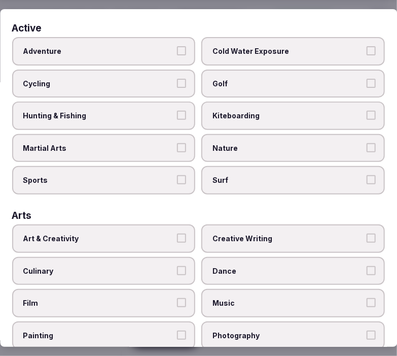
click at [185, 236] on label "Art & Creativity" at bounding box center [104, 238] width 184 height 28
click at [185, 236] on button "Art & Creativity" at bounding box center [182, 237] width 9 height 9
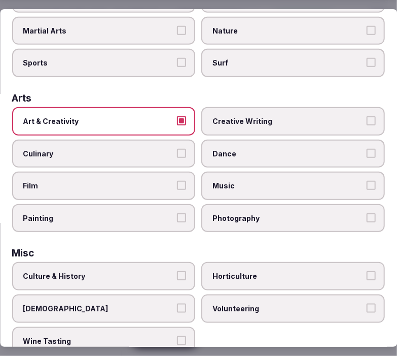
scroll to position [169, 0]
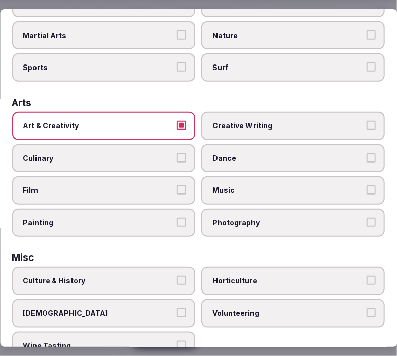
click at [176, 266] on label "Culture & History" at bounding box center [104, 280] width 184 height 28
click at [178, 276] on button "Culture & History" at bounding box center [182, 280] width 9 height 9
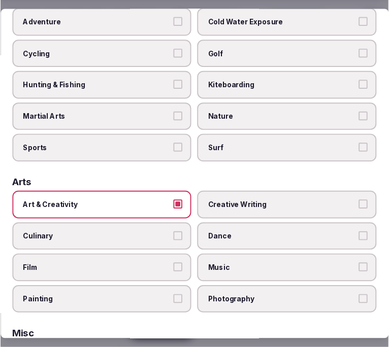
scroll to position [0, 0]
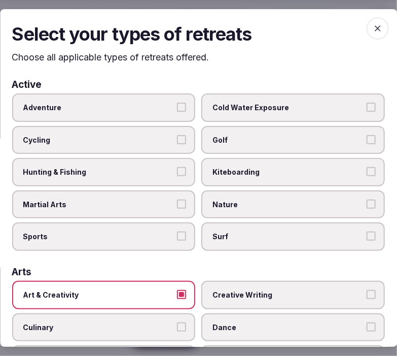
click at [372, 22] on span "button" at bounding box center [378, 28] width 22 height 22
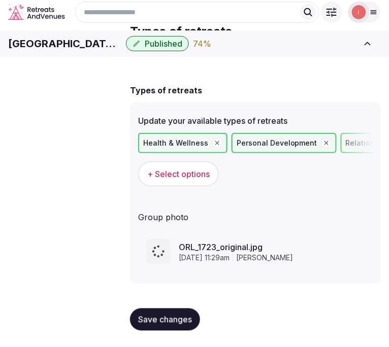
scroll to position [51, 0]
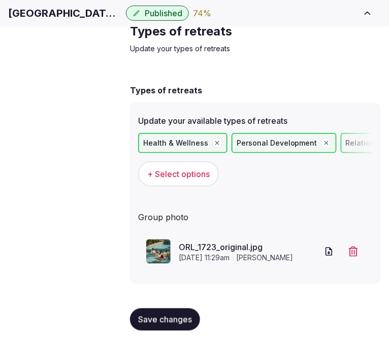
click at [179, 324] on span "Save changes" at bounding box center [165, 320] width 54 height 10
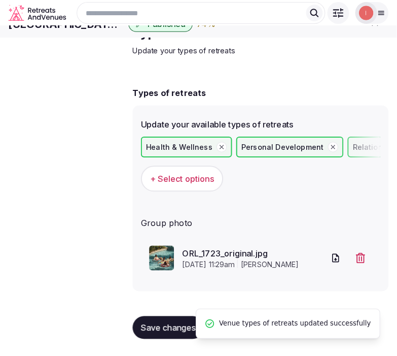
scroll to position [0, 0]
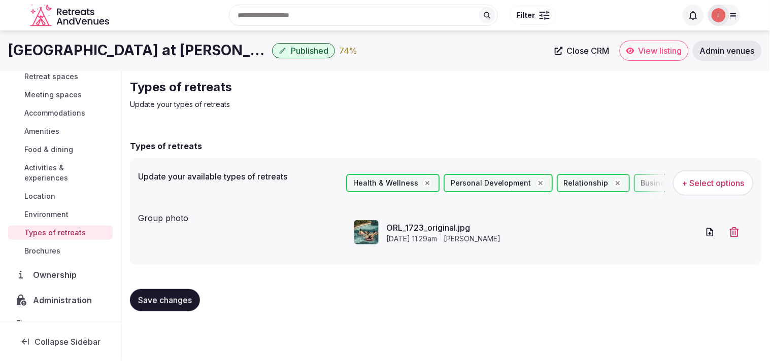
click at [388, 46] on span "Close CRM" at bounding box center [588, 51] width 43 height 10
drag, startPoint x: 660, startPoint y: 55, endPoint x: 655, endPoint y: 63, distance: 9.9
drag, startPoint x: 655, startPoint y: 63, endPoint x: 665, endPoint y: 47, distance: 18.7
drag, startPoint x: 665, startPoint y: 47, endPoint x: 679, endPoint y: 54, distance: 15.4
drag, startPoint x: 174, startPoint y: 307, endPoint x: 140, endPoint y: 290, distance: 38.4
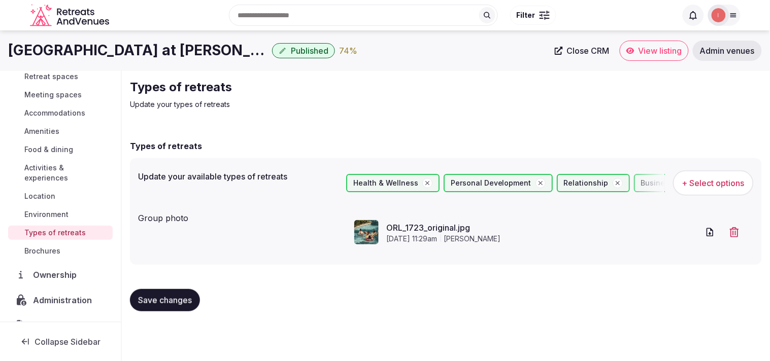
click at [170, 304] on button "Save changes" at bounding box center [165, 300] width 70 height 22
click at [37, 169] on span "Activities & experiences" at bounding box center [66, 173] width 84 height 20
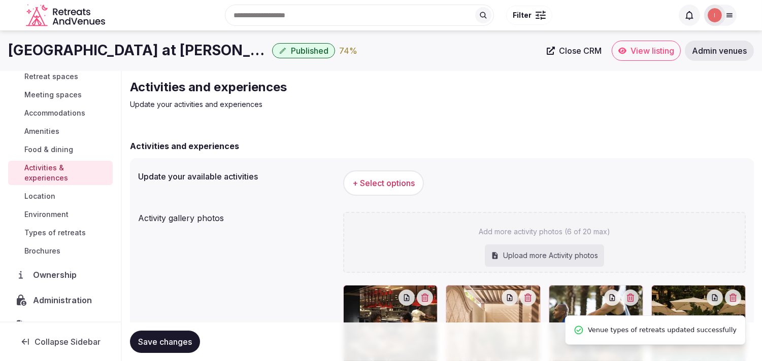
click at [388, 176] on button "+ Select options" at bounding box center [383, 183] width 81 height 25
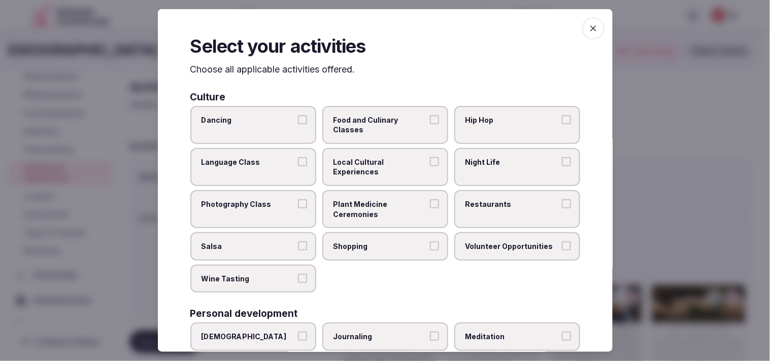
click at [388, 164] on button "Local Cultural Experiences" at bounding box center [434, 161] width 9 height 9
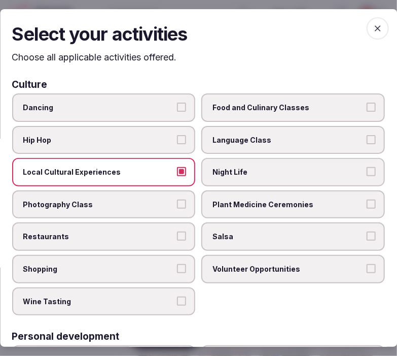
click at [145, 231] on span "Restaurants" at bounding box center [98, 236] width 151 height 10
click at [178, 231] on button "Restaurants" at bounding box center [182, 235] width 9 height 9
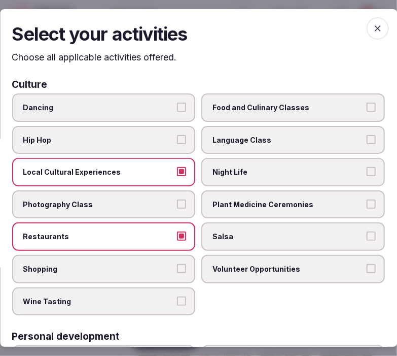
click at [291, 173] on span "Night Life" at bounding box center [288, 172] width 151 height 10
click at [367, 173] on button "Night Life" at bounding box center [371, 171] width 9 height 9
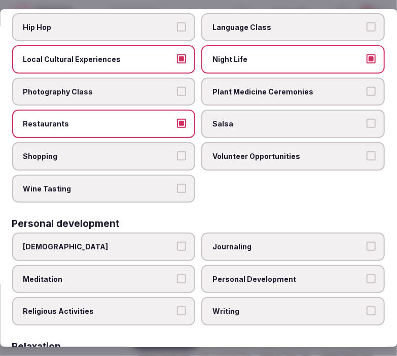
scroll to position [225, 0]
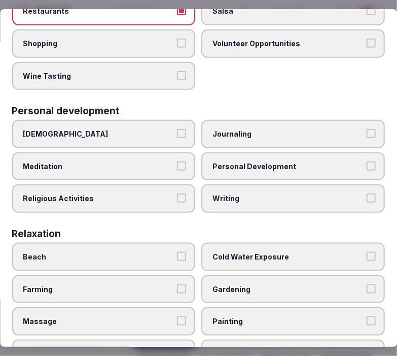
click at [240, 161] on span "Personal Development" at bounding box center [288, 166] width 151 height 10
click at [367, 161] on button "Personal Development" at bounding box center [371, 165] width 9 height 9
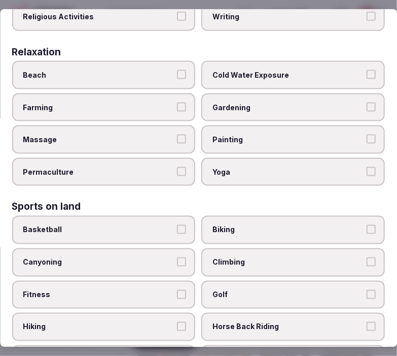
scroll to position [507, 0]
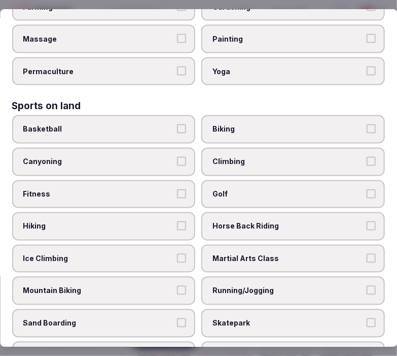
click at [170, 66] on span "Permaculture" at bounding box center [98, 71] width 151 height 10
click at [178, 66] on button "Permaculture" at bounding box center [182, 70] width 9 height 9
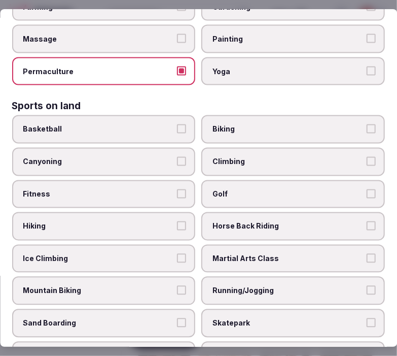
click at [263, 66] on span "Yoga" at bounding box center [288, 71] width 151 height 10
click at [367, 66] on button "Yoga" at bounding box center [371, 70] width 9 height 9
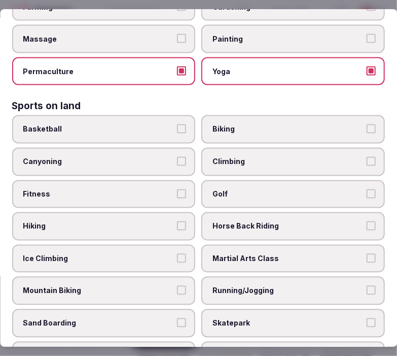
click at [136, 180] on label "Fitness" at bounding box center [104, 194] width 184 height 28
click at [178, 189] on button "Fitness" at bounding box center [182, 193] width 9 height 9
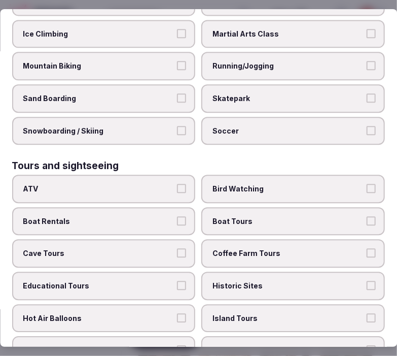
scroll to position [733, 0]
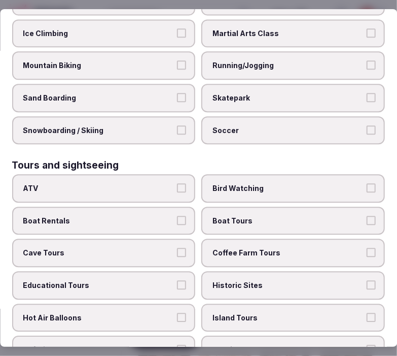
drag, startPoint x: 249, startPoint y: 297, endPoint x: 238, endPoint y: 254, distance: 44.2
click at [247, 313] on span "Island Tours" at bounding box center [288, 318] width 151 height 10
click at [238, 248] on span "Coffee Farm Tours" at bounding box center [288, 253] width 151 height 10
click at [367, 248] on button "Coffee Farm Tours" at bounding box center [371, 252] width 9 height 9
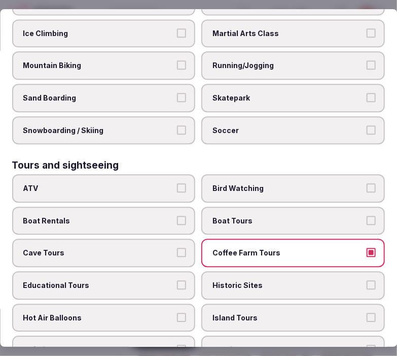
click at [302, 313] on span "Island Tours" at bounding box center [288, 318] width 151 height 10
click at [367, 313] on button "Island Tours" at bounding box center [371, 317] width 9 height 9
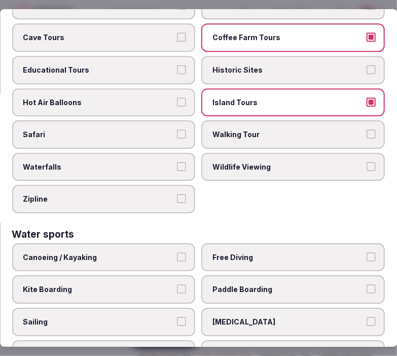
scroll to position [1012, 0]
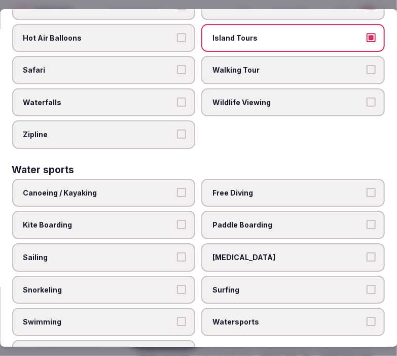
click at [154, 317] on span "Swimming" at bounding box center [98, 322] width 151 height 10
click at [178, 317] on button "Swimming" at bounding box center [182, 321] width 9 height 9
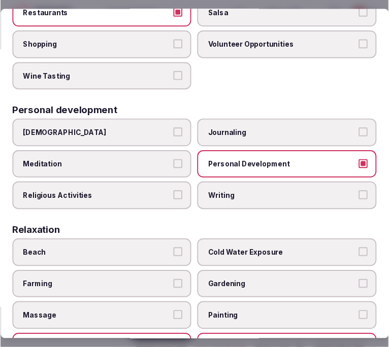
scroll to position [0, 0]
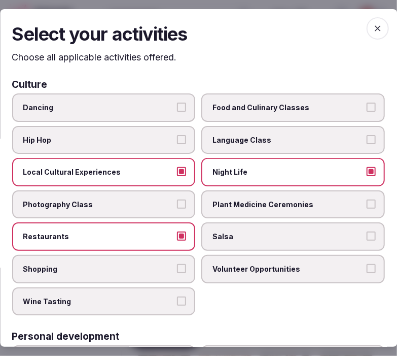
click at [378, 27] on span "button" at bounding box center [378, 28] width 22 height 22
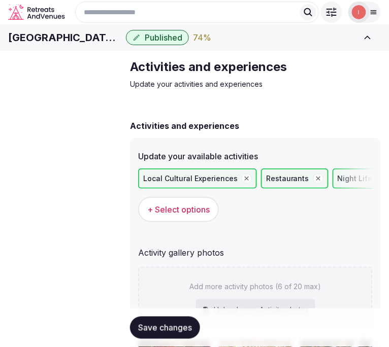
click at [180, 330] on span "Save changes" at bounding box center [165, 328] width 54 height 10
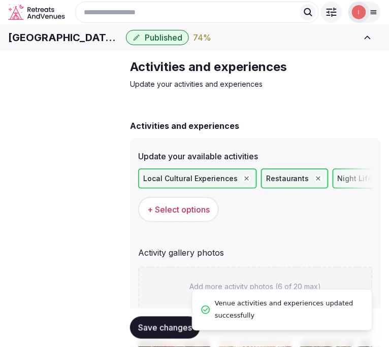
click at [0, 0] on span "Venue details" at bounding box center [0, 0] width 0 height 0
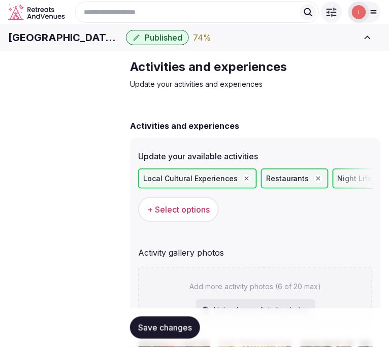
click at [0, 0] on span "Venue details" at bounding box center [0, 0] width 0 height 0
click at [0, 0] on span "Basic details" at bounding box center [0, 0] width 0 height 0
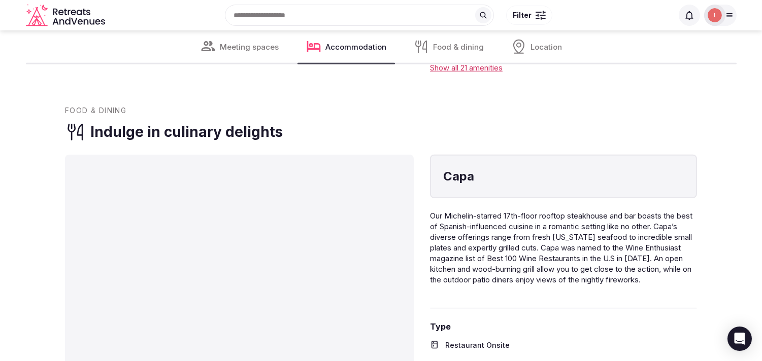
scroll to position [1240, 0]
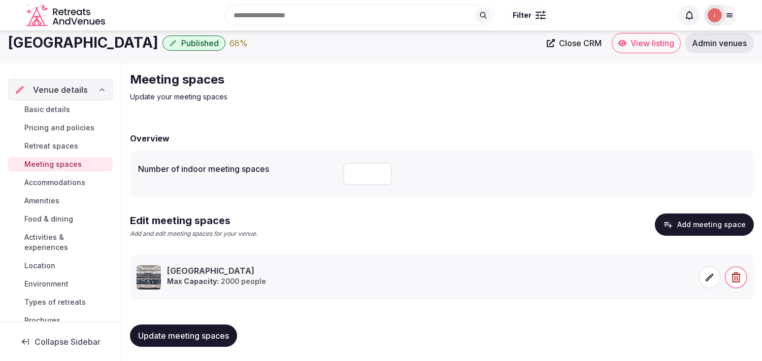
scroll to position [9, 0]
